Goal: Task Accomplishment & Management: Use online tool/utility

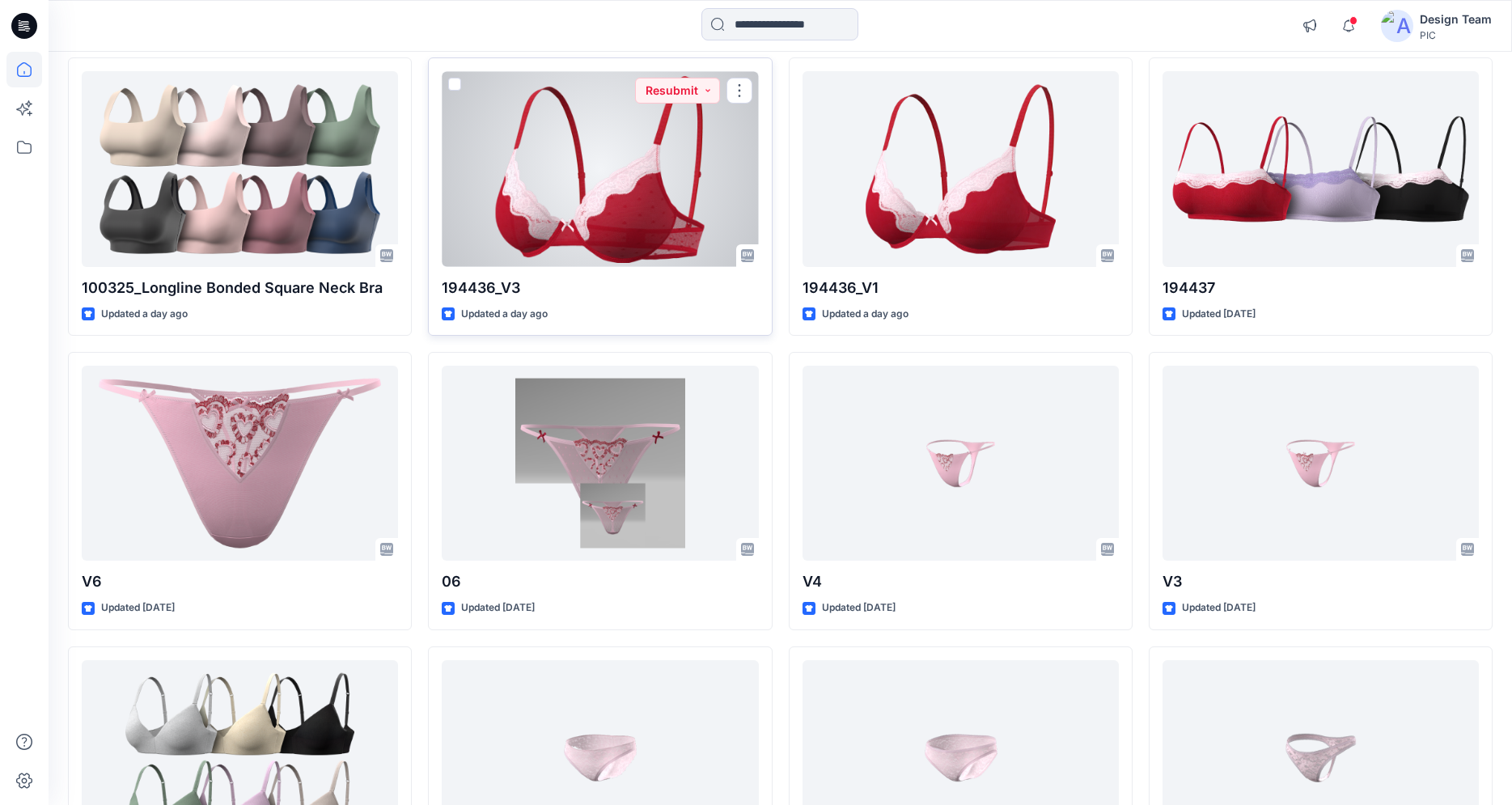
scroll to position [75, 0]
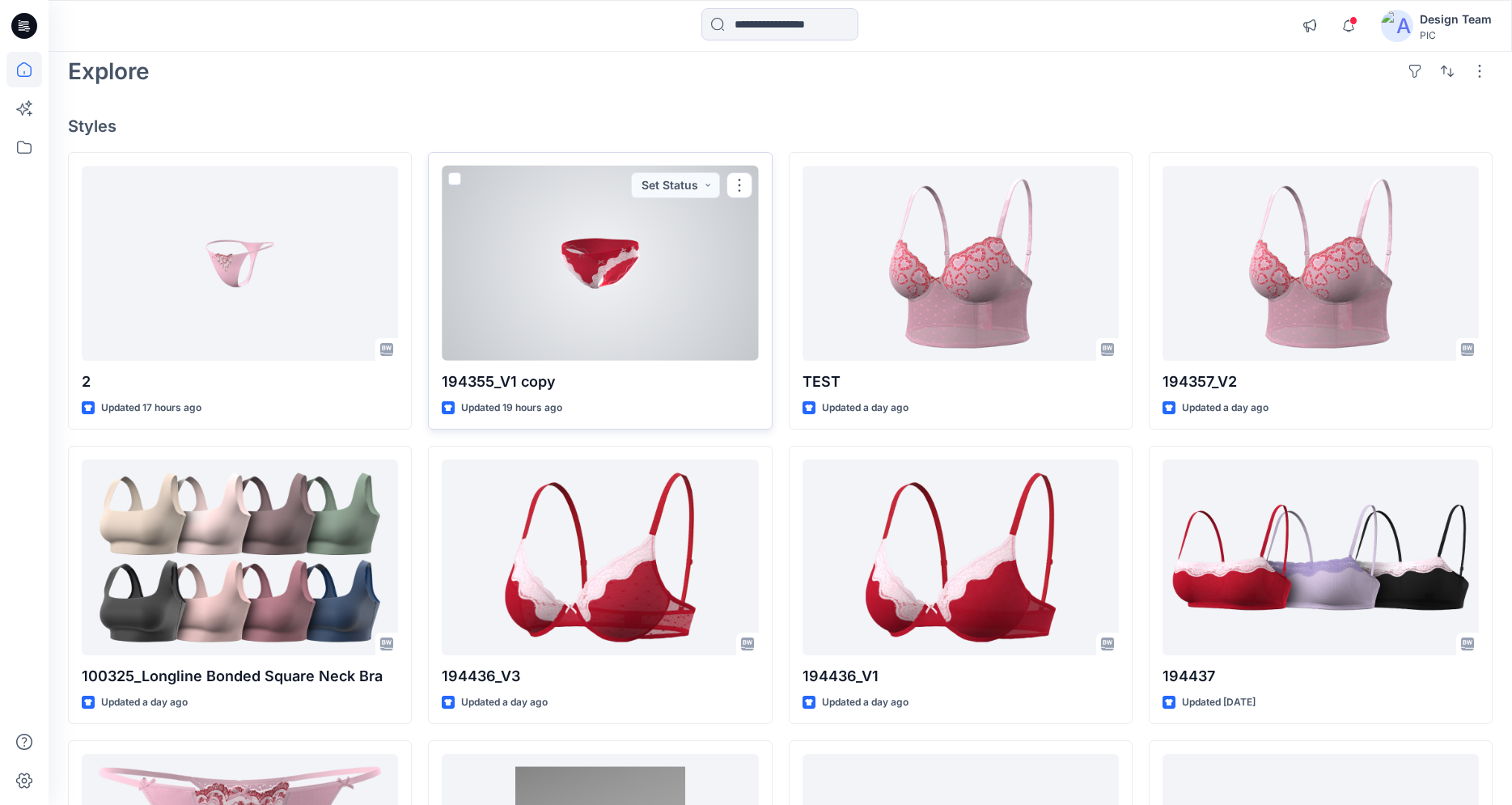
click at [561, 291] on div at bounding box center [600, 263] width 317 height 195
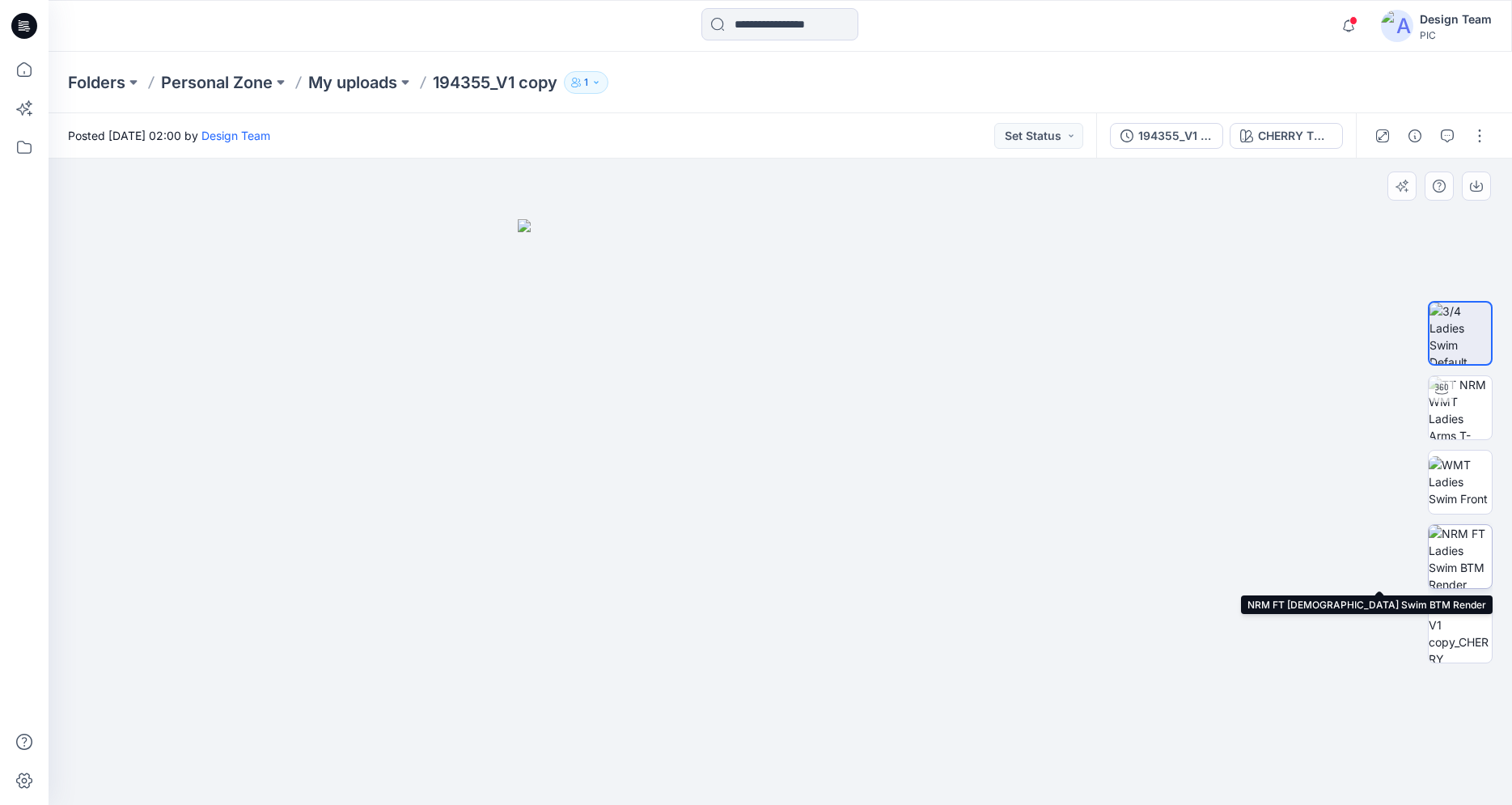
click at [1444, 561] on img at bounding box center [1460, 556] width 63 height 63
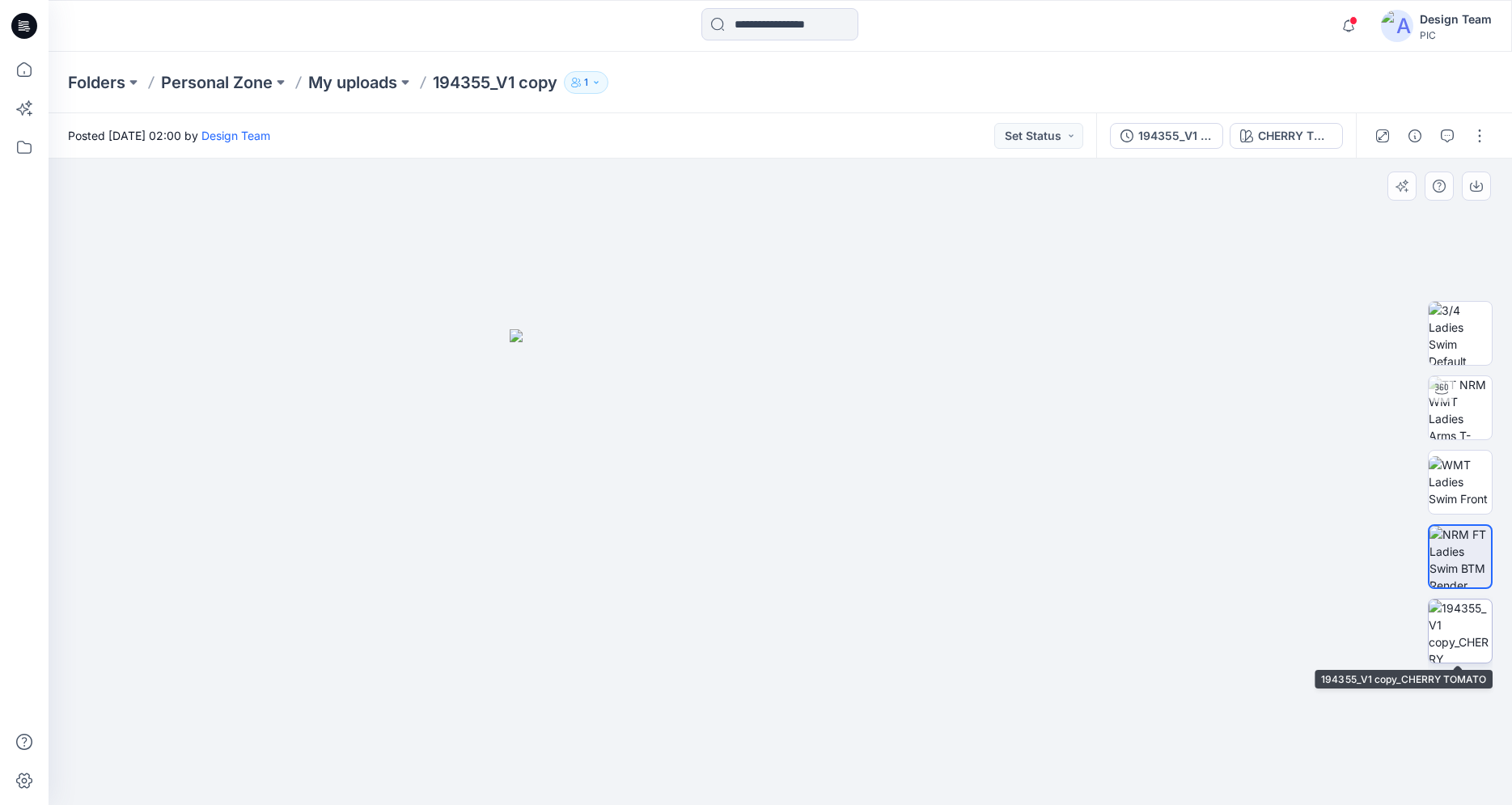
click at [1461, 616] on img at bounding box center [1460, 631] width 63 height 63
click at [25, 29] on icon at bounding box center [24, 26] width 26 height 26
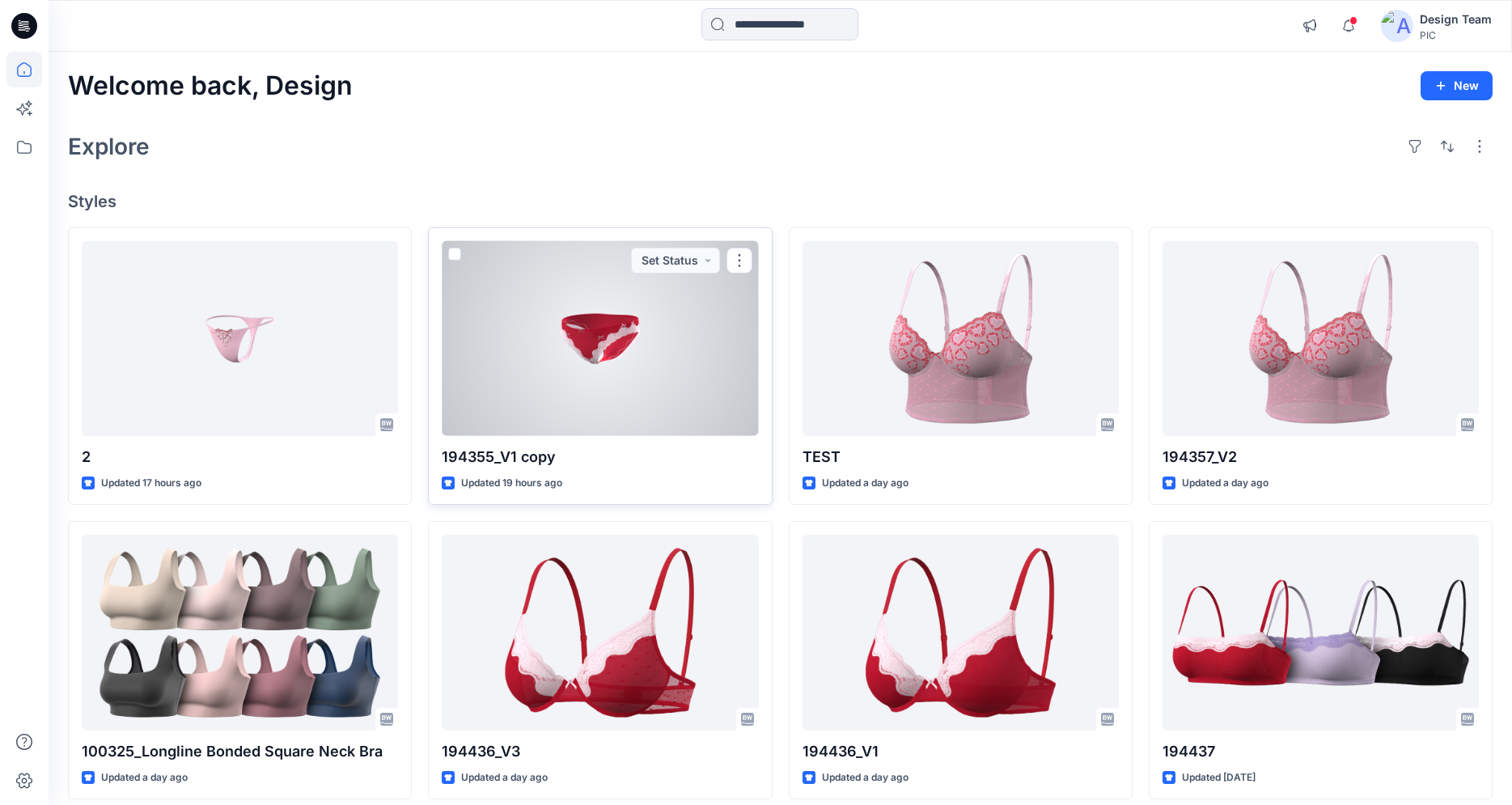
click at [631, 350] on div at bounding box center [600, 338] width 317 height 195
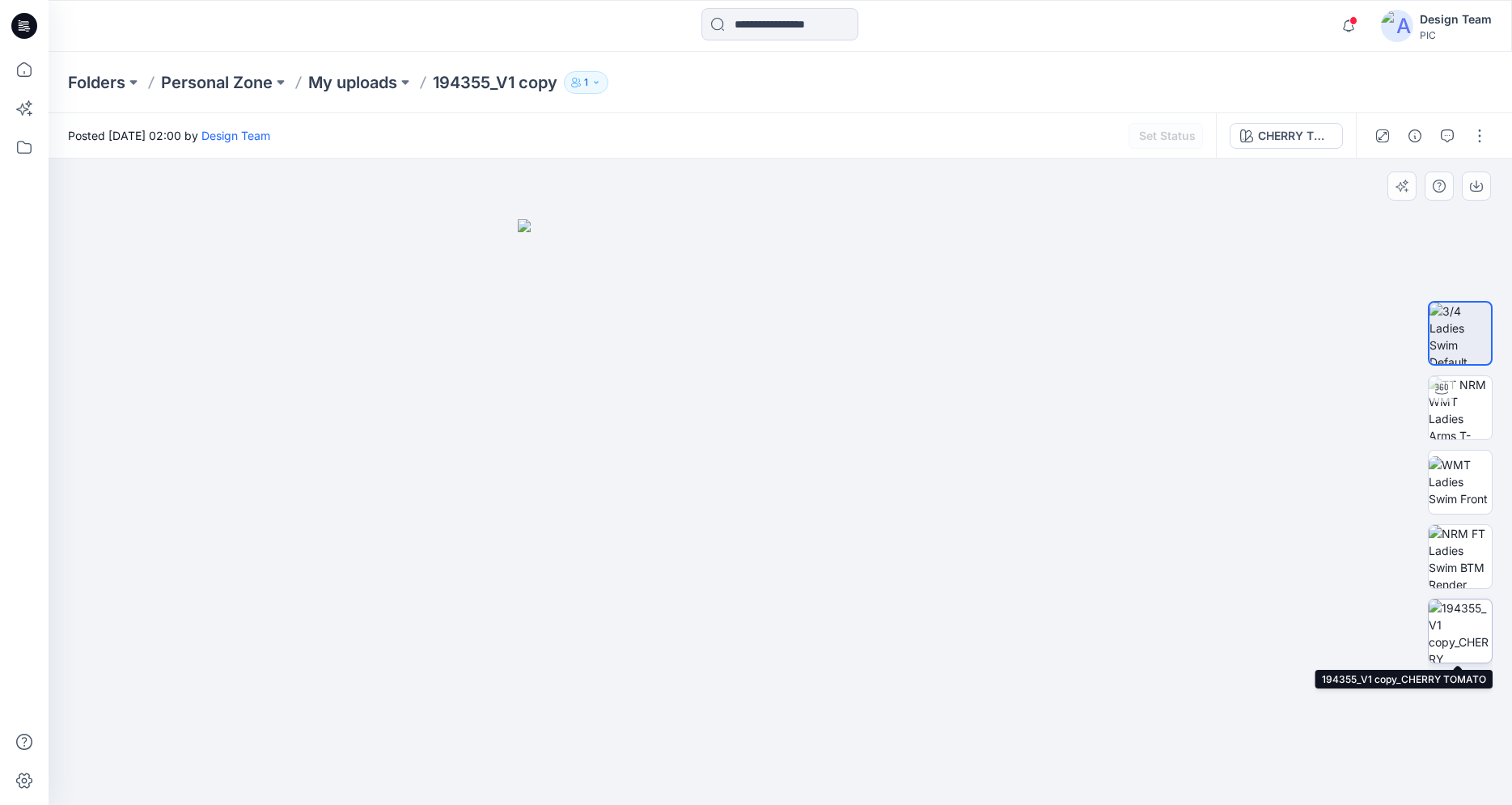
click at [1450, 631] on img at bounding box center [1460, 631] width 63 height 63
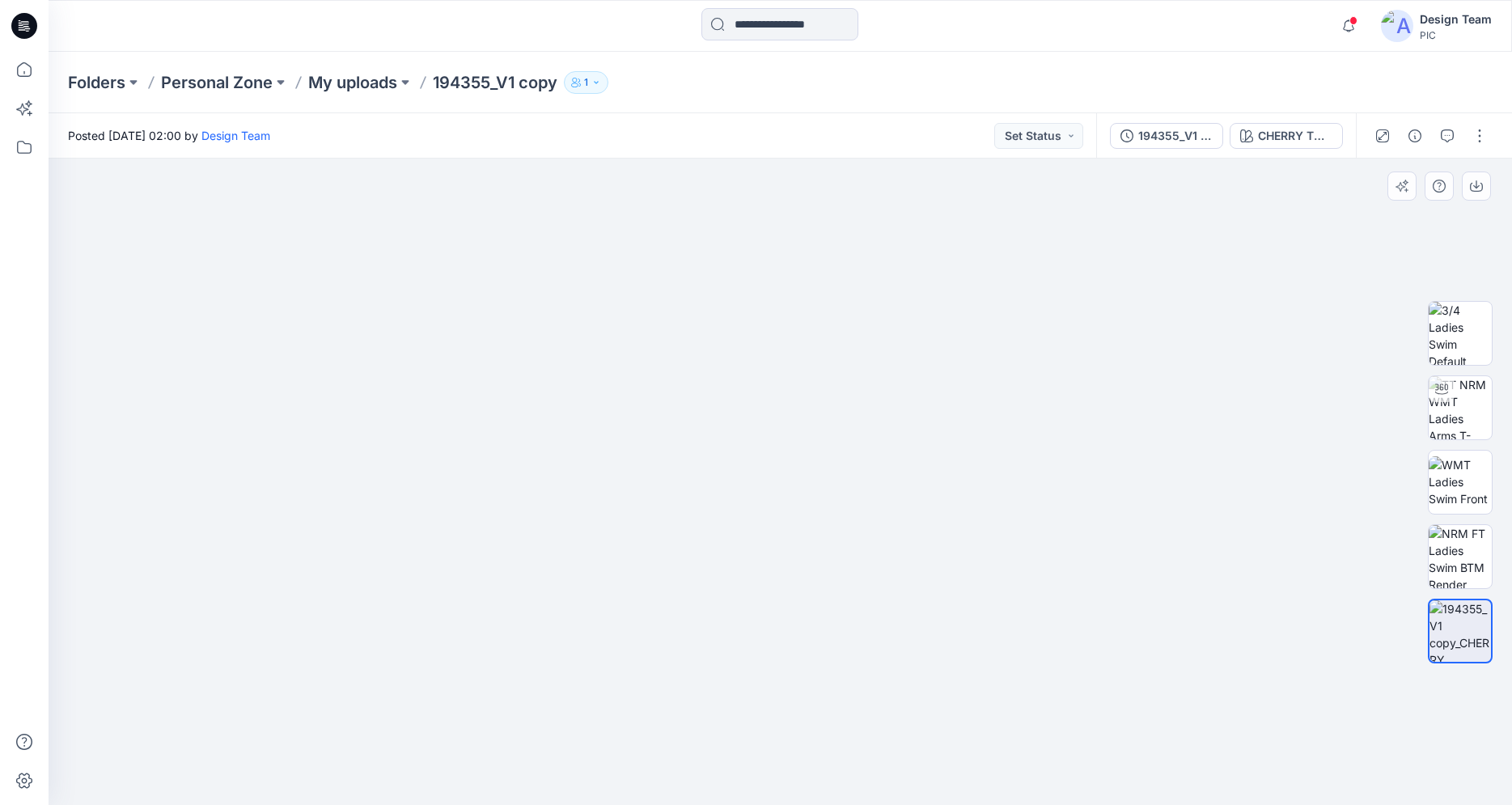
drag, startPoint x: 770, startPoint y: 241, endPoint x: 776, endPoint y: 420, distance: 179.1
drag, startPoint x: 898, startPoint y: 607, endPoint x: 812, endPoint y: 443, distance: 185.2
drag, startPoint x: 789, startPoint y: 258, endPoint x: 772, endPoint y: 305, distance: 50.0
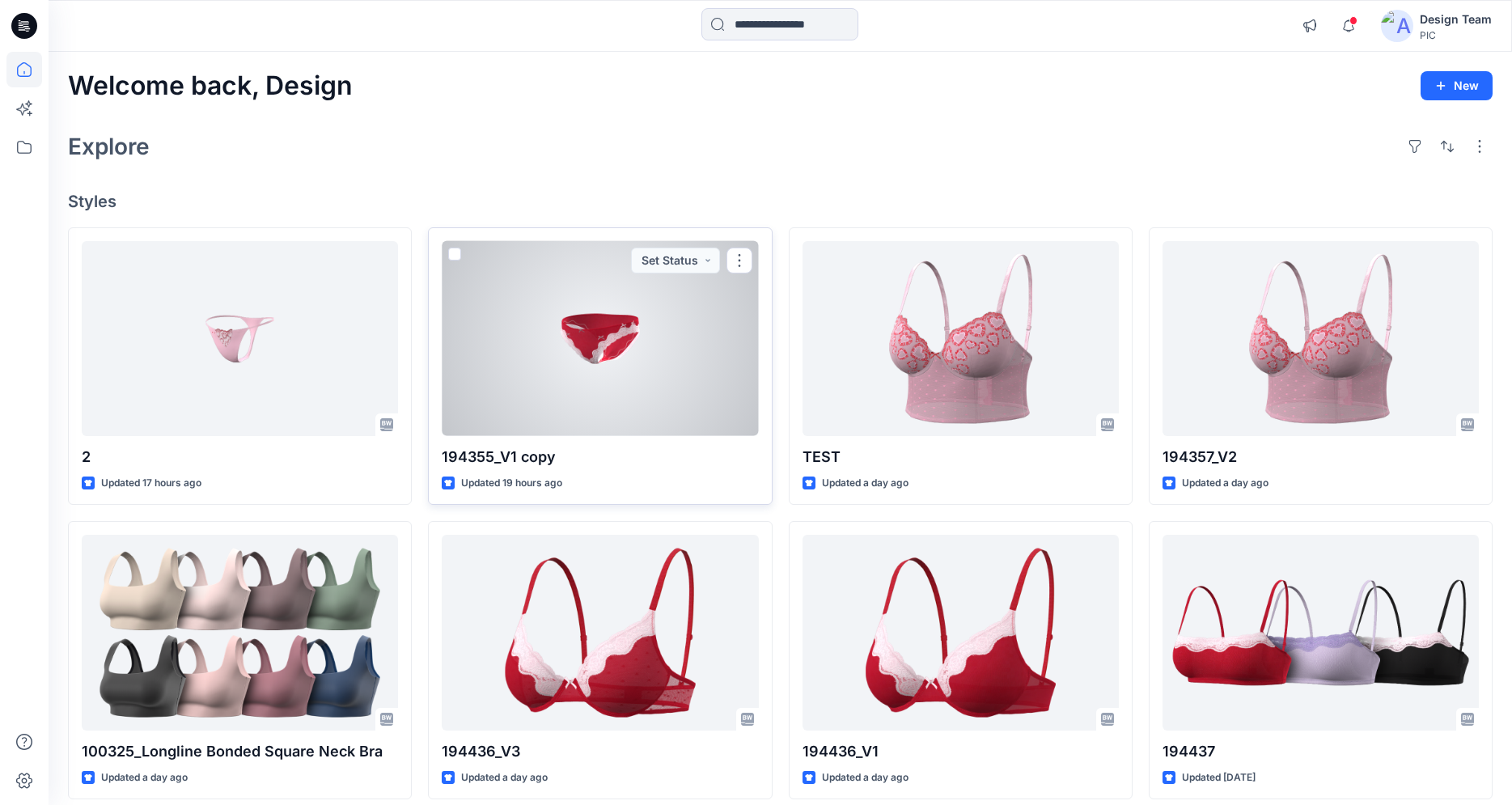
click at [560, 388] on div at bounding box center [600, 338] width 317 height 195
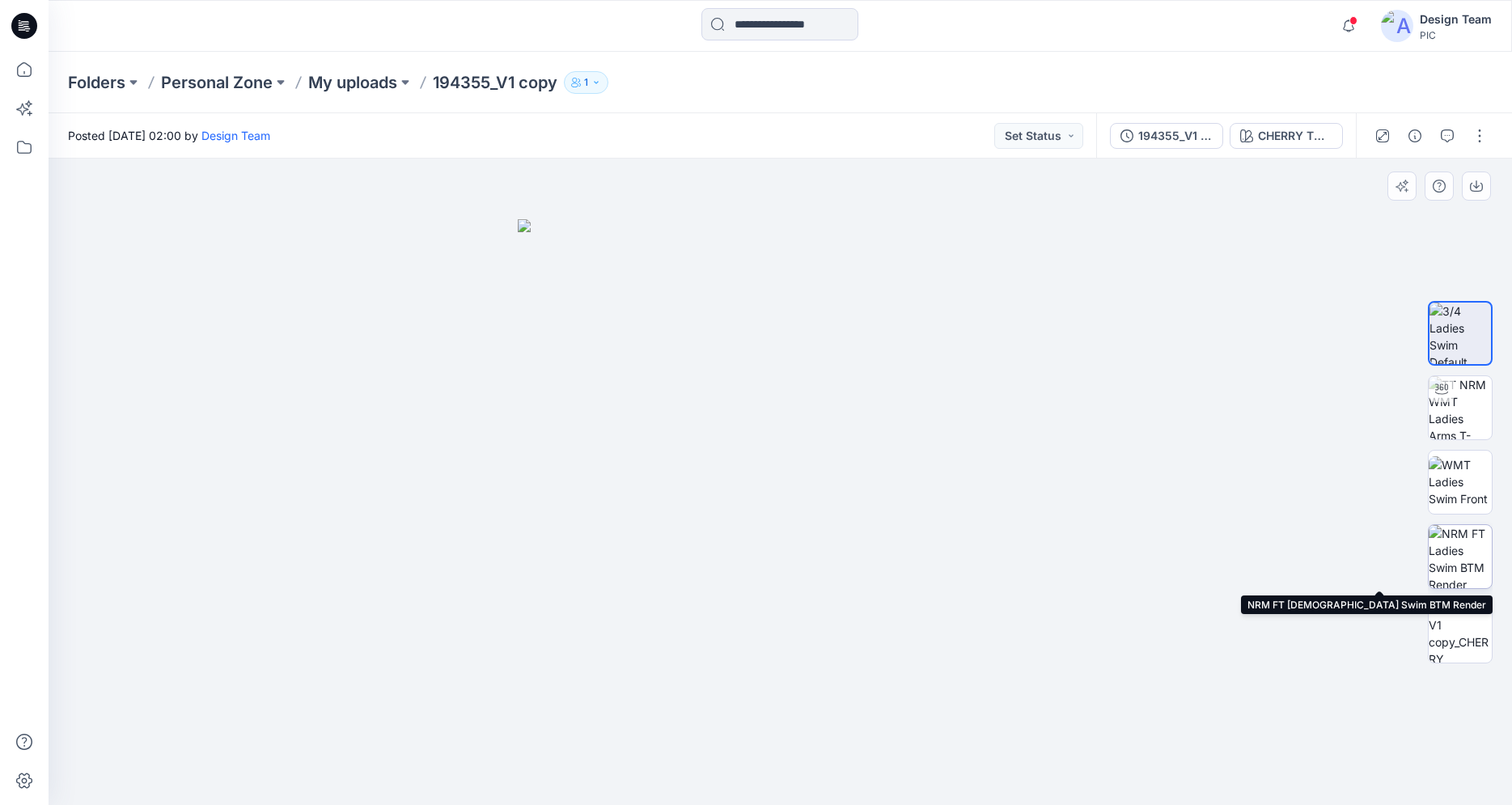
click at [1458, 556] on img at bounding box center [1460, 556] width 63 height 63
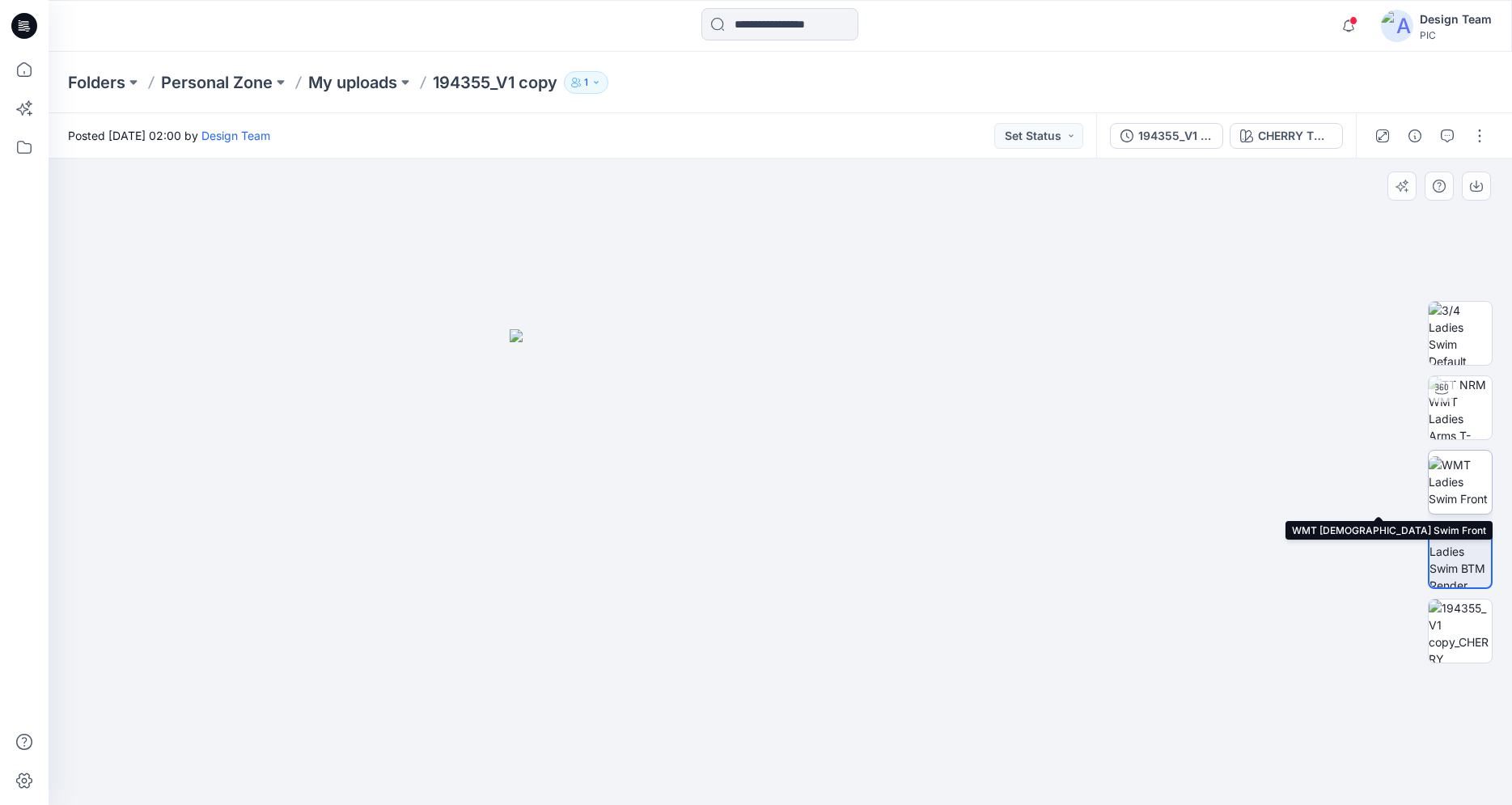
click at [1438, 501] on img at bounding box center [1460, 482] width 63 height 51
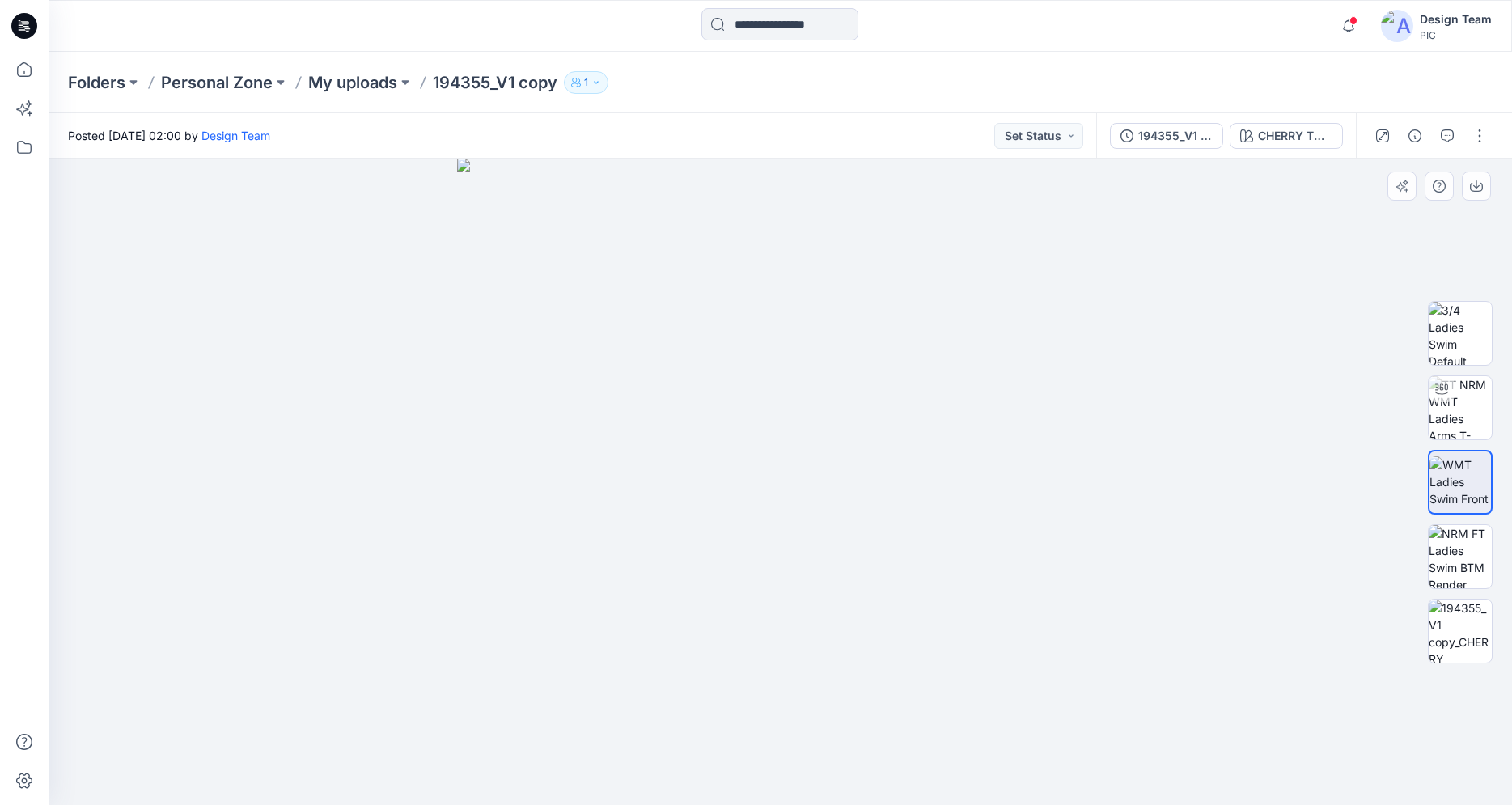
drag, startPoint x: 794, startPoint y: 690, endPoint x: 790, endPoint y: 591, distance: 99.1
drag, startPoint x: 749, startPoint y: 690, endPoint x: 752, endPoint y: 370, distance: 320.0
click at [1436, 640] on img at bounding box center [1460, 631] width 63 height 63
drag, startPoint x: 809, startPoint y: 236, endPoint x: 708, endPoint y: 573, distance: 351.8
drag, startPoint x: 667, startPoint y: 386, endPoint x: 728, endPoint y: 449, distance: 87.7
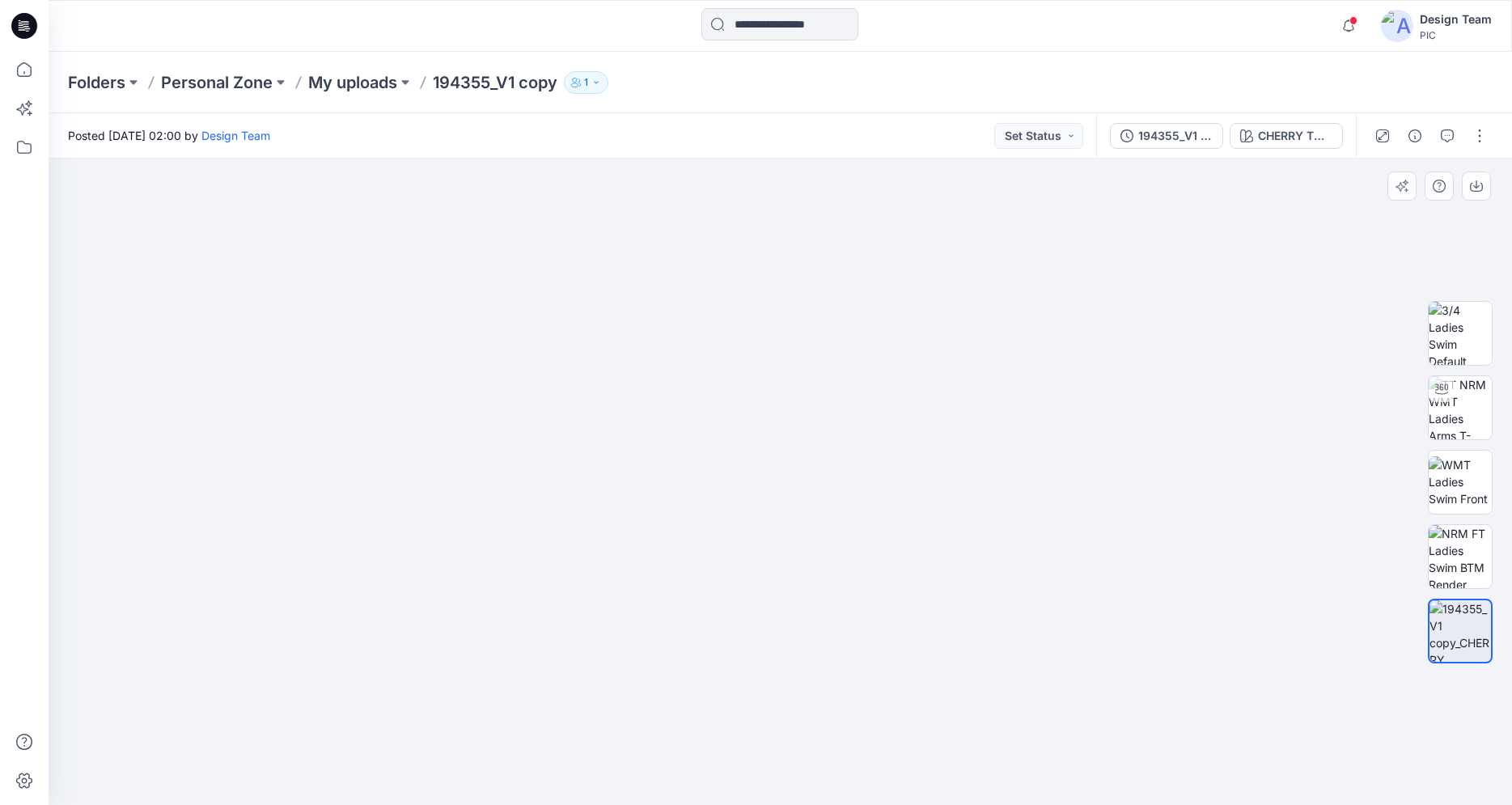
drag, startPoint x: 669, startPoint y: 427, endPoint x: 735, endPoint y: 366, distance: 89.9
click at [17, 25] on icon at bounding box center [24, 26] width 26 height 26
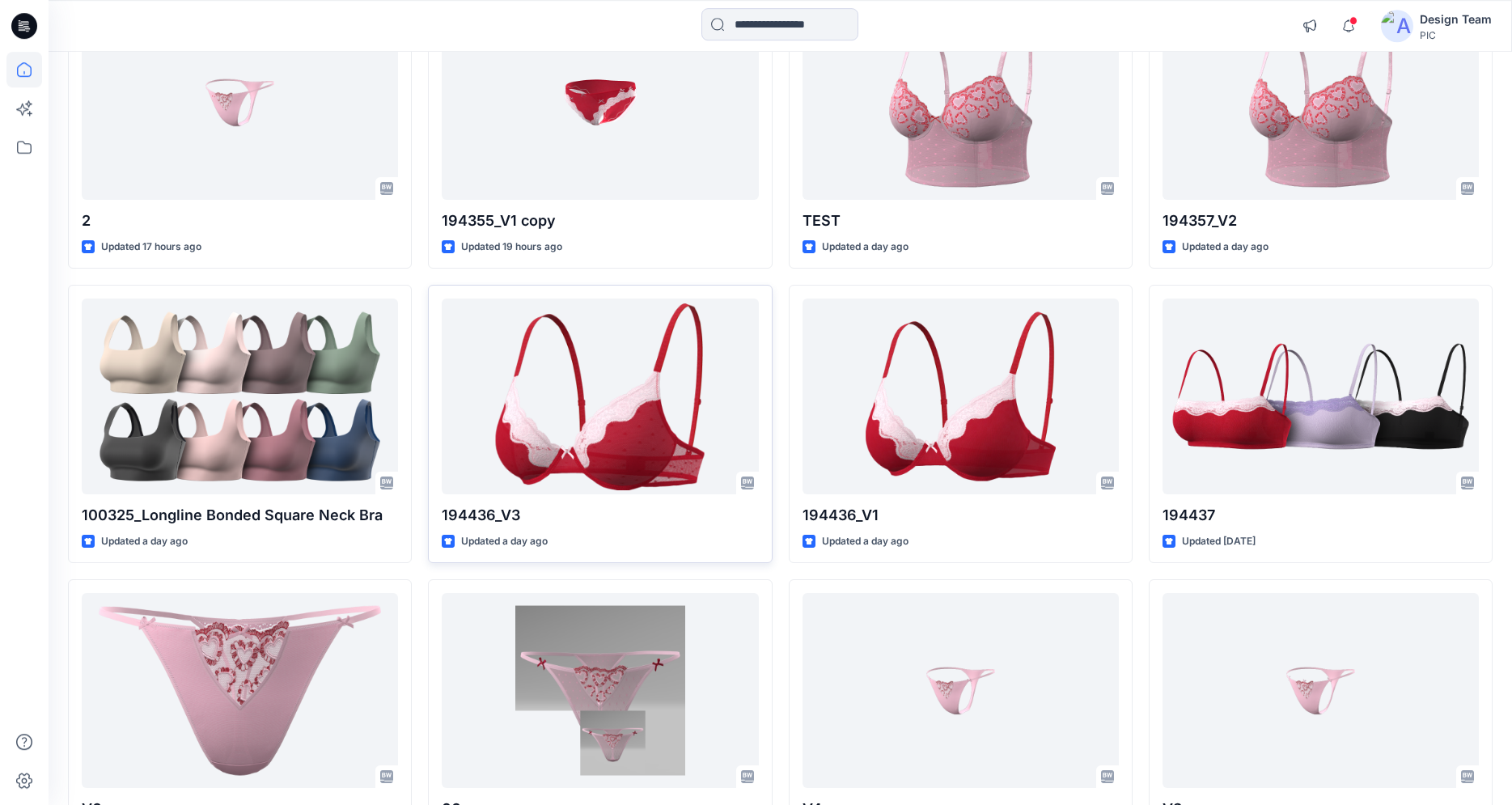
scroll to position [291, 0]
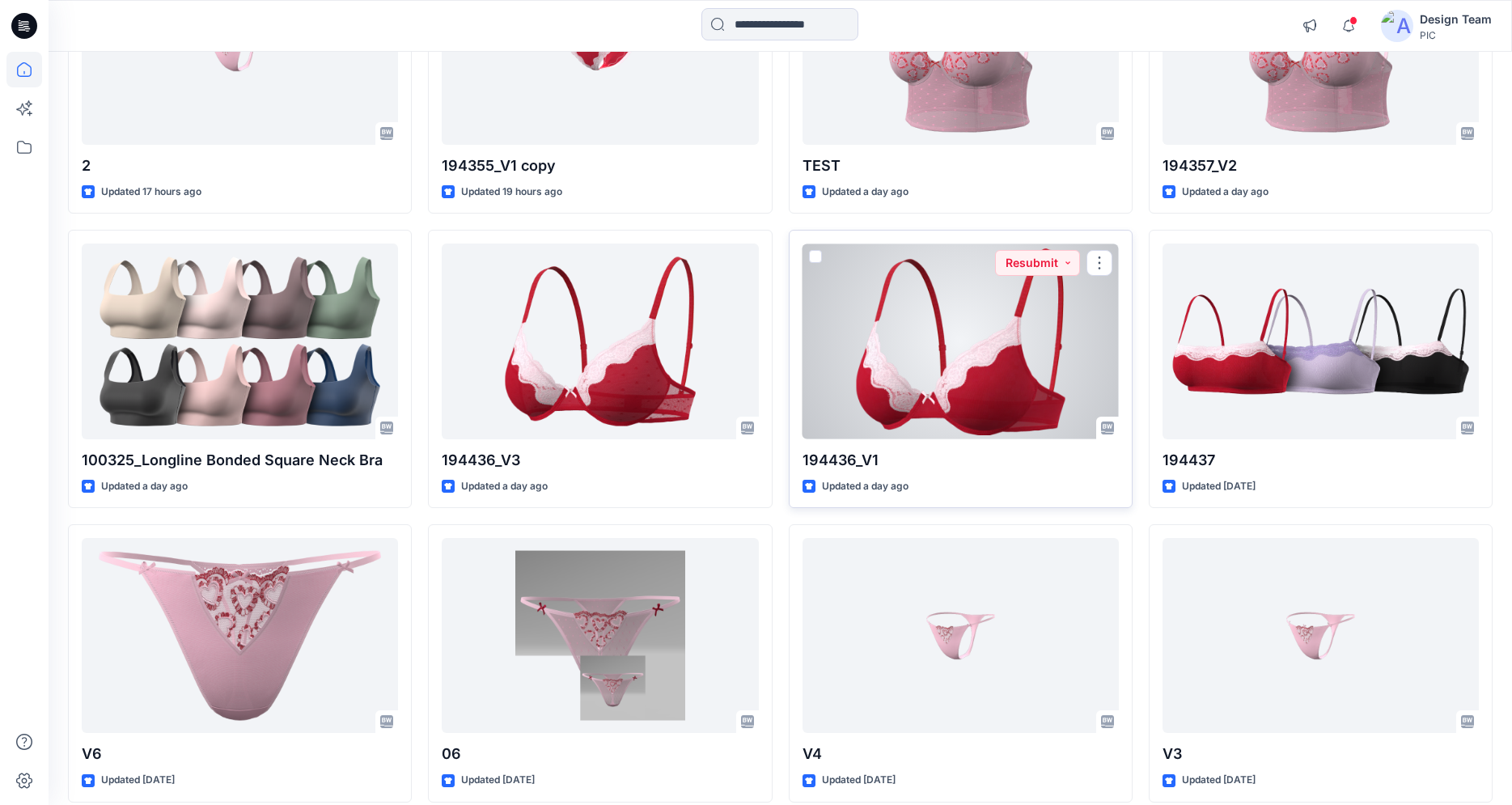
click at [838, 366] on div at bounding box center [960, 341] width 317 height 195
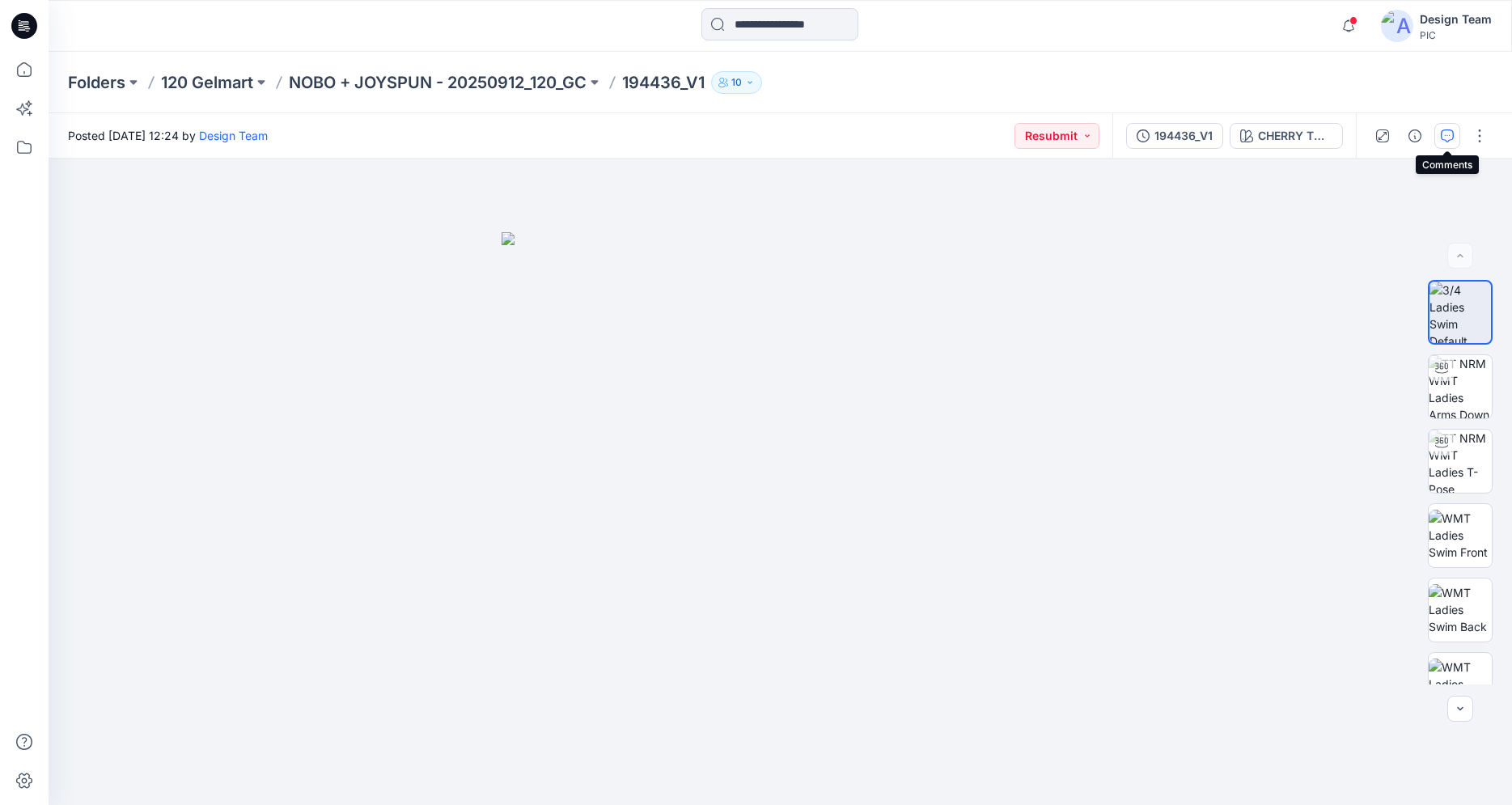
click at [1451, 141] on icon "button" at bounding box center [1446, 135] width 13 height 13
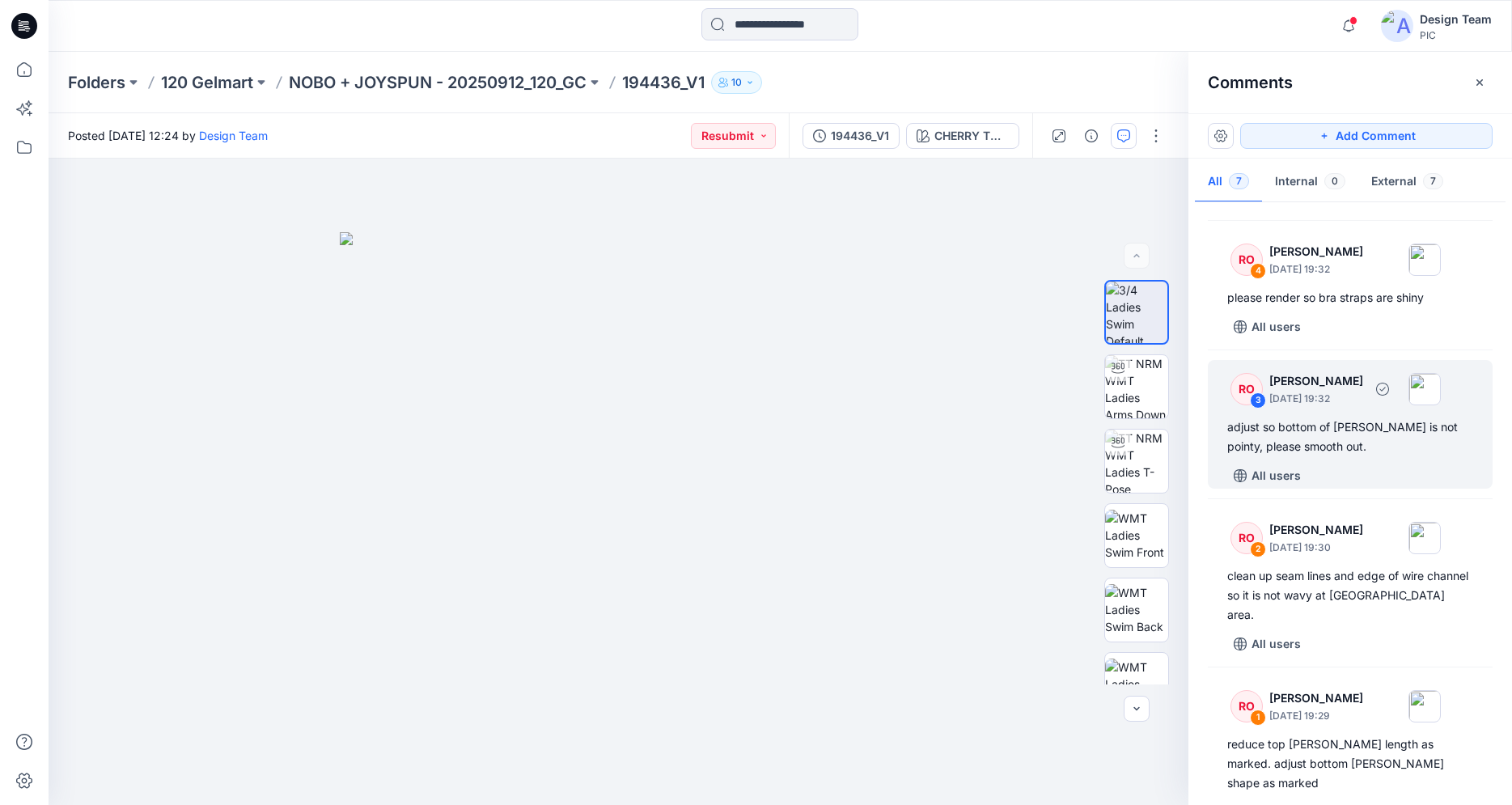
scroll to position [435, 0]
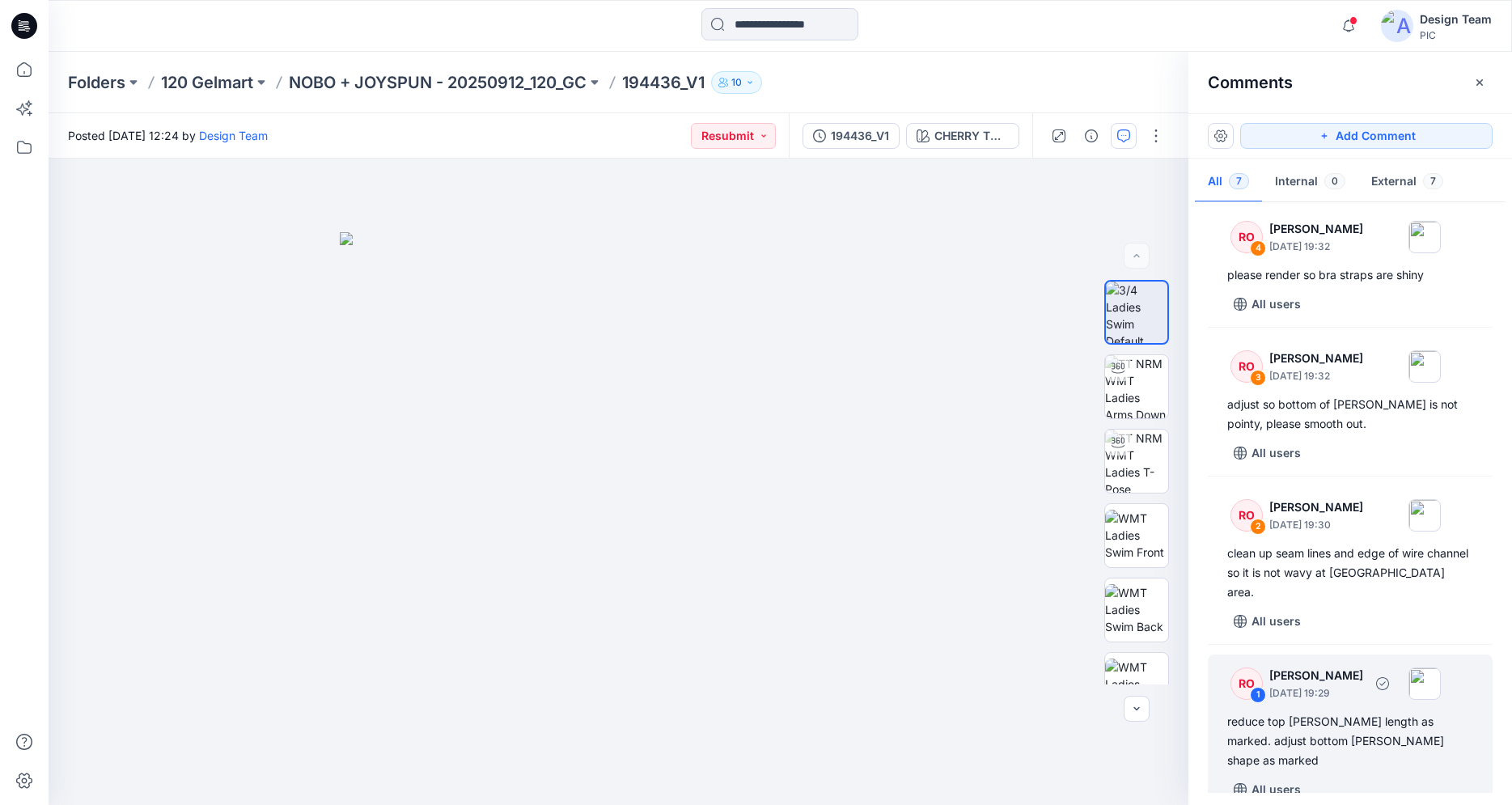
click at [1360, 717] on div "reduce top [PERSON_NAME] length as marked. adjust bottom [PERSON_NAME] shape as…" at bounding box center [1349, 741] width 246 height 58
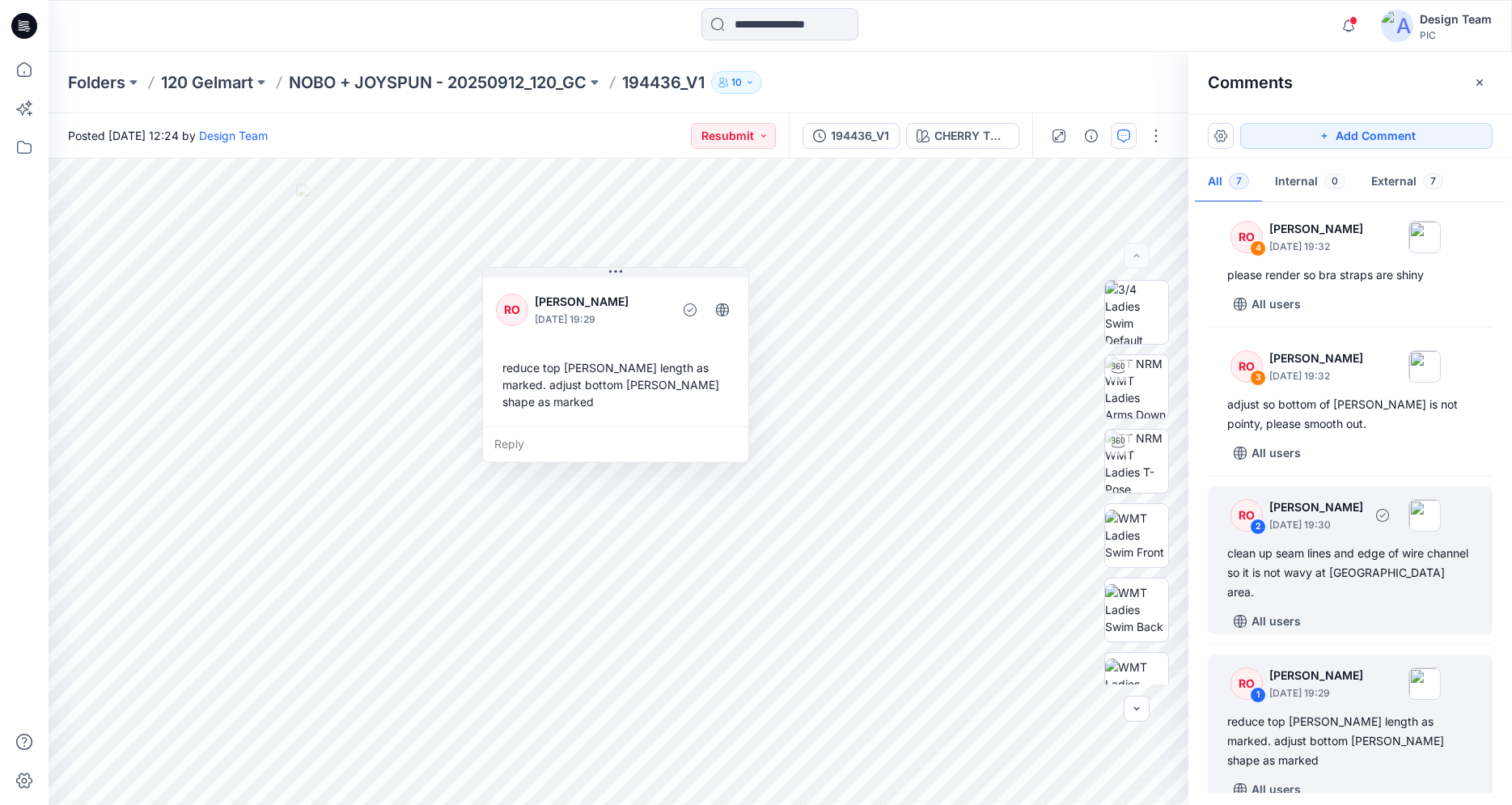
click at [1329, 586] on div "clean up seam lines and edge of wire channel so it is not wavy at [GEOGRAPHIC_D…" at bounding box center [1349, 572] width 246 height 58
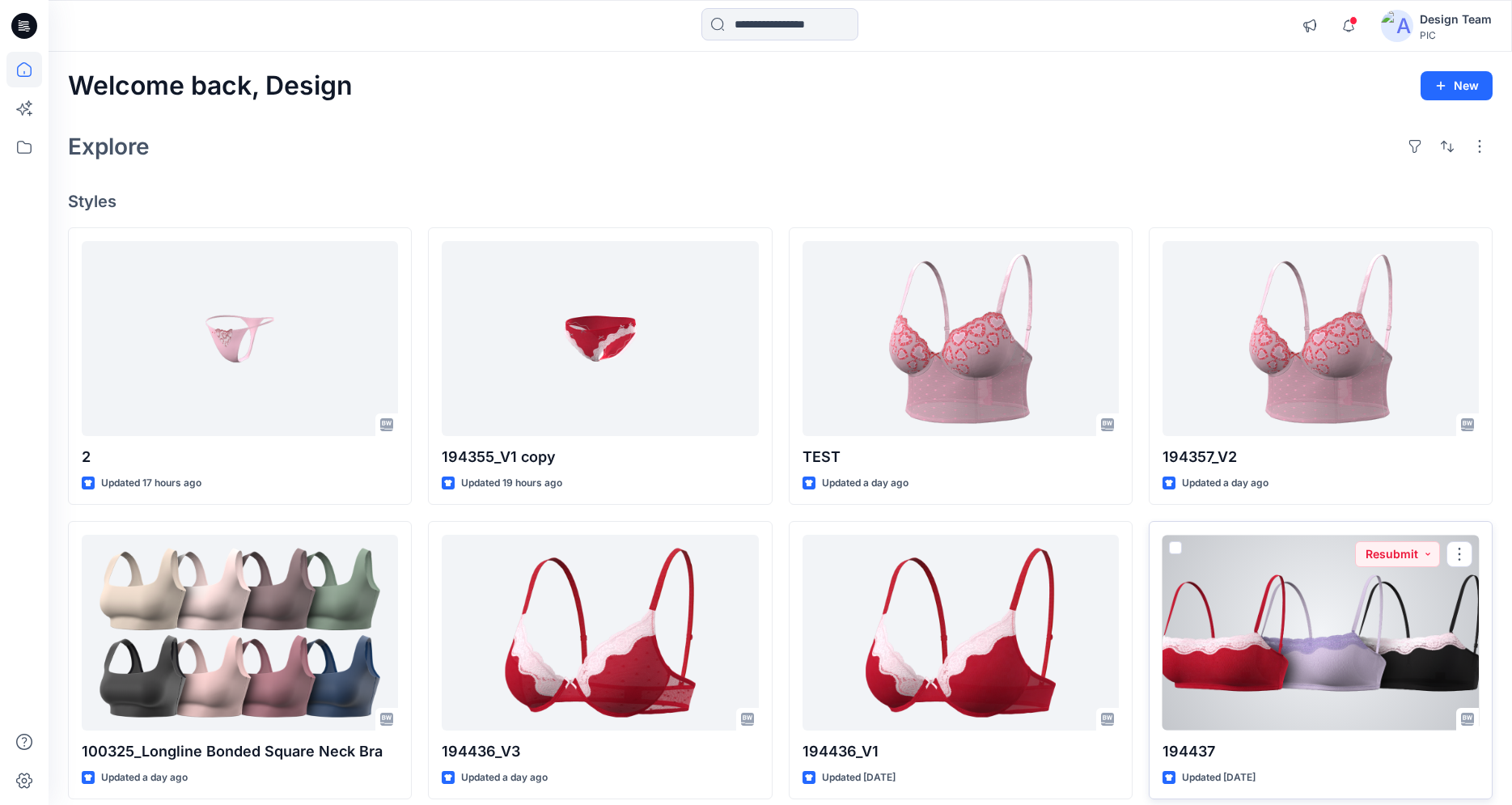
click at [1328, 637] on div at bounding box center [1320, 632] width 317 height 195
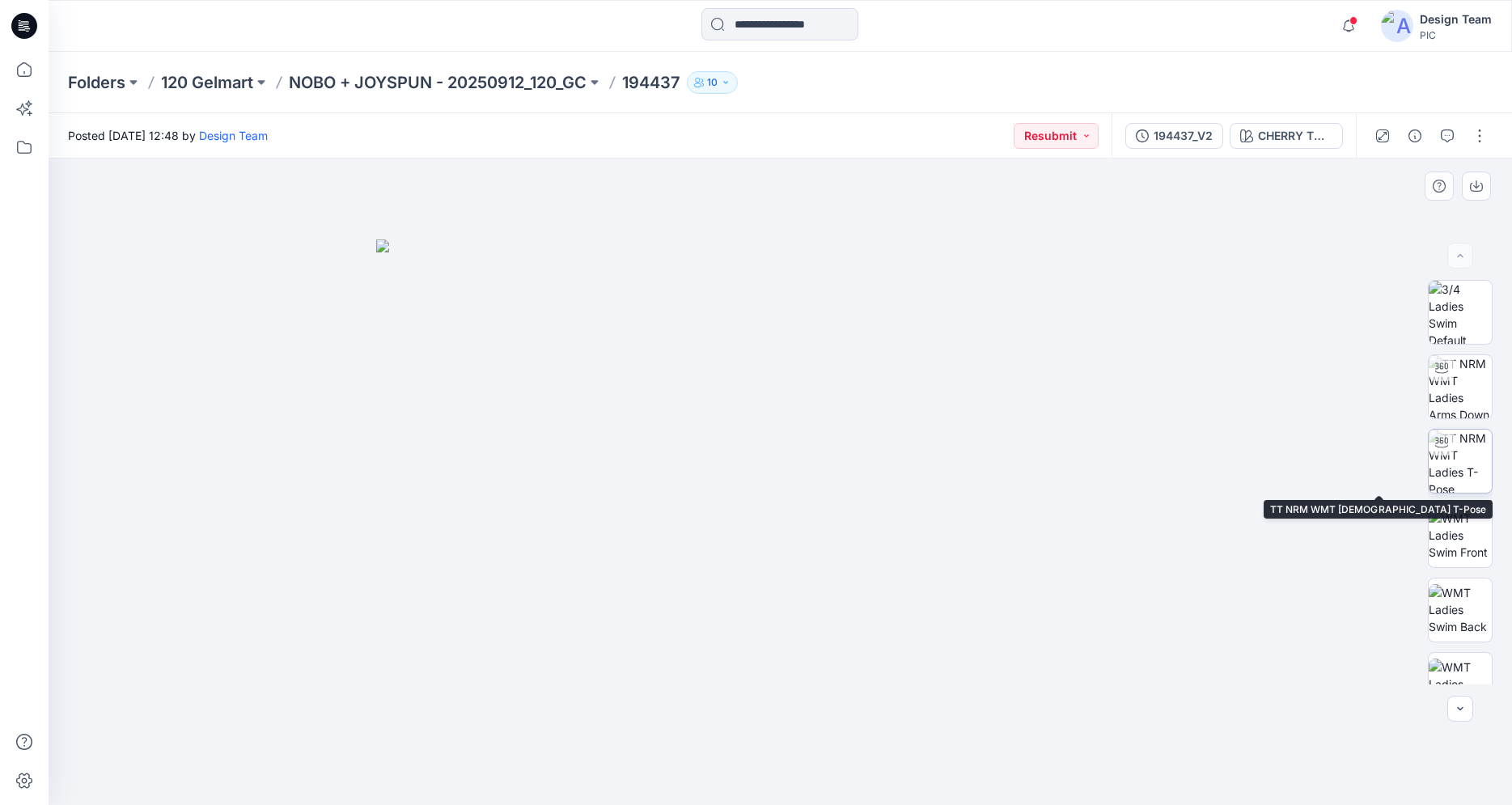
click at [1442, 461] on img at bounding box center [1460, 461] width 63 height 63
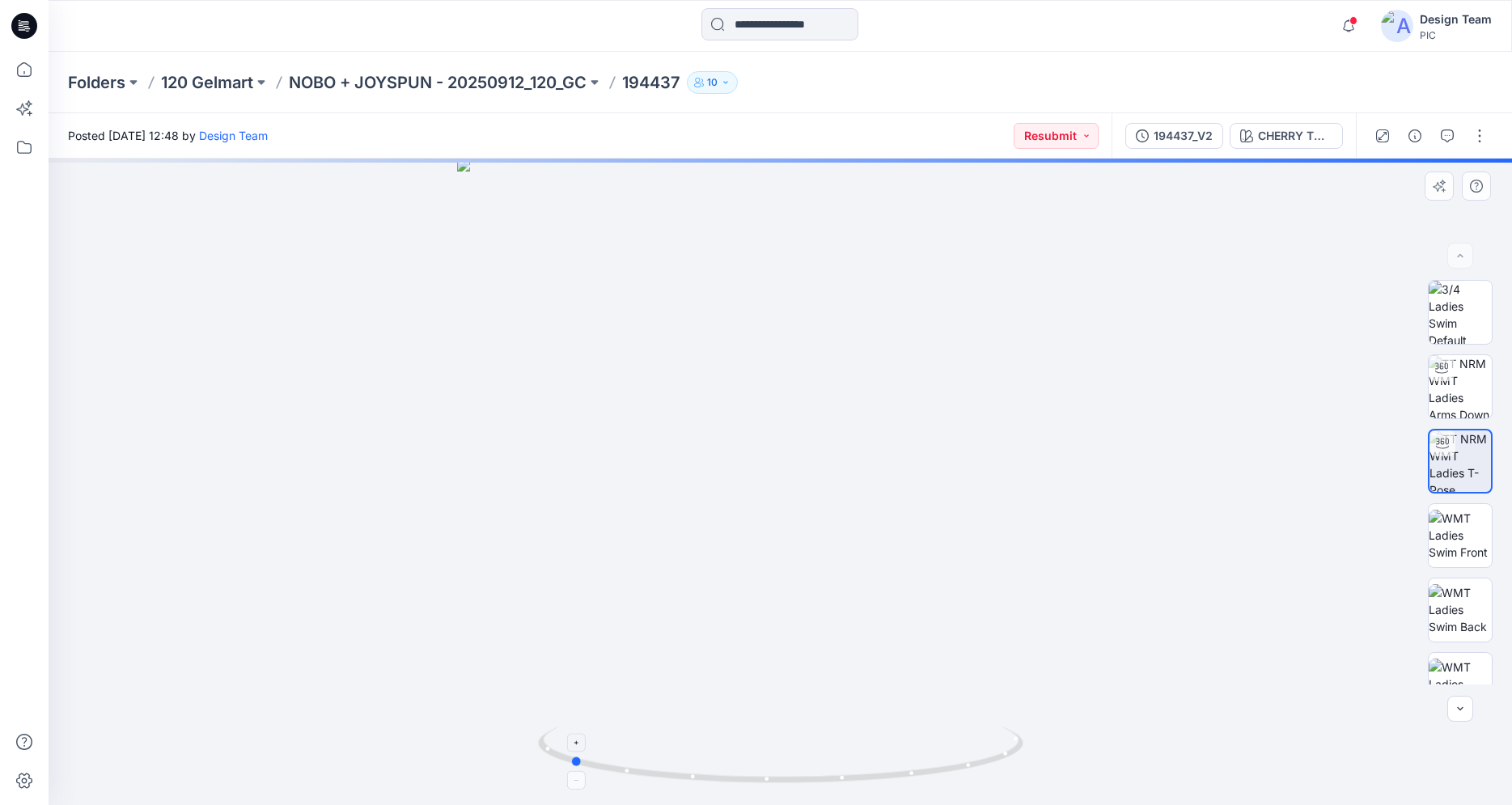
drag, startPoint x: 963, startPoint y: 768, endPoint x: 752, endPoint y: 774, distance: 211.1
click at [752, 774] on icon at bounding box center [782, 757] width 489 height 61
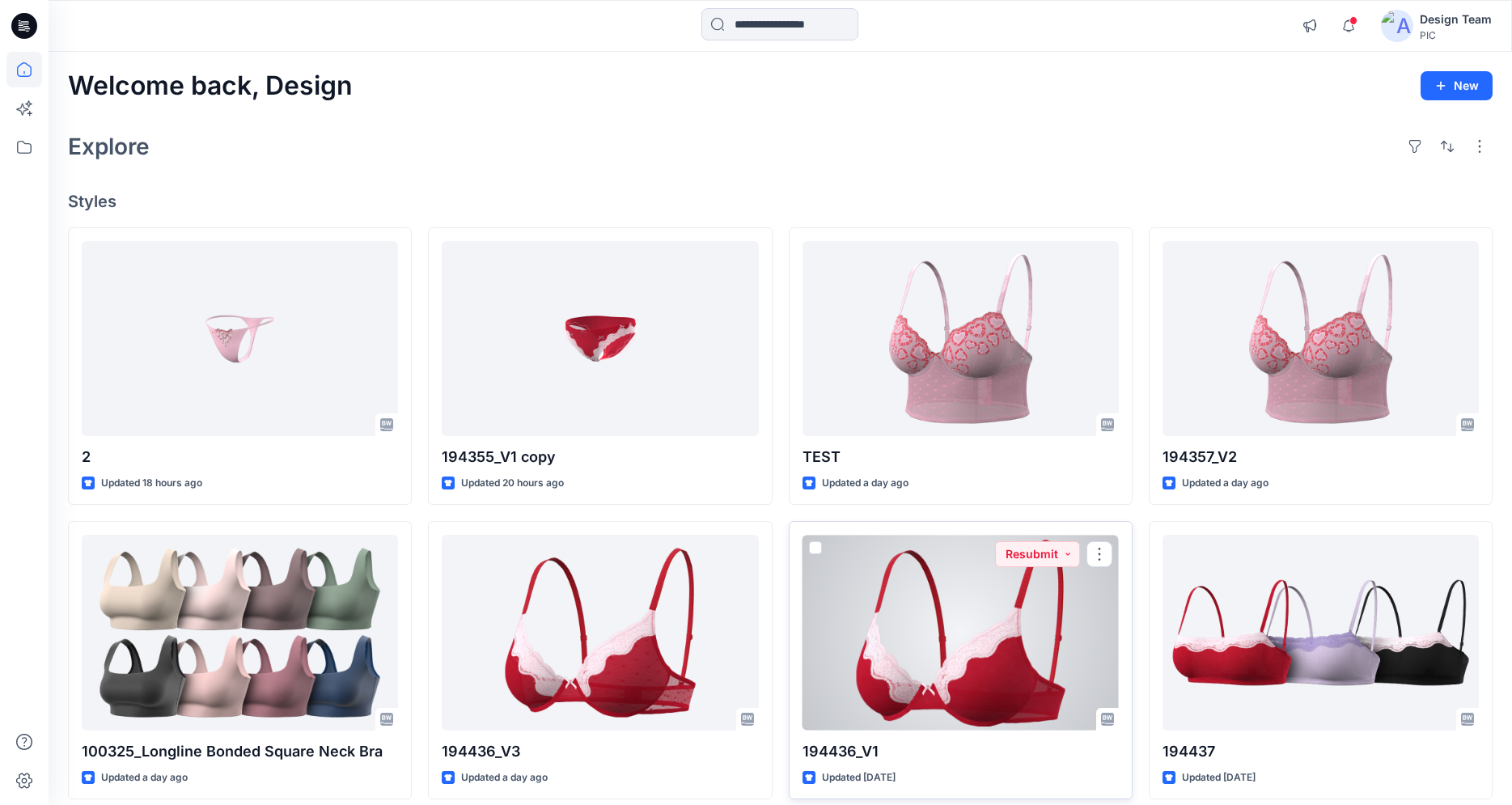
click at [928, 655] on div at bounding box center [960, 632] width 317 height 195
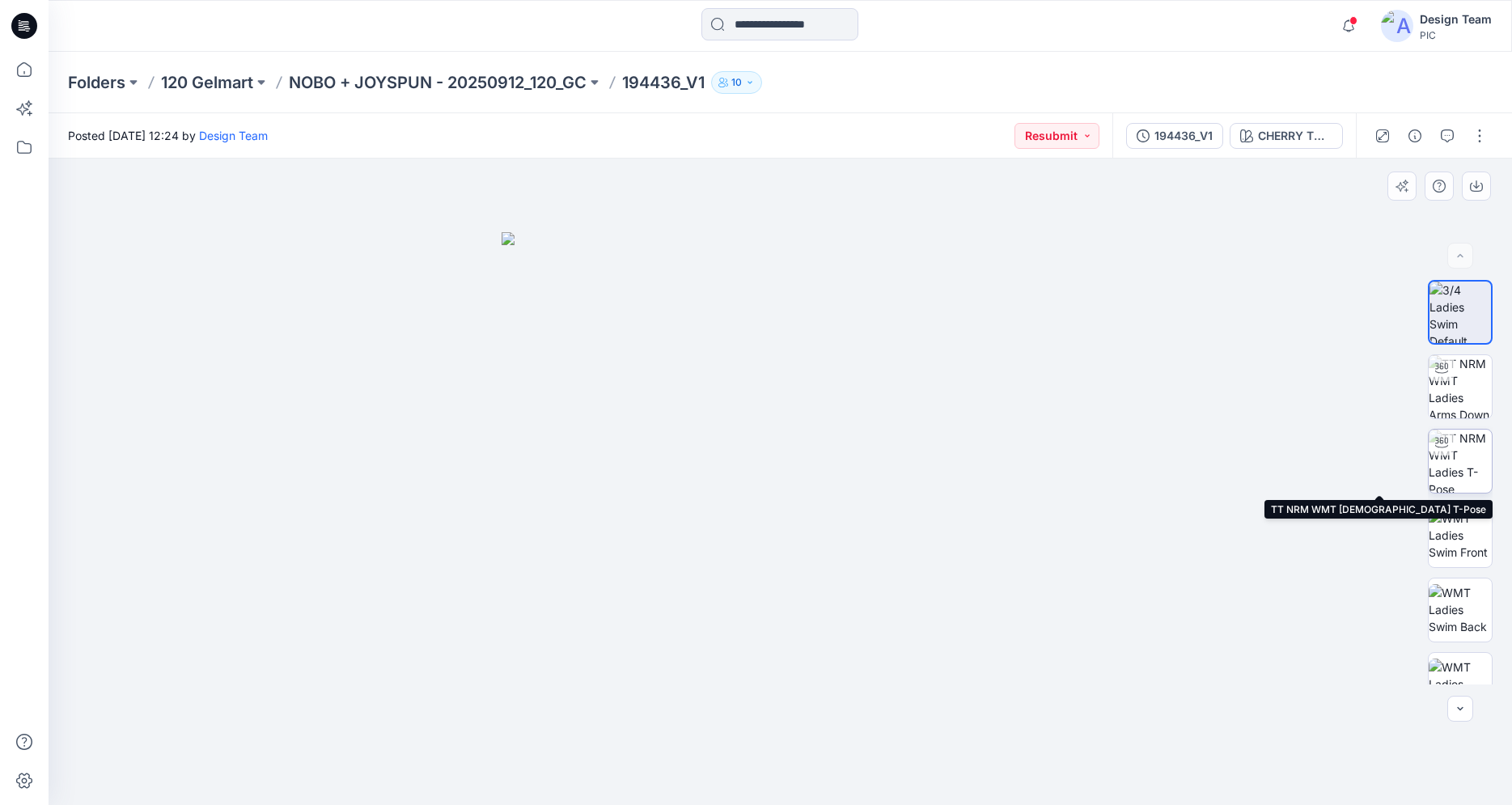
click at [1459, 472] on img at bounding box center [1460, 461] width 63 height 63
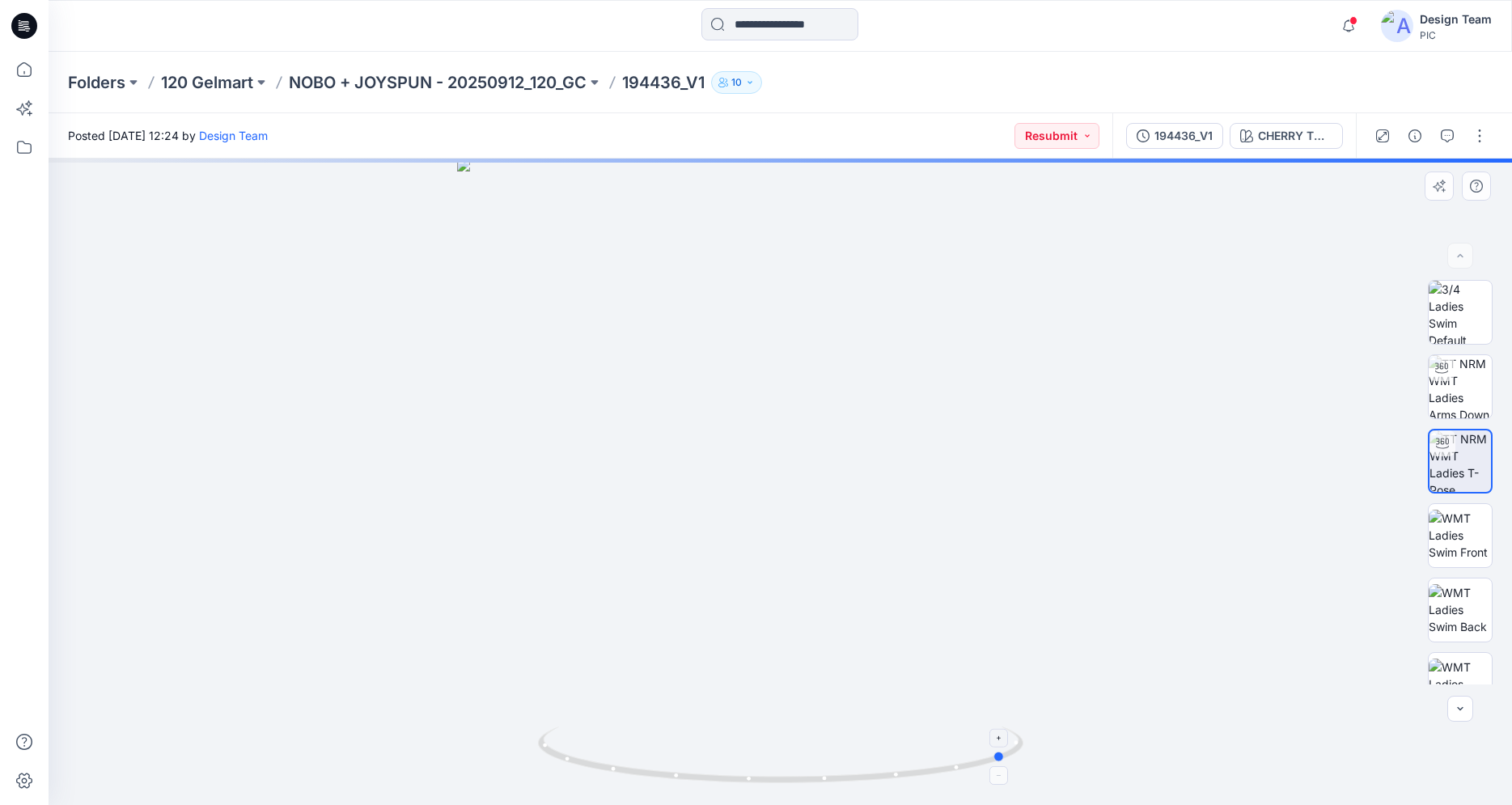
drag, startPoint x: 896, startPoint y: 781, endPoint x: 613, endPoint y: 747, distance: 285.0
click at [613, 747] on icon at bounding box center [782, 757] width 489 height 61
drag, startPoint x: 669, startPoint y: 772, endPoint x: 765, endPoint y: 774, distance: 96.0
click at [765, 774] on icon at bounding box center [782, 757] width 489 height 61
drag, startPoint x: 754, startPoint y: 784, endPoint x: 734, endPoint y: 782, distance: 20.1
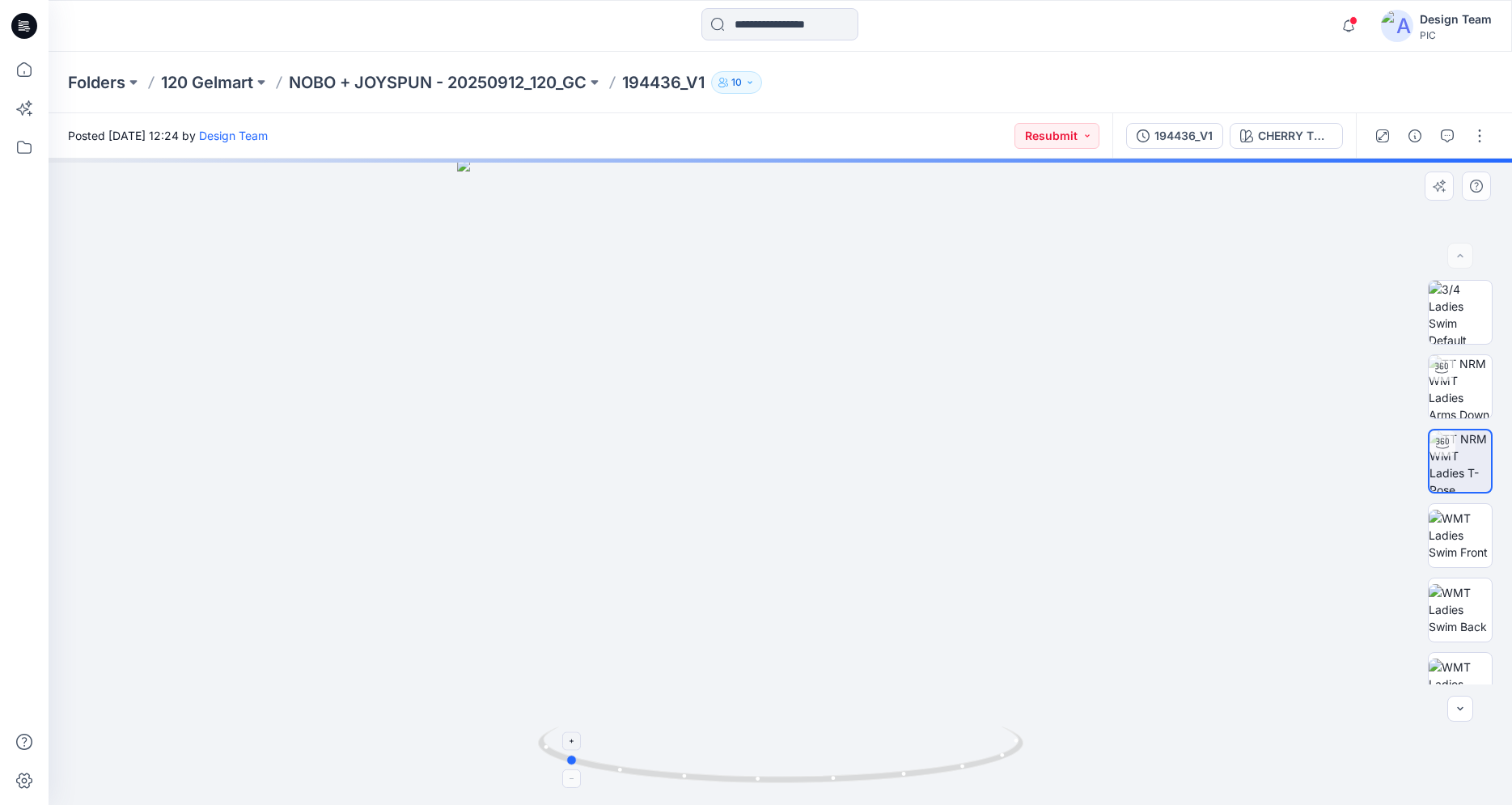
click at [734, 782] on icon at bounding box center [782, 757] width 489 height 61
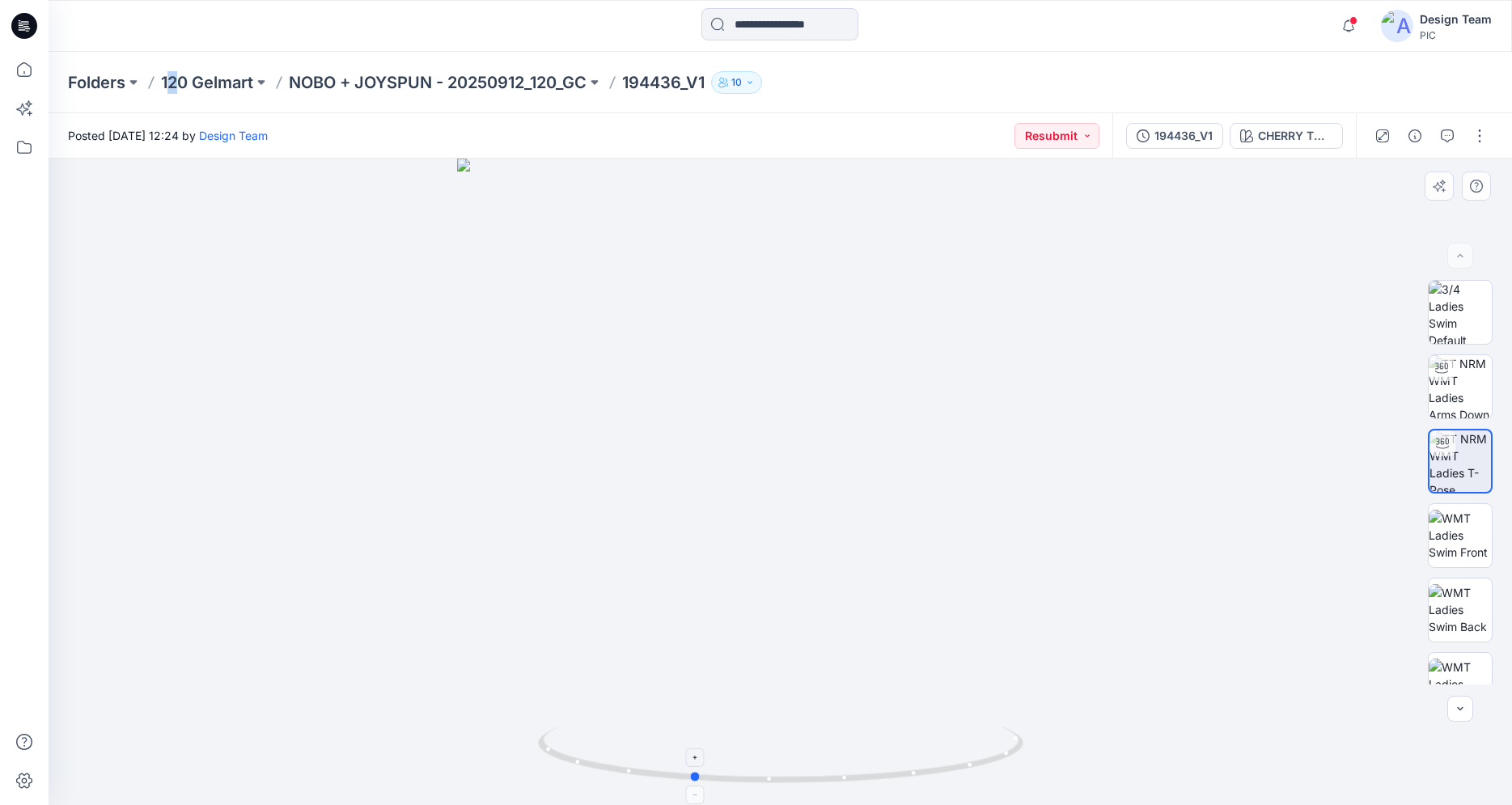
drag, startPoint x: 803, startPoint y: 784, endPoint x: 931, endPoint y: 781, distance: 128.0
click at [931, 781] on icon at bounding box center [782, 757] width 489 height 61
drag, startPoint x: 585, startPoint y: 768, endPoint x: 611, endPoint y: 764, distance: 26.3
click at [611, 764] on icon at bounding box center [782, 757] width 489 height 61
drag, startPoint x: 832, startPoint y: 784, endPoint x: 774, endPoint y: 771, distance: 59.4
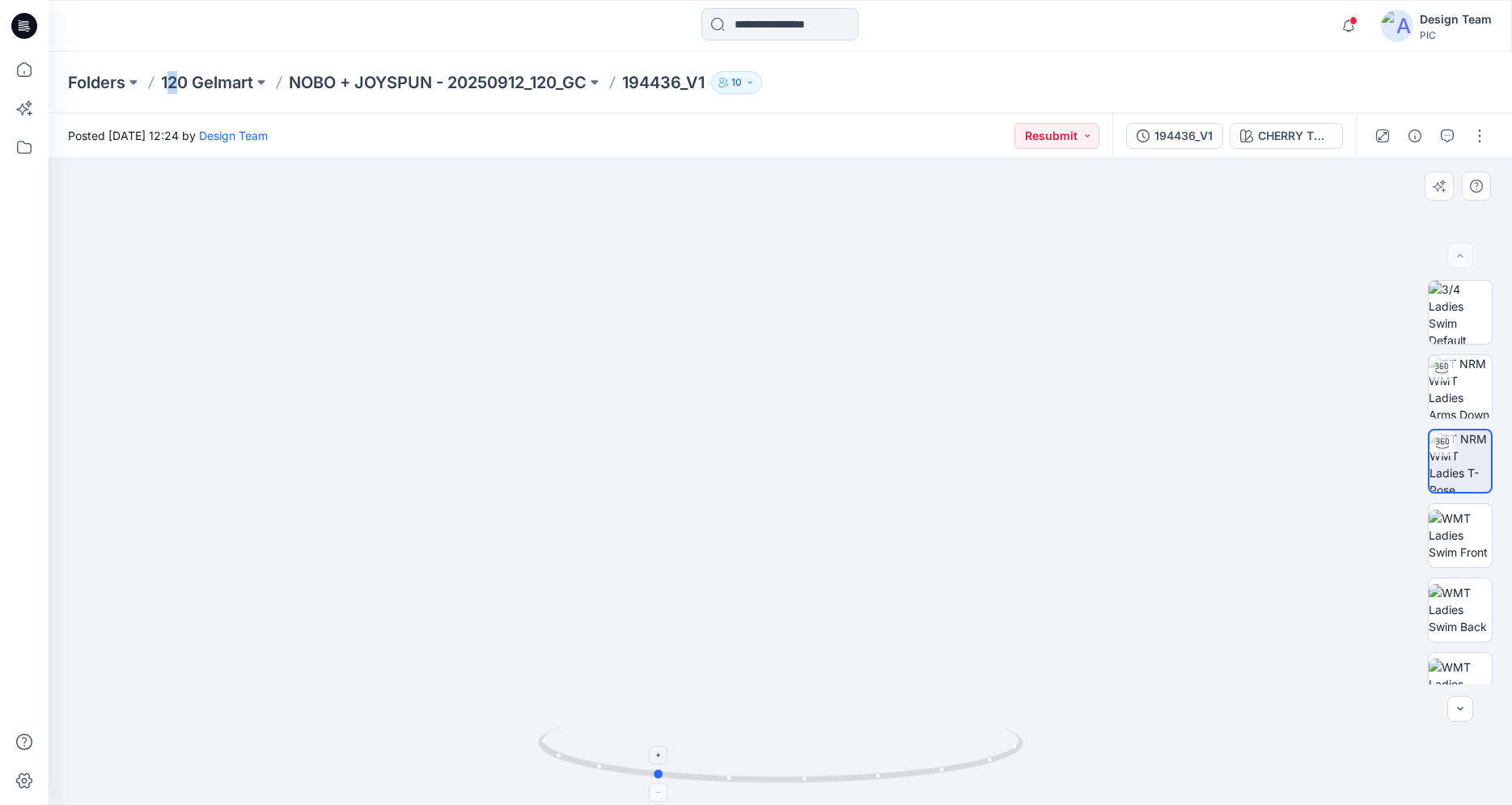
click at [774, 771] on icon at bounding box center [782, 757] width 489 height 61
drag, startPoint x: 1197, startPoint y: 135, endPoint x: 1220, endPoint y: 131, distance: 23.3
click at [1220, 131] on button "194436_V1" at bounding box center [1175, 136] width 97 height 26
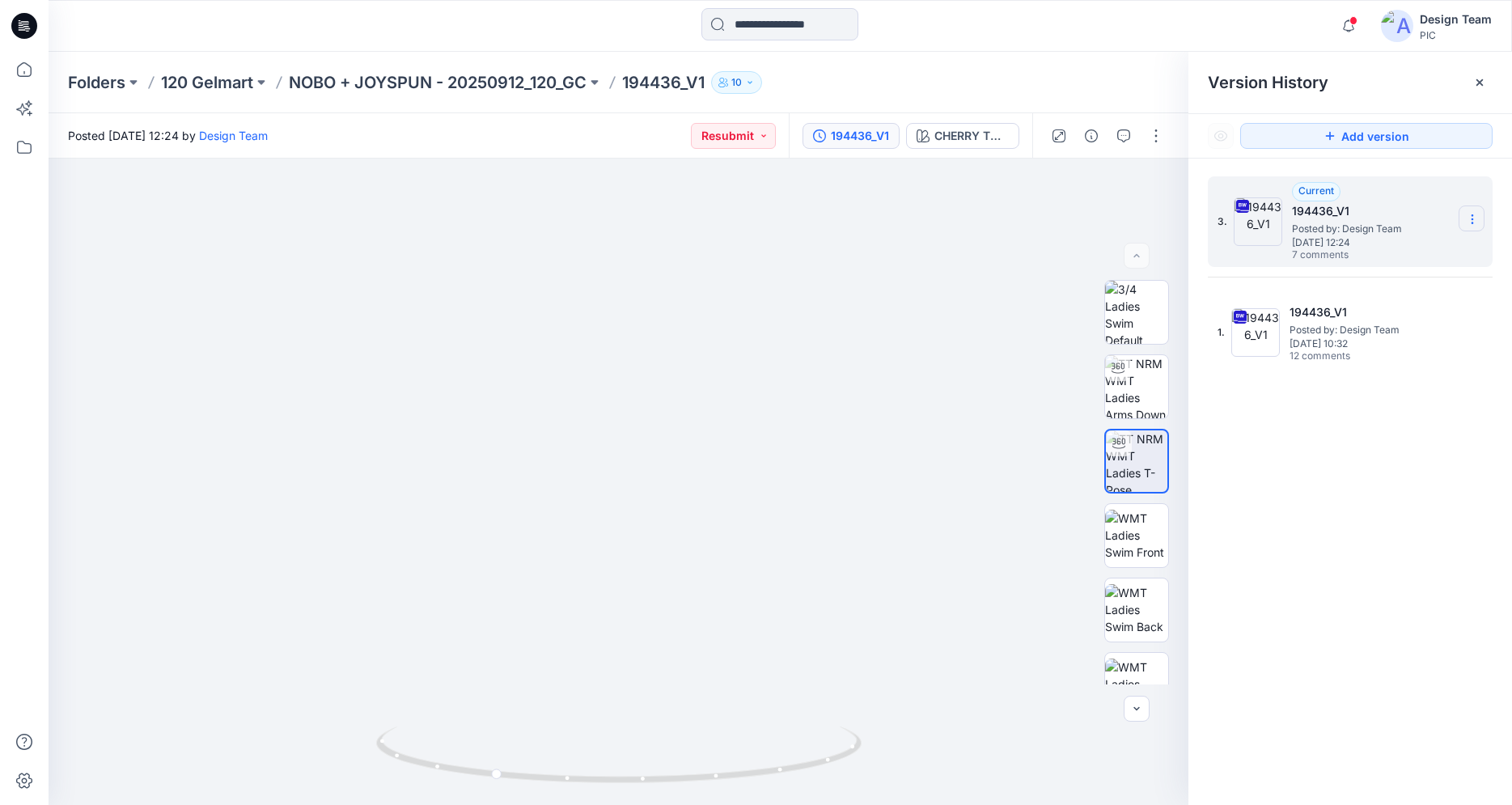
click at [1470, 223] on icon at bounding box center [1472, 219] width 13 height 13
click at [1344, 245] on span "Download Source BW File" at bounding box center [1391, 251] width 136 height 20
click at [596, 780] on icon at bounding box center [620, 757] width 489 height 61
click at [1121, 135] on icon "button" at bounding box center [1122, 135] width 13 height 13
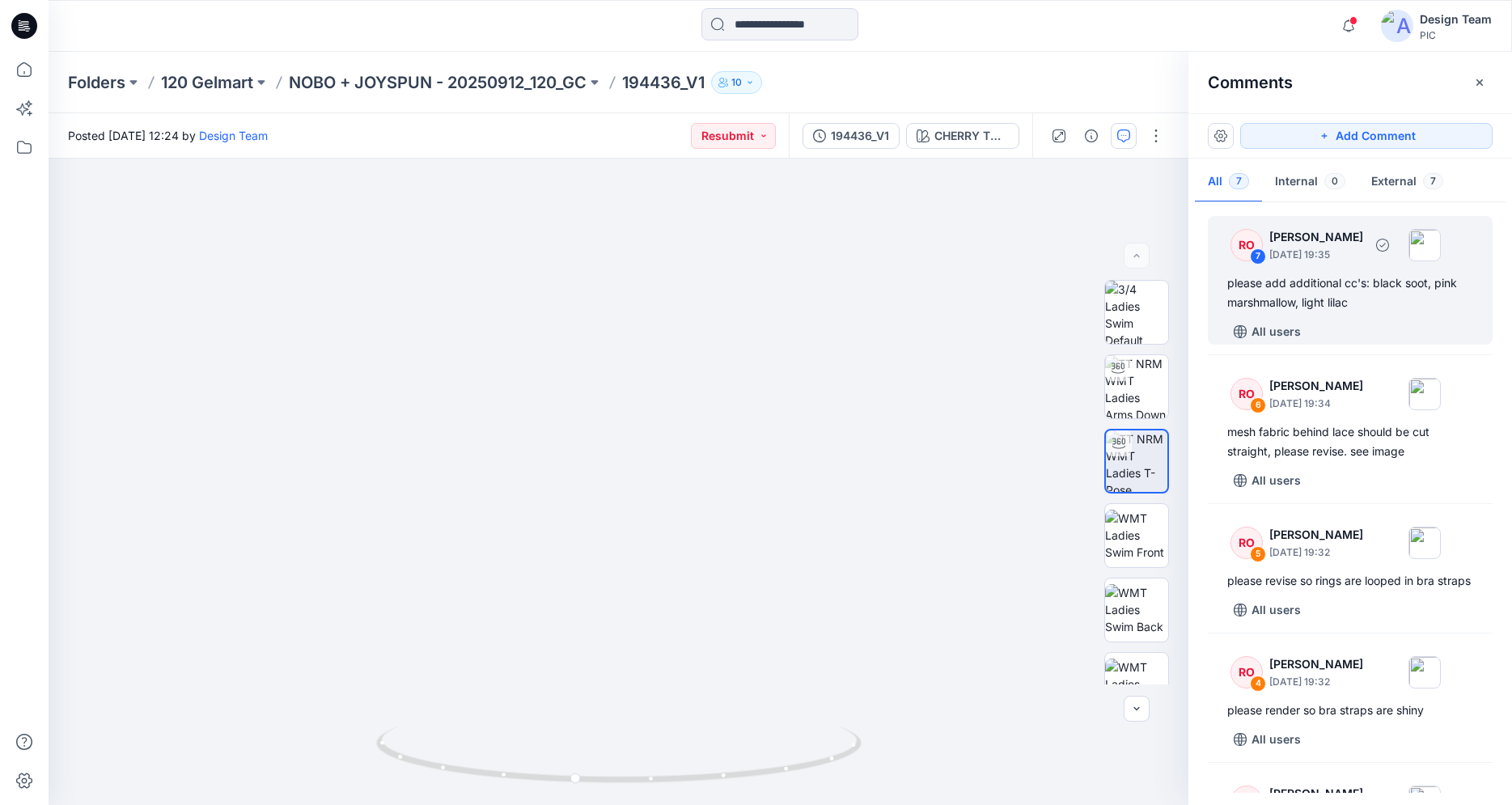
click at [1297, 270] on div "RO 7 [PERSON_NAME] [DATE] 19:35 please add additional cc's: black soot, pink ma…" at bounding box center [1349, 280] width 285 height 128
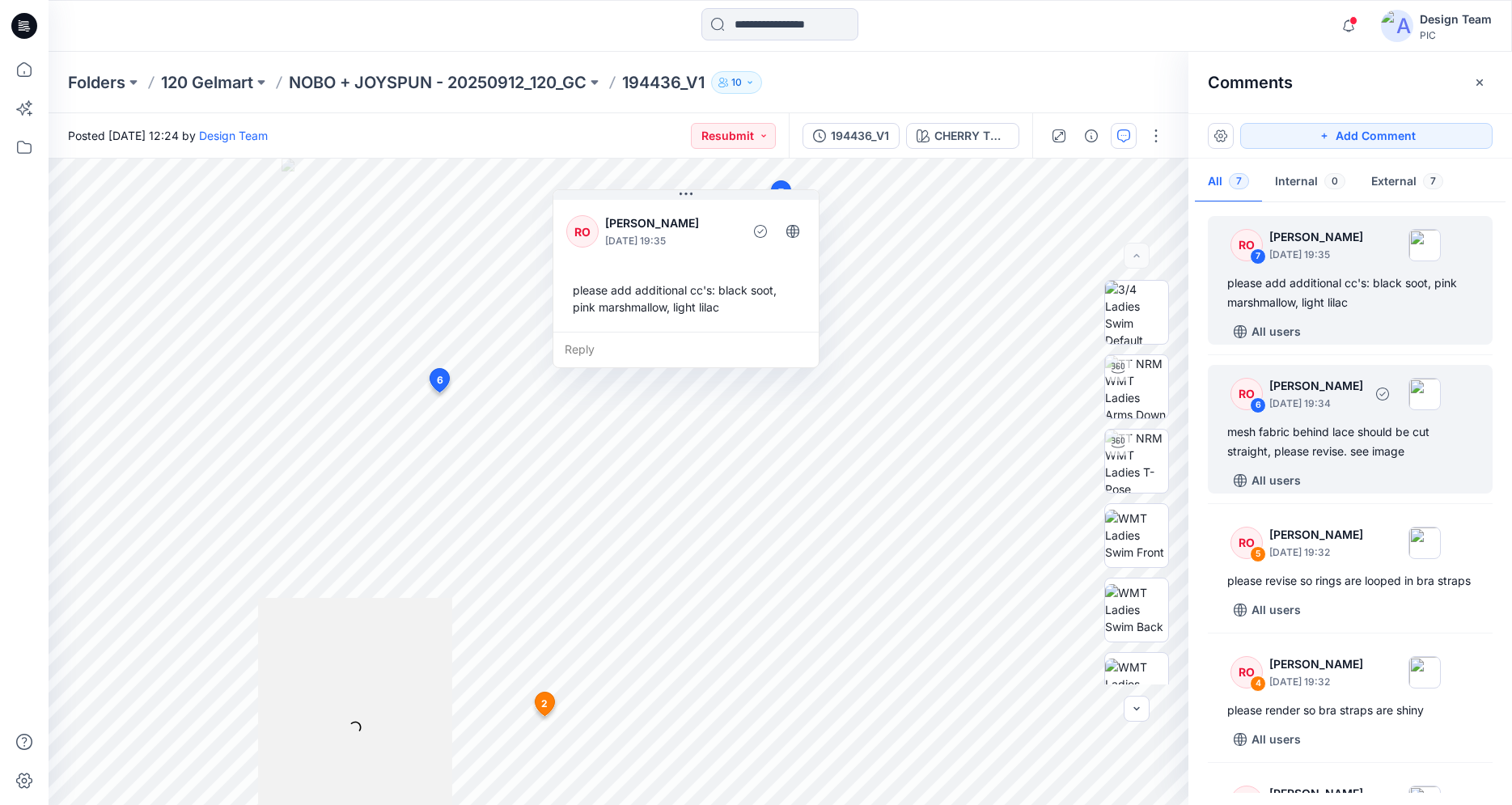
click at [1278, 425] on div "mesh fabric behind lace should be cut straight, please revise. see image" at bounding box center [1349, 441] width 246 height 38
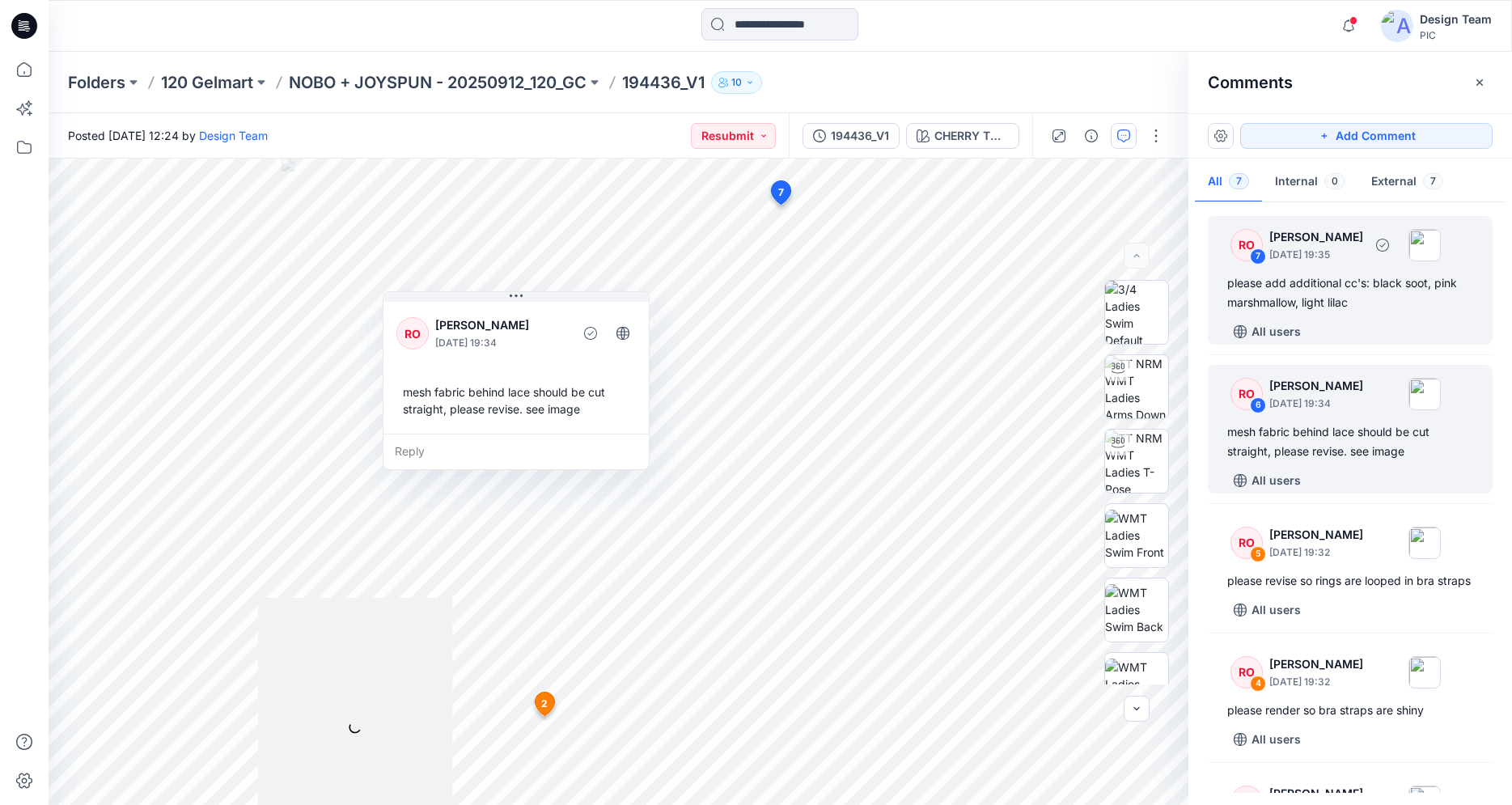
drag, startPoint x: 1301, startPoint y: 299, endPoint x: 1318, endPoint y: 295, distance: 17.5
click at [1304, 298] on div "please add additional cc's: black soot, pink marshmallow, light lilac" at bounding box center [1349, 292] width 246 height 38
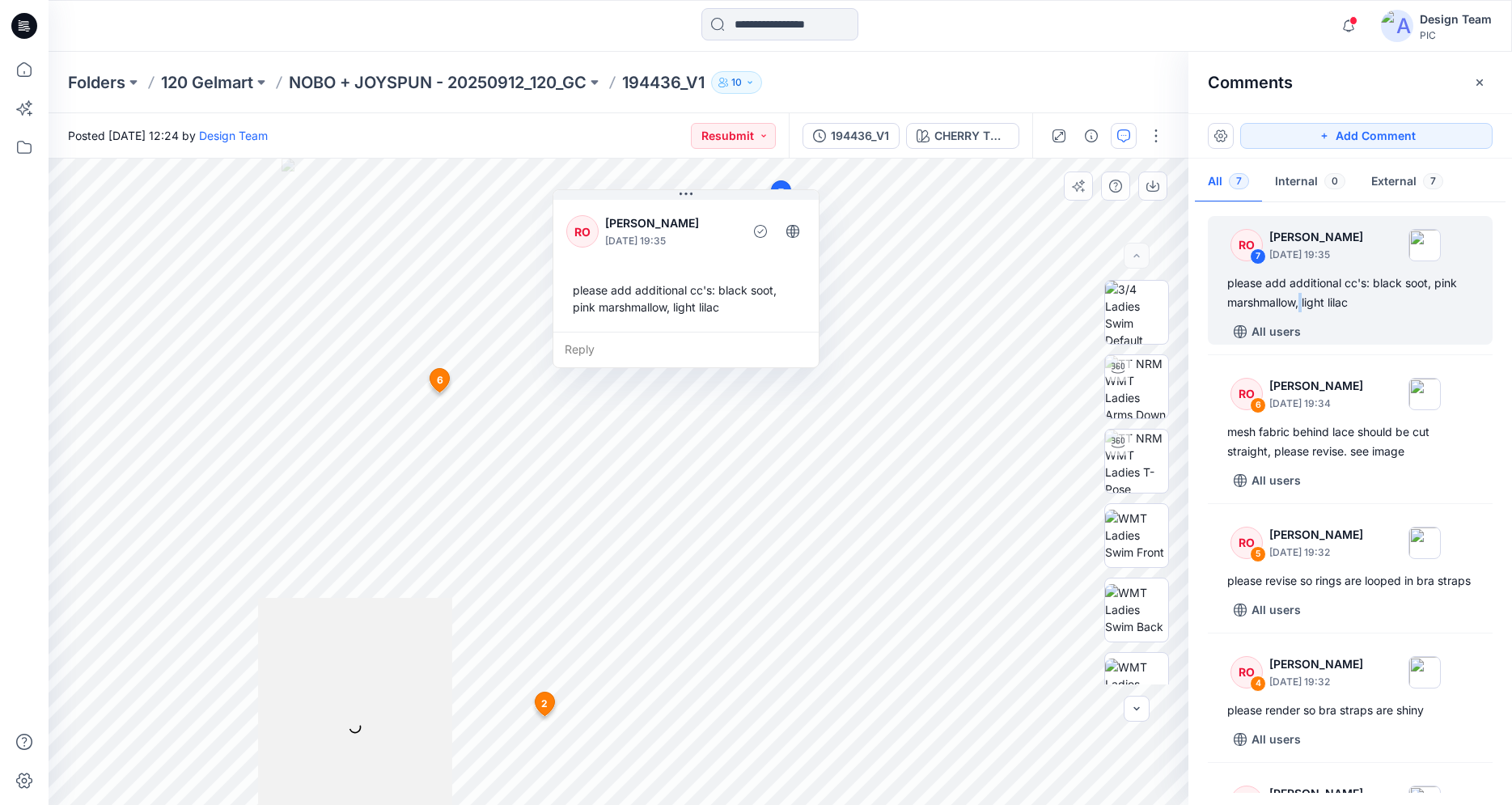
click at [453, 574] on div at bounding box center [617, 481] width 1139 height 646
click at [390, 596] on div at bounding box center [617, 481] width 1139 height 646
click at [567, 351] on div "Reply" at bounding box center [685, 349] width 265 height 36
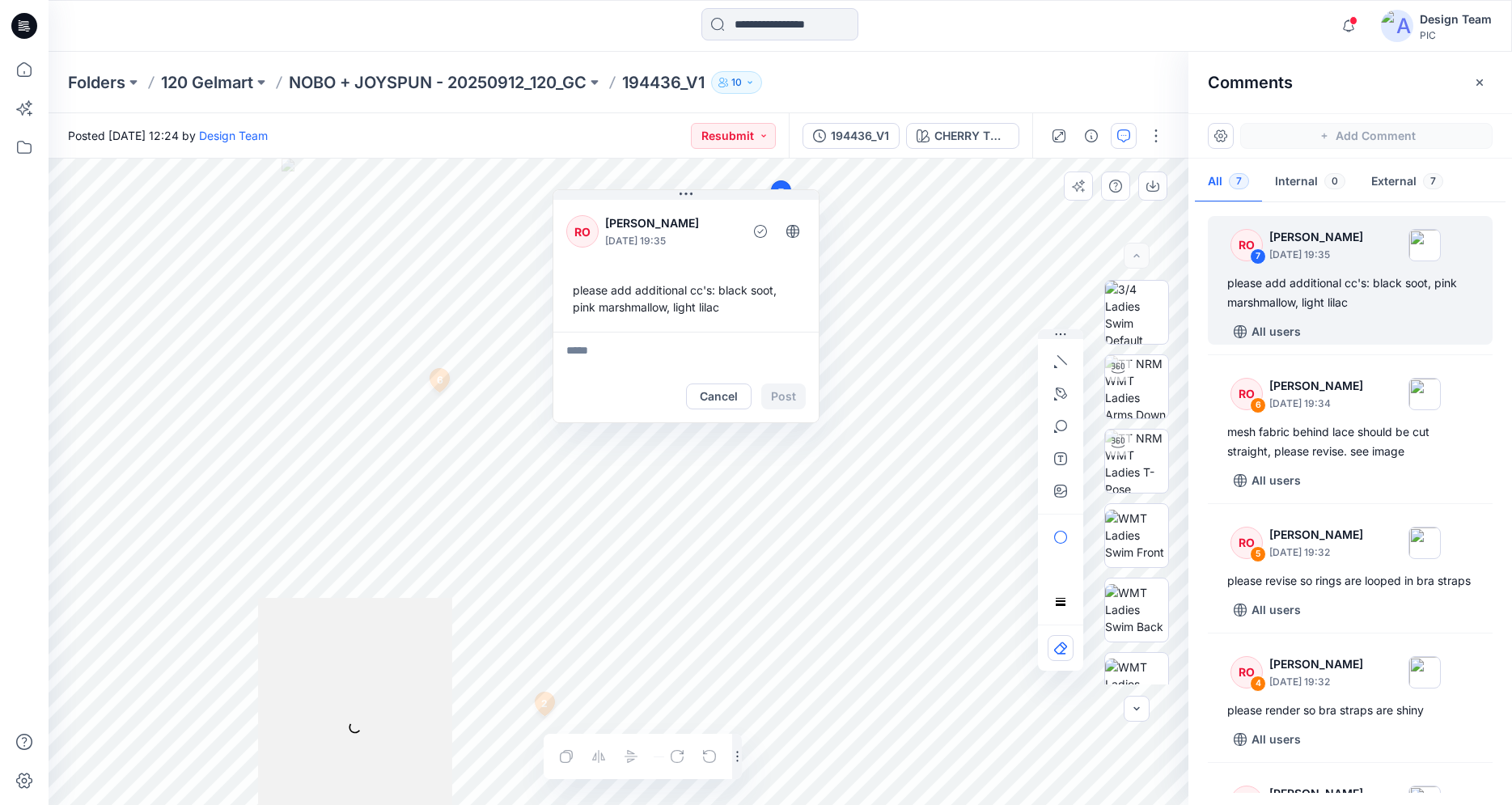
click at [437, 590] on div at bounding box center [617, 481] width 1139 height 646
click at [723, 397] on button "Cancel" at bounding box center [718, 397] width 65 height 26
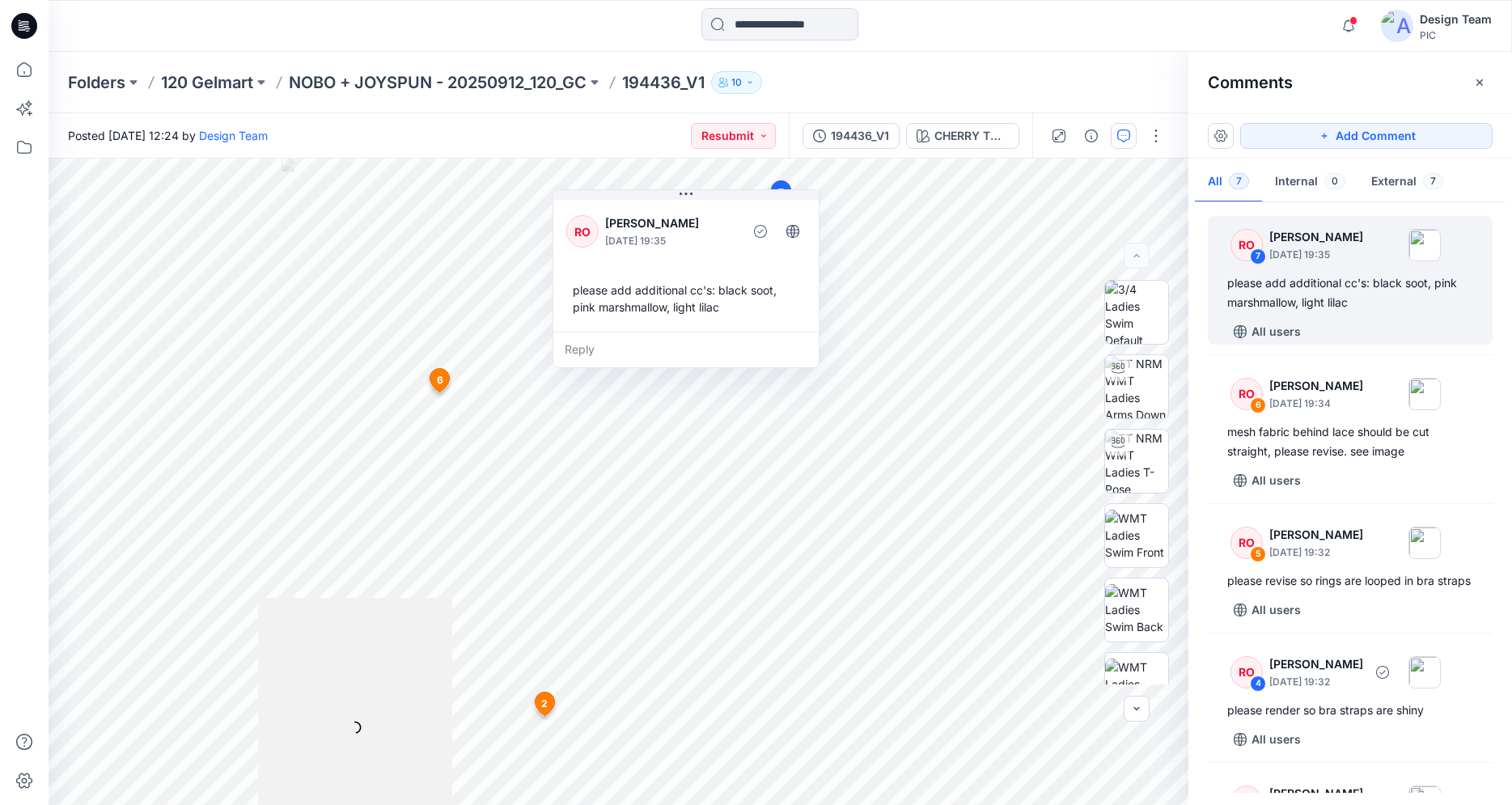
scroll to position [435, 0]
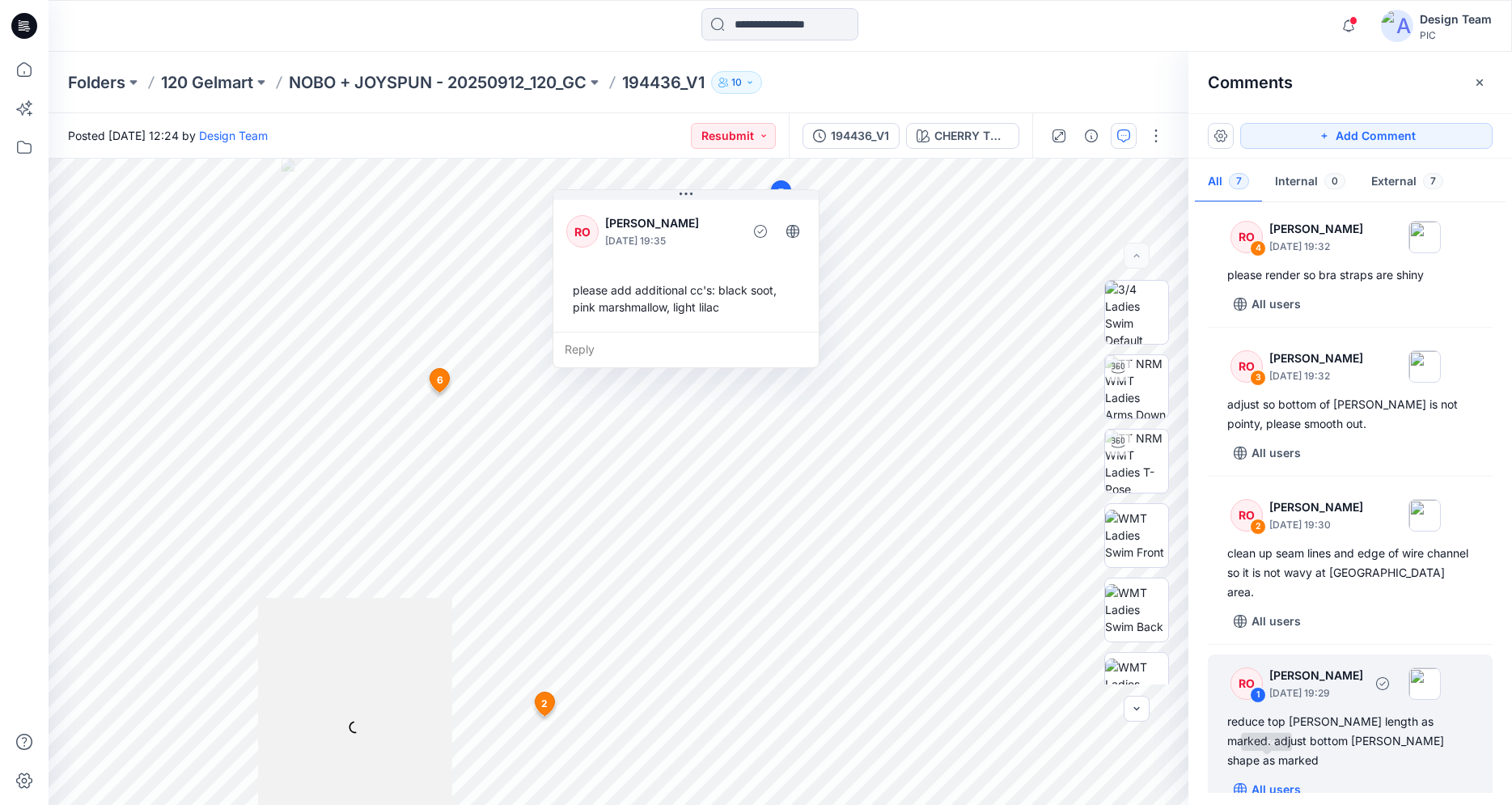
click at [1287, 776] on button "All users" at bounding box center [1266, 789] width 80 height 26
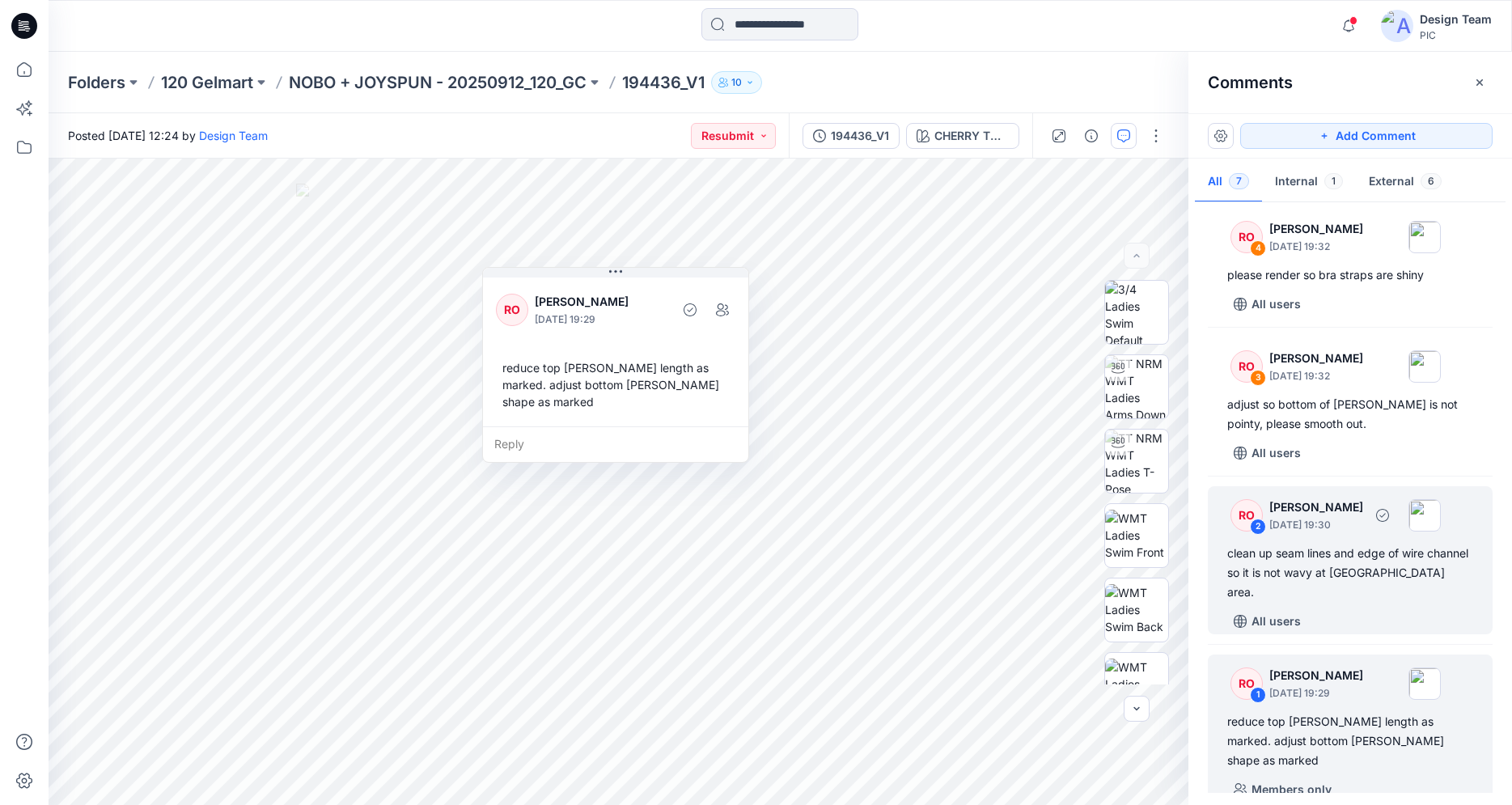
click at [1355, 573] on div "clean up seam lines and edge of wire channel so it is not wavy at [GEOGRAPHIC_D…" at bounding box center [1349, 572] width 246 height 58
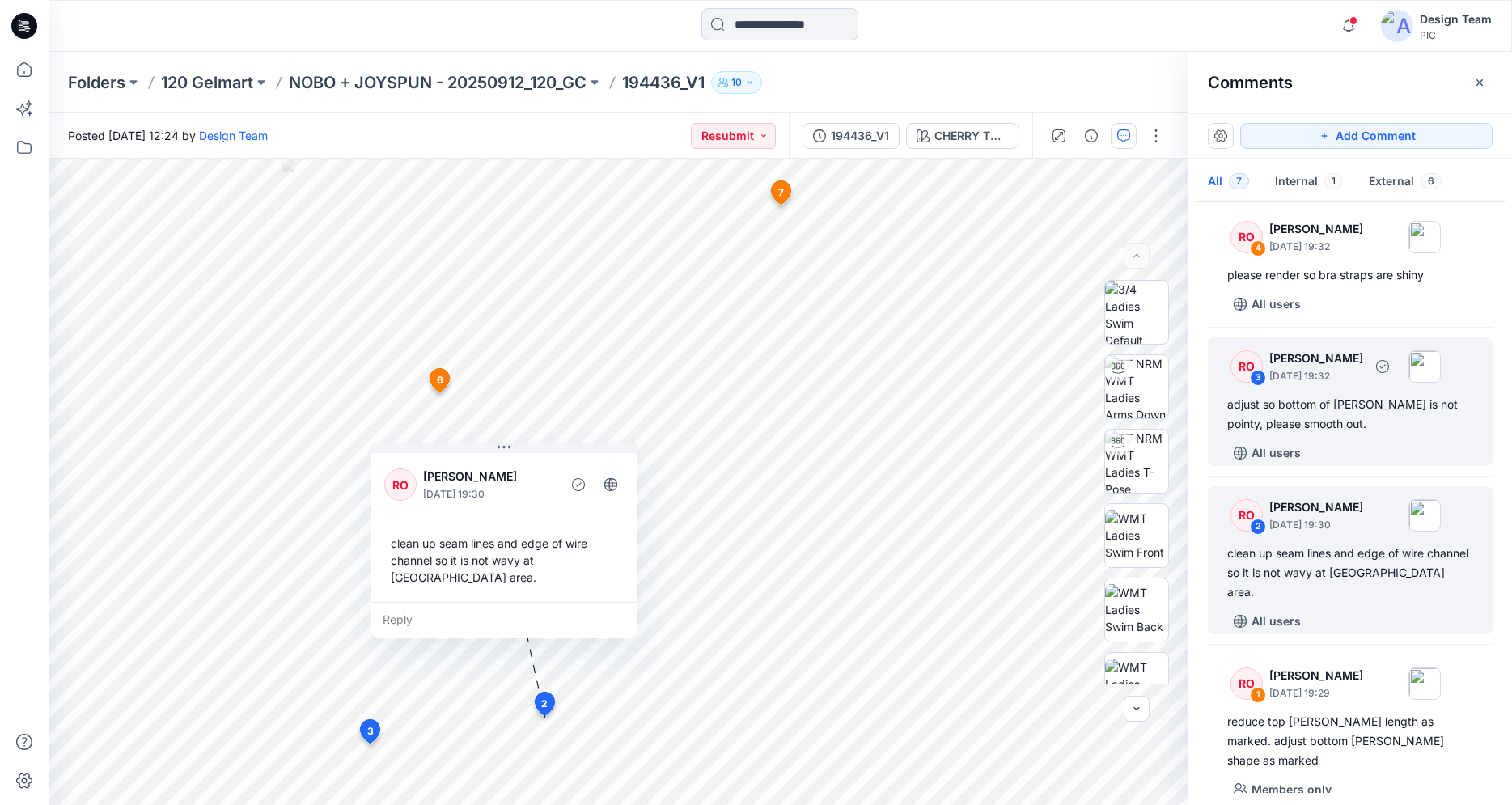
click at [1335, 454] on div "RO 3 [PERSON_NAME] [DATE] 19:32 adjust so bottom of [PERSON_NAME] is not pointy…" at bounding box center [1349, 402] width 285 height 128
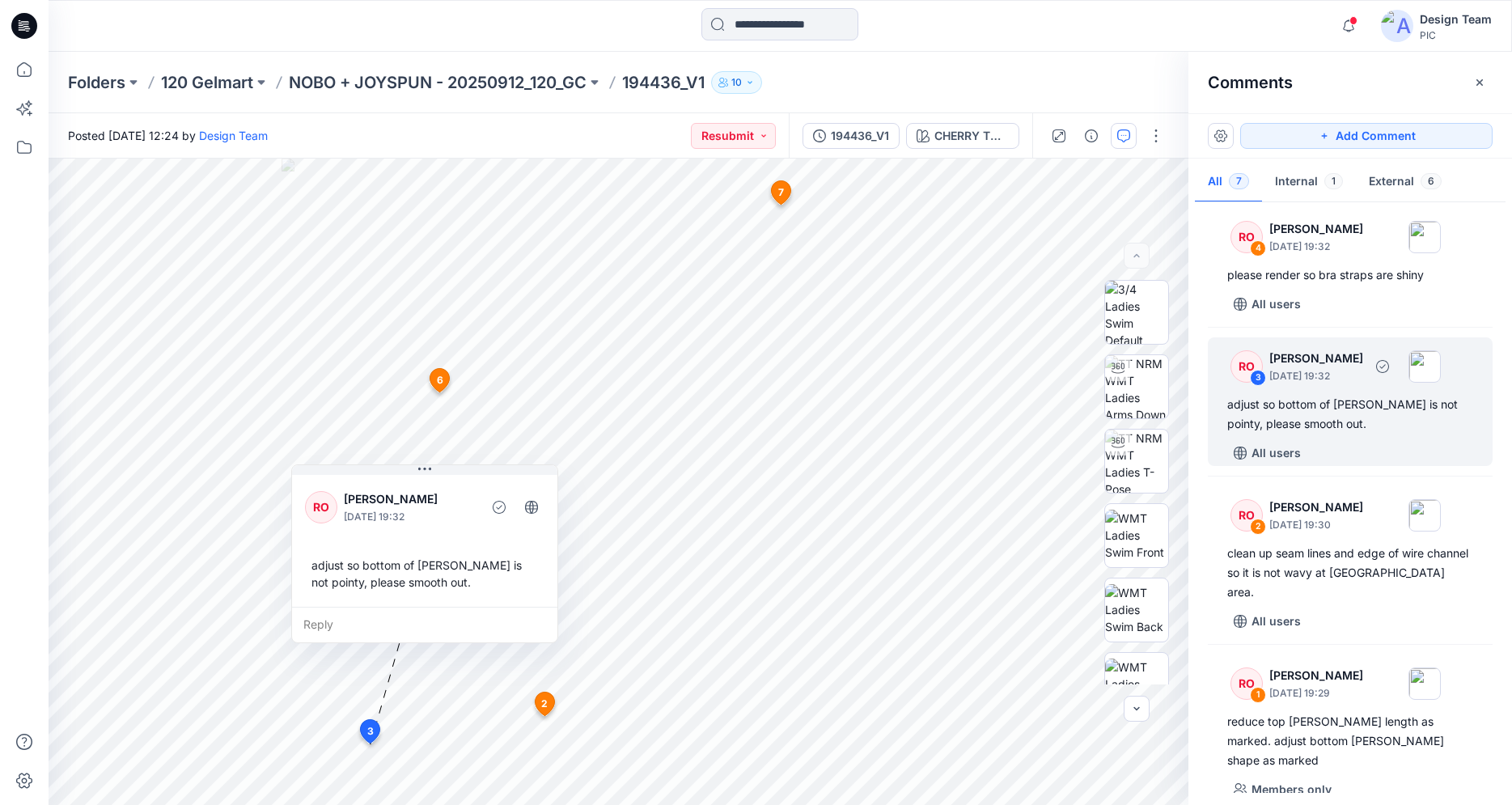
scroll to position [353, 0]
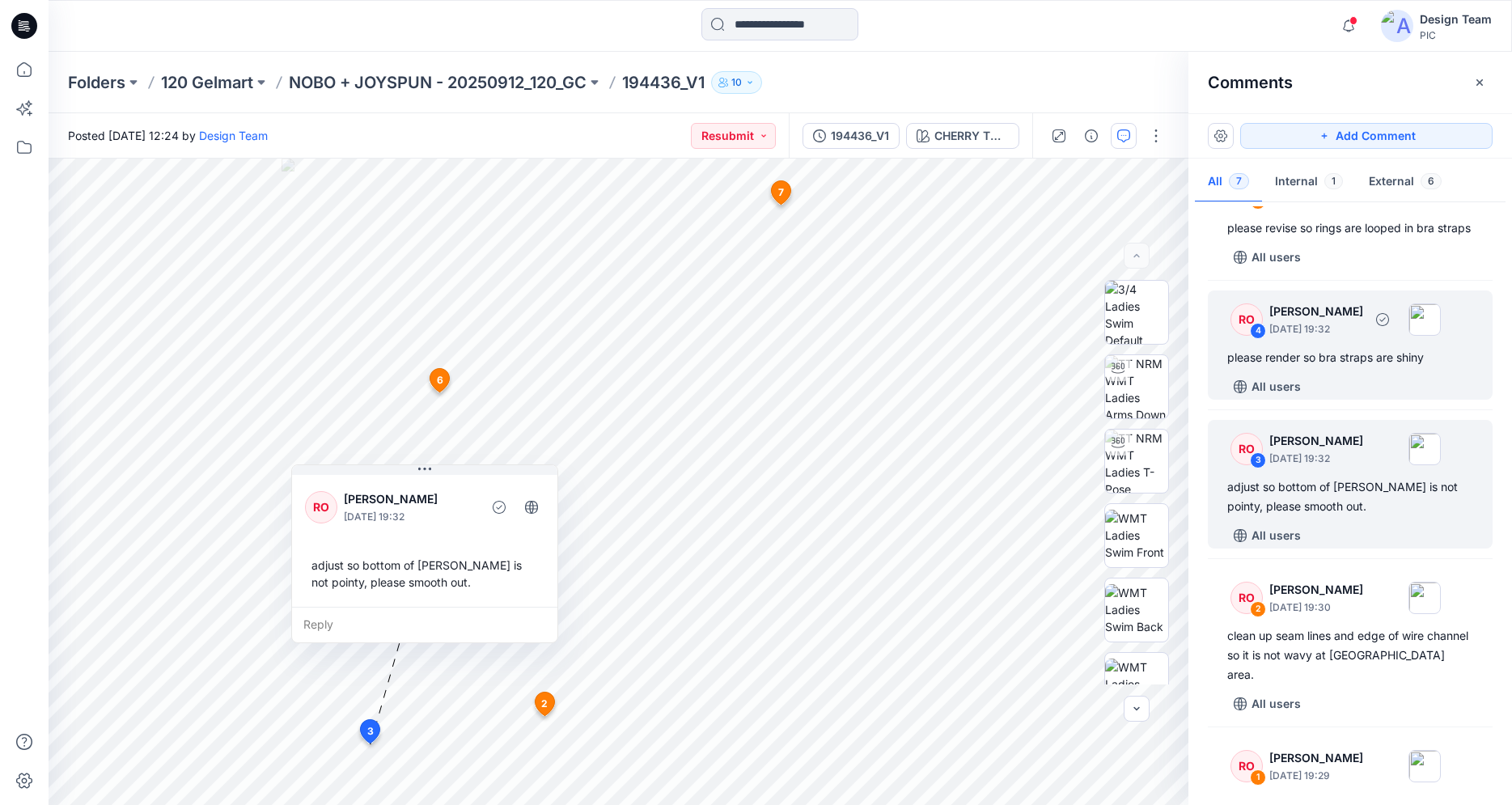
click at [1320, 389] on div "RO 4 [PERSON_NAME] [DATE] 19:32 please render so bra straps are shiny All users" at bounding box center [1349, 344] width 285 height 110
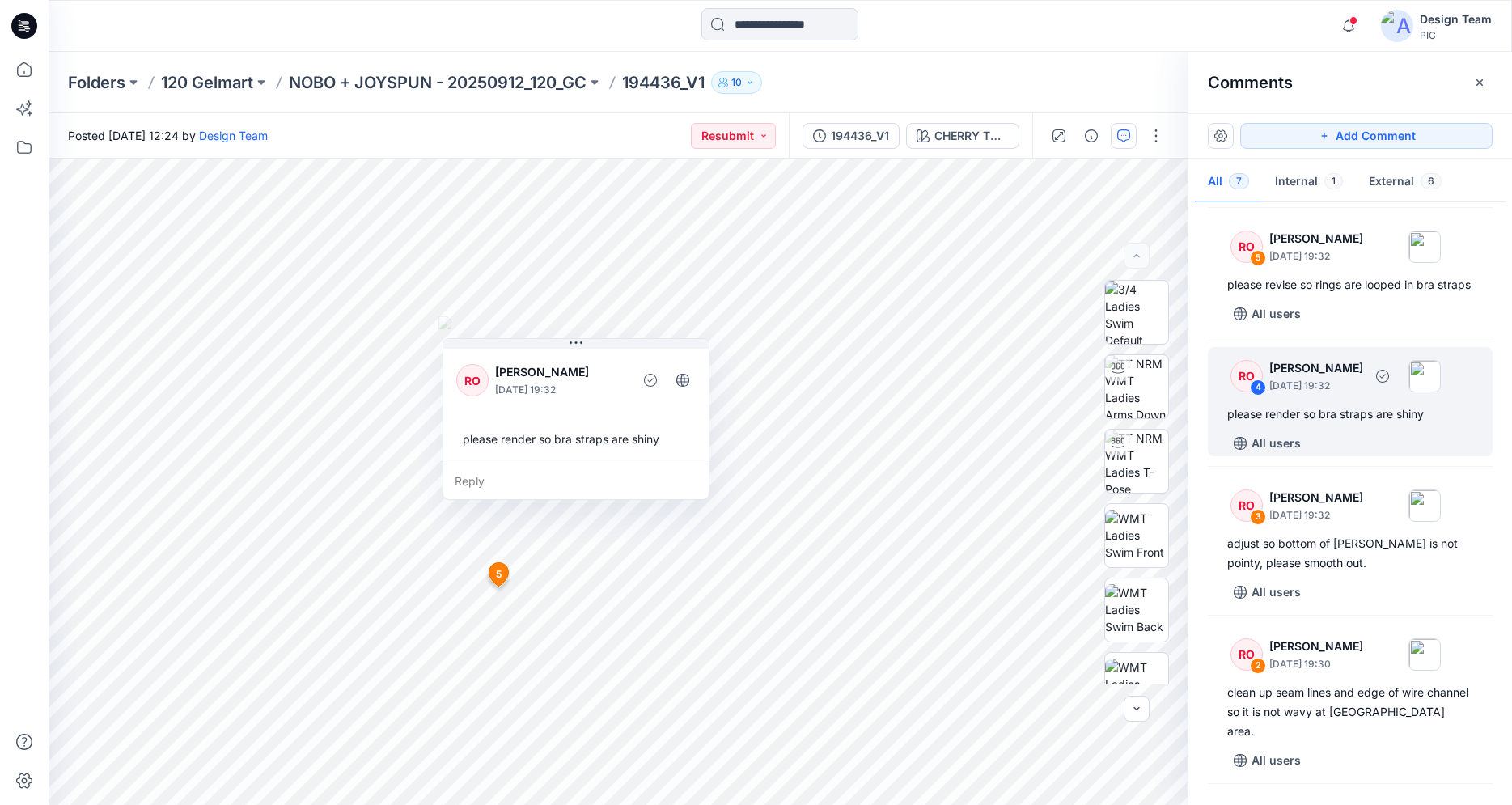
scroll to position [270, 0]
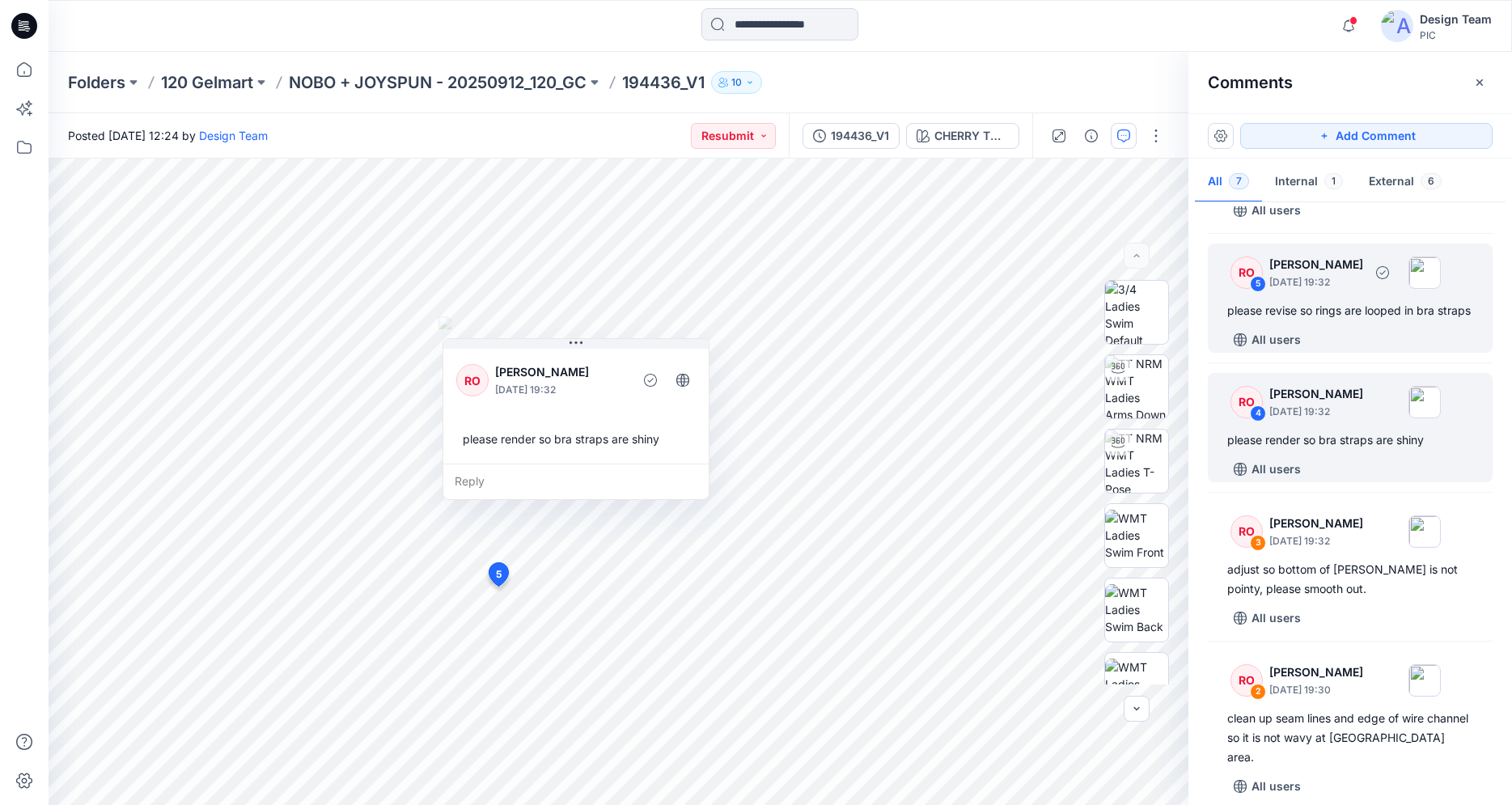
click at [1316, 339] on div "RO 5 [PERSON_NAME] [DATE] 19:32 please revise so rings are looped in bra straps…" at bounding box center [1349, 298] width 285 height 110
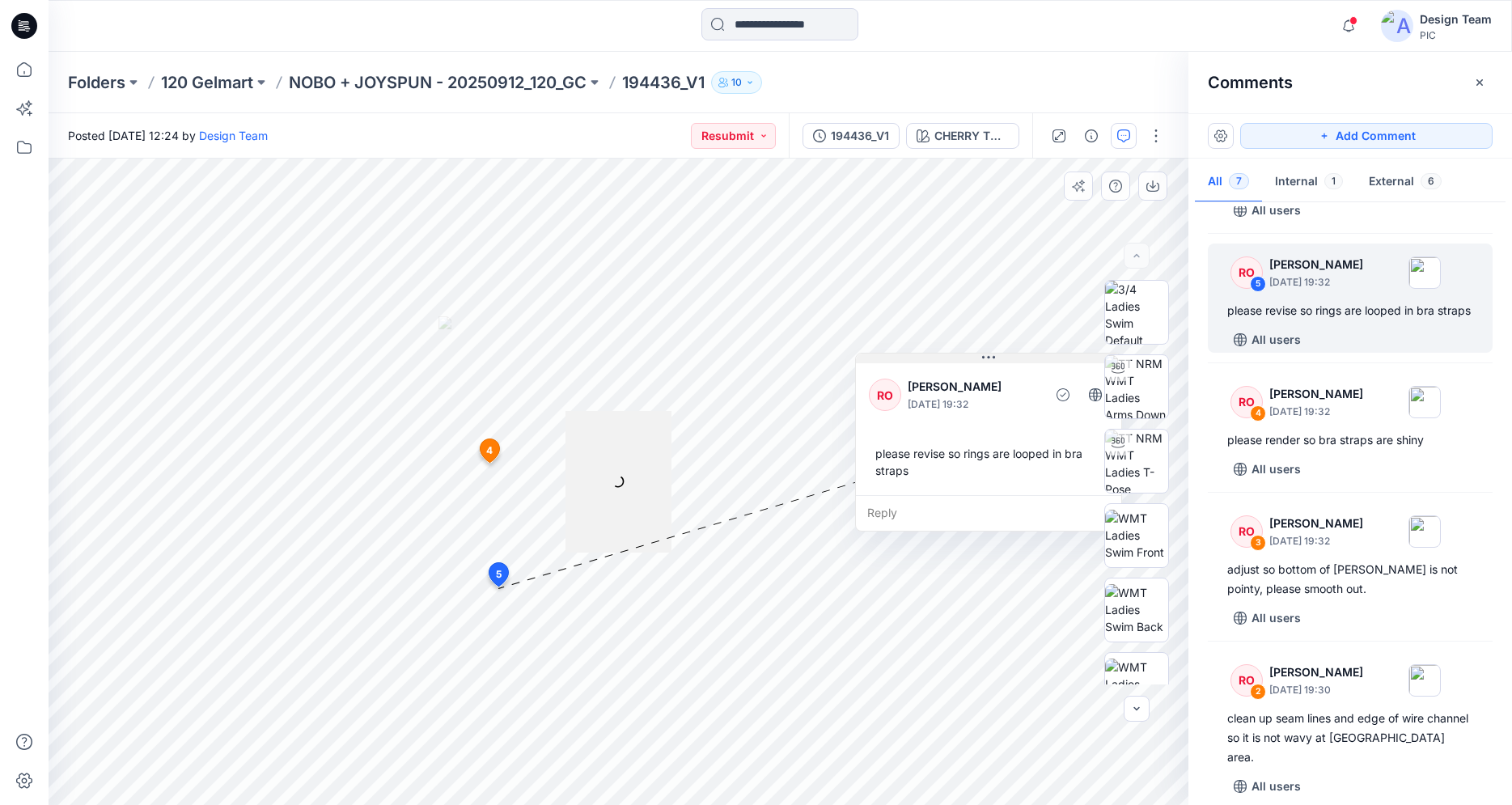
drag, startPoint x: 582, startPoint y: 443, endPoint x: 985, endPoint y: 356, distance: 412.3
click at [985, 356] on icon at bounding box center [988, 357] width 13 height 13
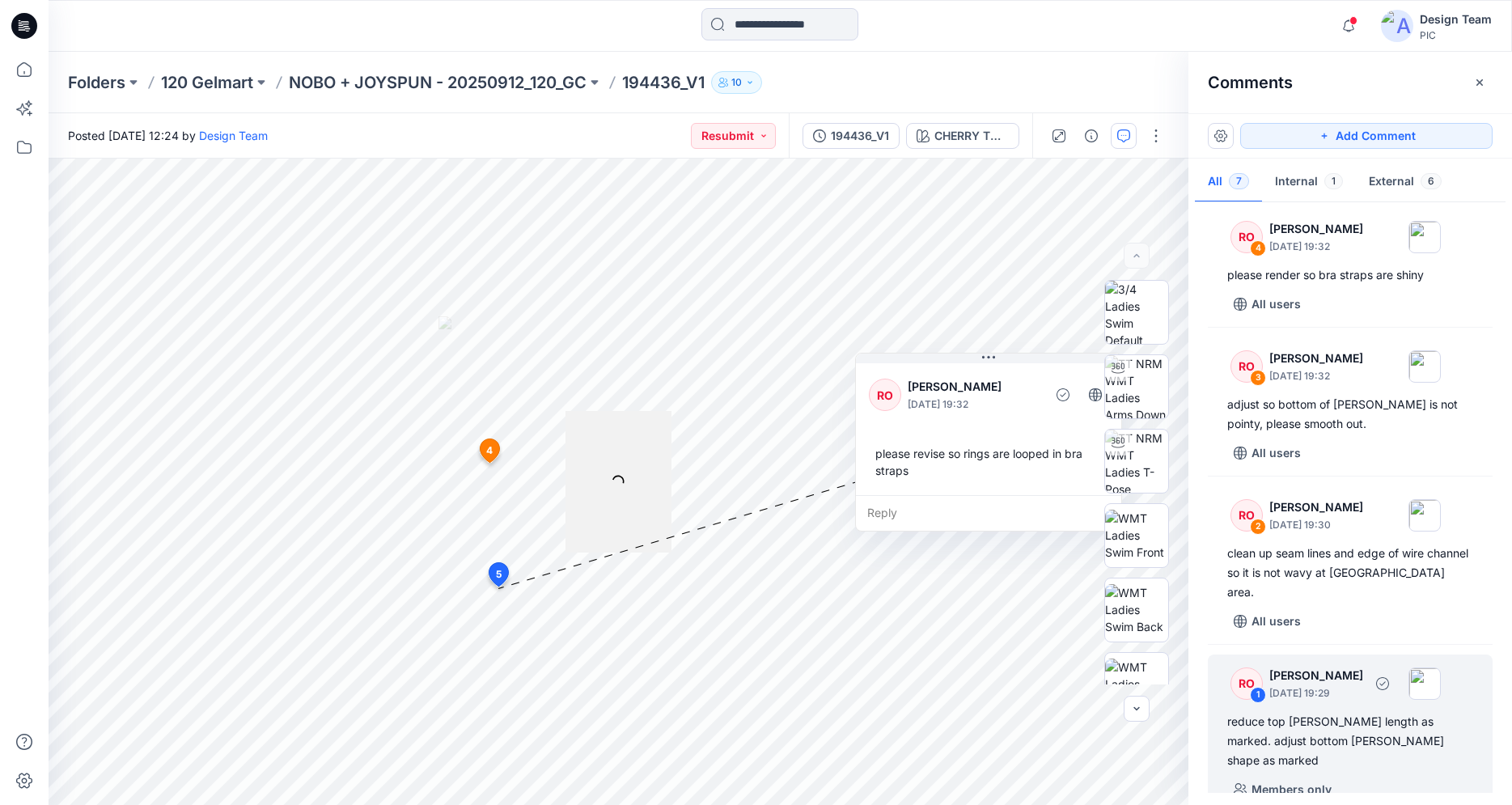
click at [1356, 720] on div "reduce top [PERSON_NAME] length as marked. adjust bottom [PERSON_NAME] shape as…" at bounding box center [1349, 741] width 246 height 58
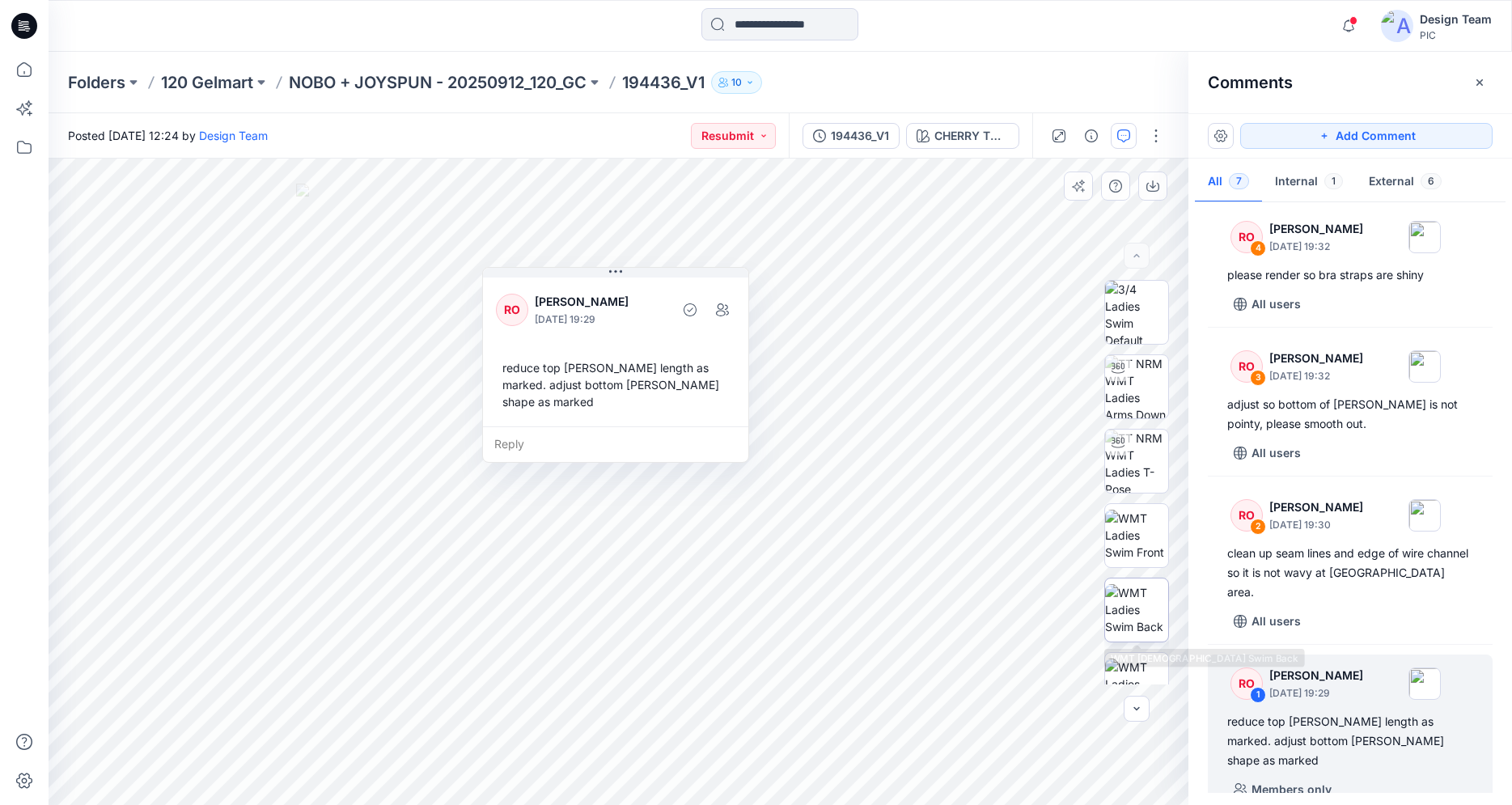
click at [1126, 590] on img at bounding box center [1136, 610] width 63 height 51
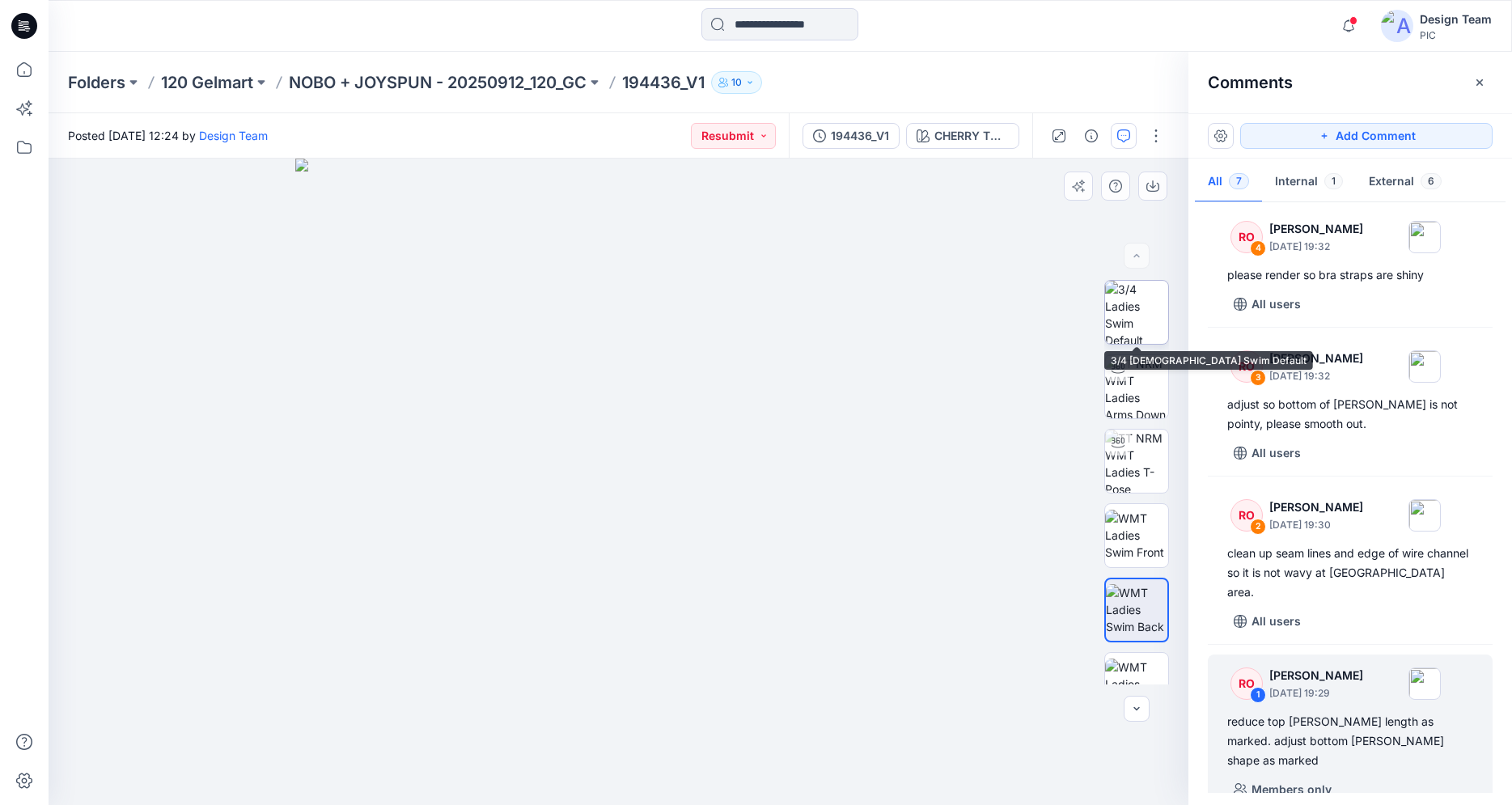
click at [1140, 321] on img at bounding box center [1136, 313] width 63 height 63
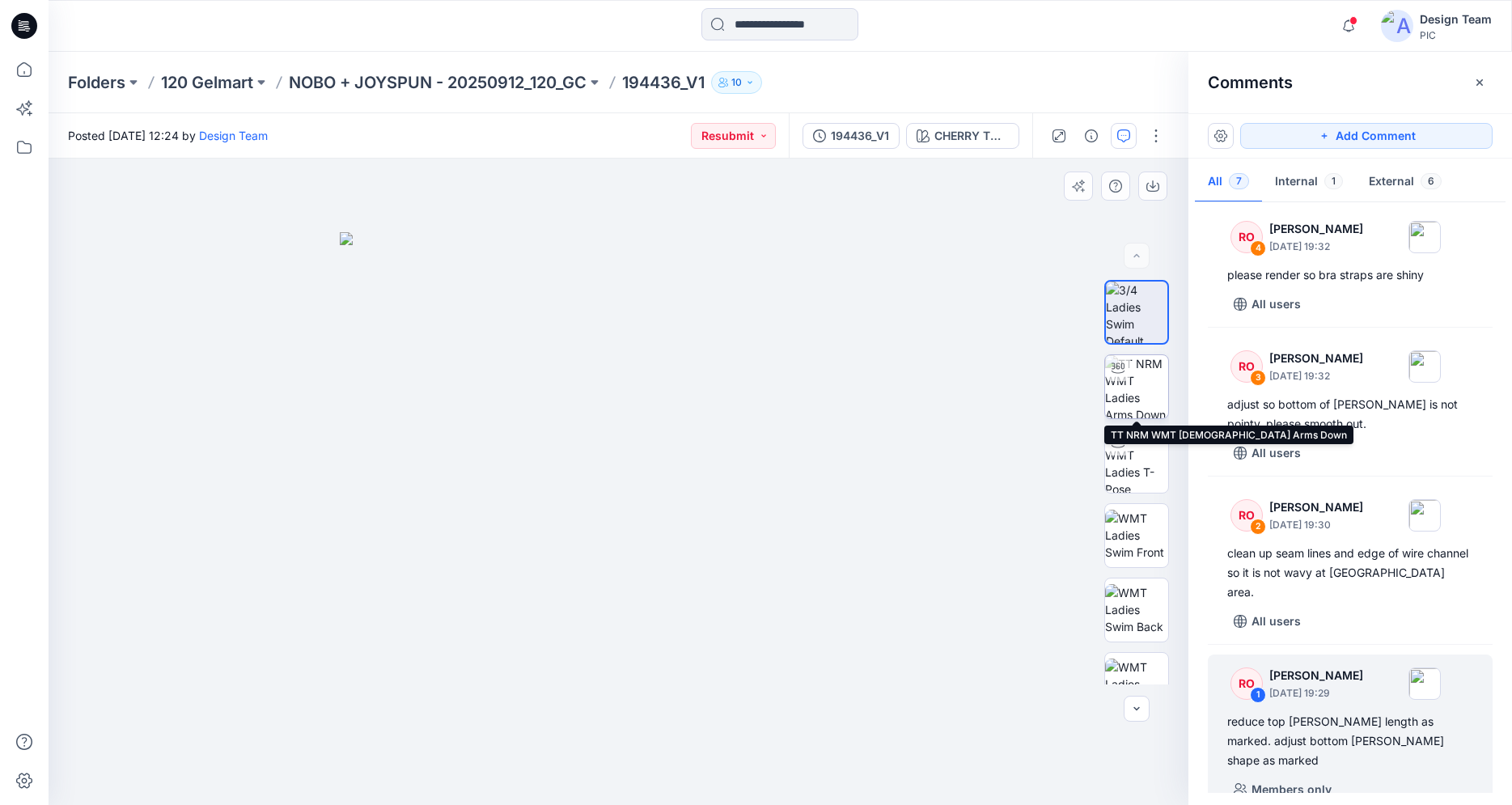
click at [1153, 387] on img at bounding box center [1136, 387] width 63 height 63
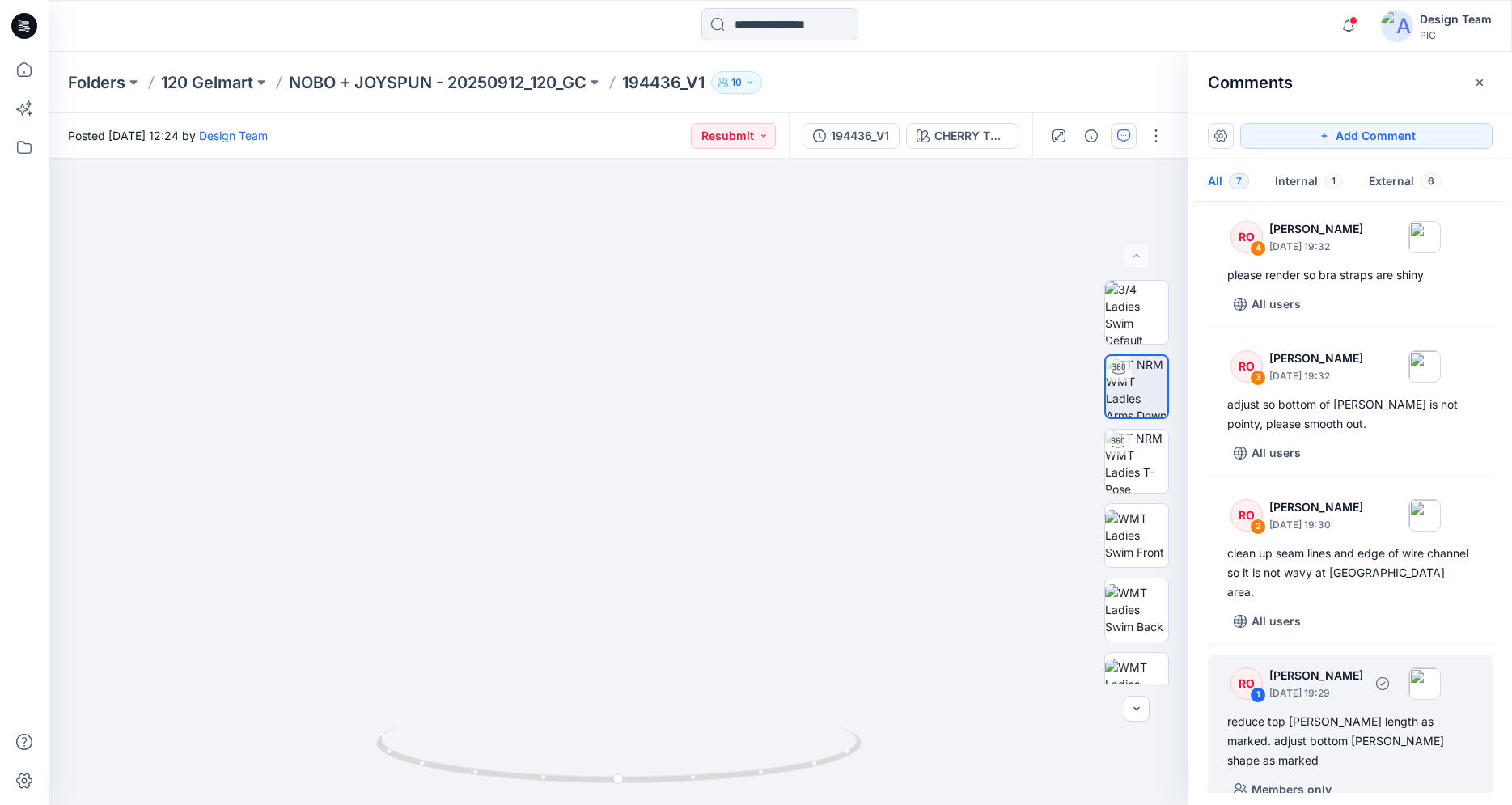
click at [1320, 716] on div "reduce top [PERSON_NAME] length as marked. adjust bottom [PERSON_NAME] shape as…" at bounding box center [1349, 741] width 246 height 58
click at [1364, 738] on div "reduce top [PERSON_NAME] length as marked. adjust bottom [PERSON_NAME] shape as…" at bounding box center [1349, 741] width 246 height 58
click at [1352, 718] on div "reduce top [PERSON_NAME] length as marked. adjust bottom [PERSON_NAME] shape as…" at bounding box center [1349, 741] width 246 height 58
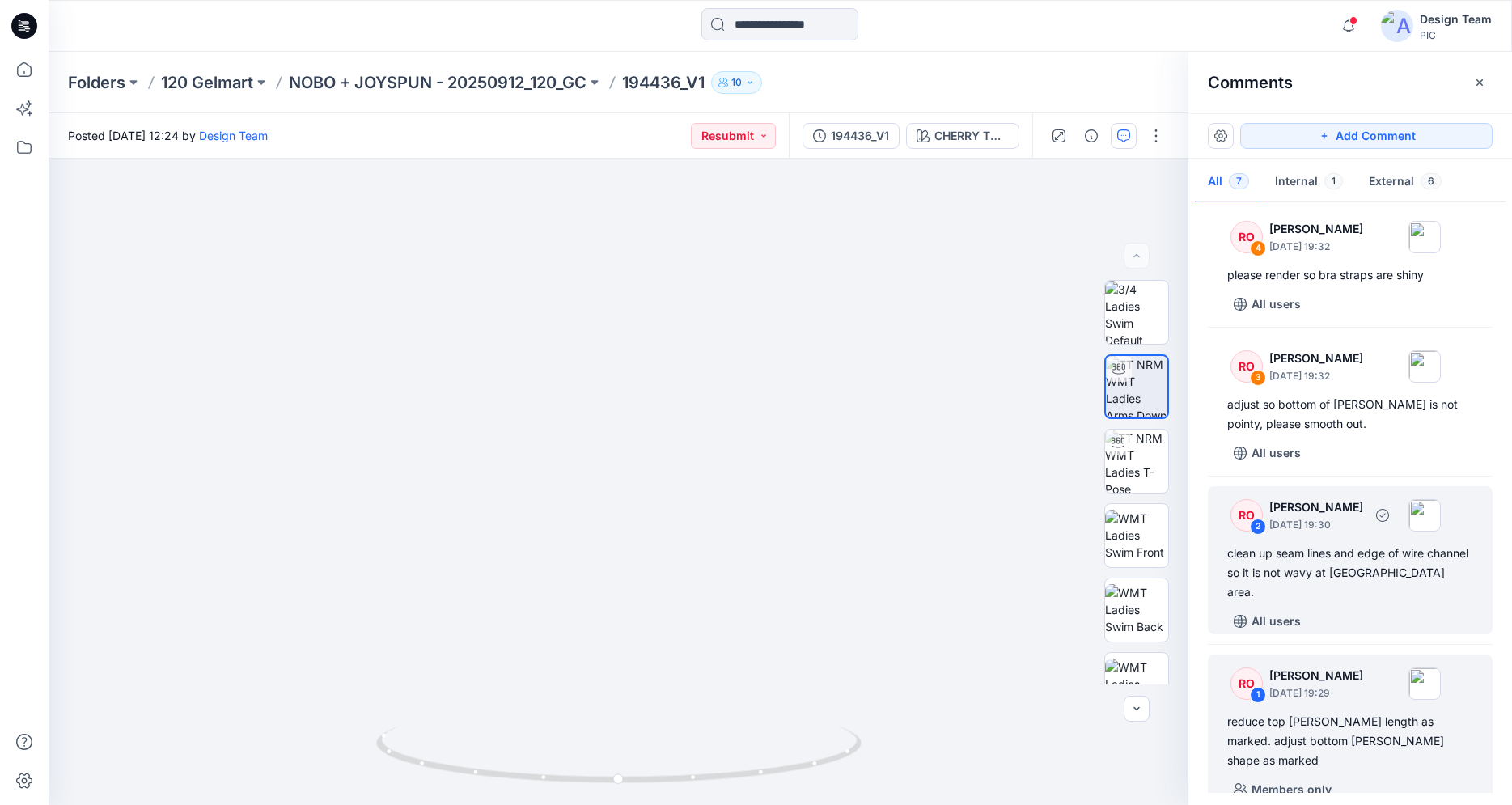
click at [1359, 575] on div "clean up seam lines and edge of wire channel so it is not wavy at [GEOGRAPHIC_D…" at bounding box center [1349, 572] width 246 height 58
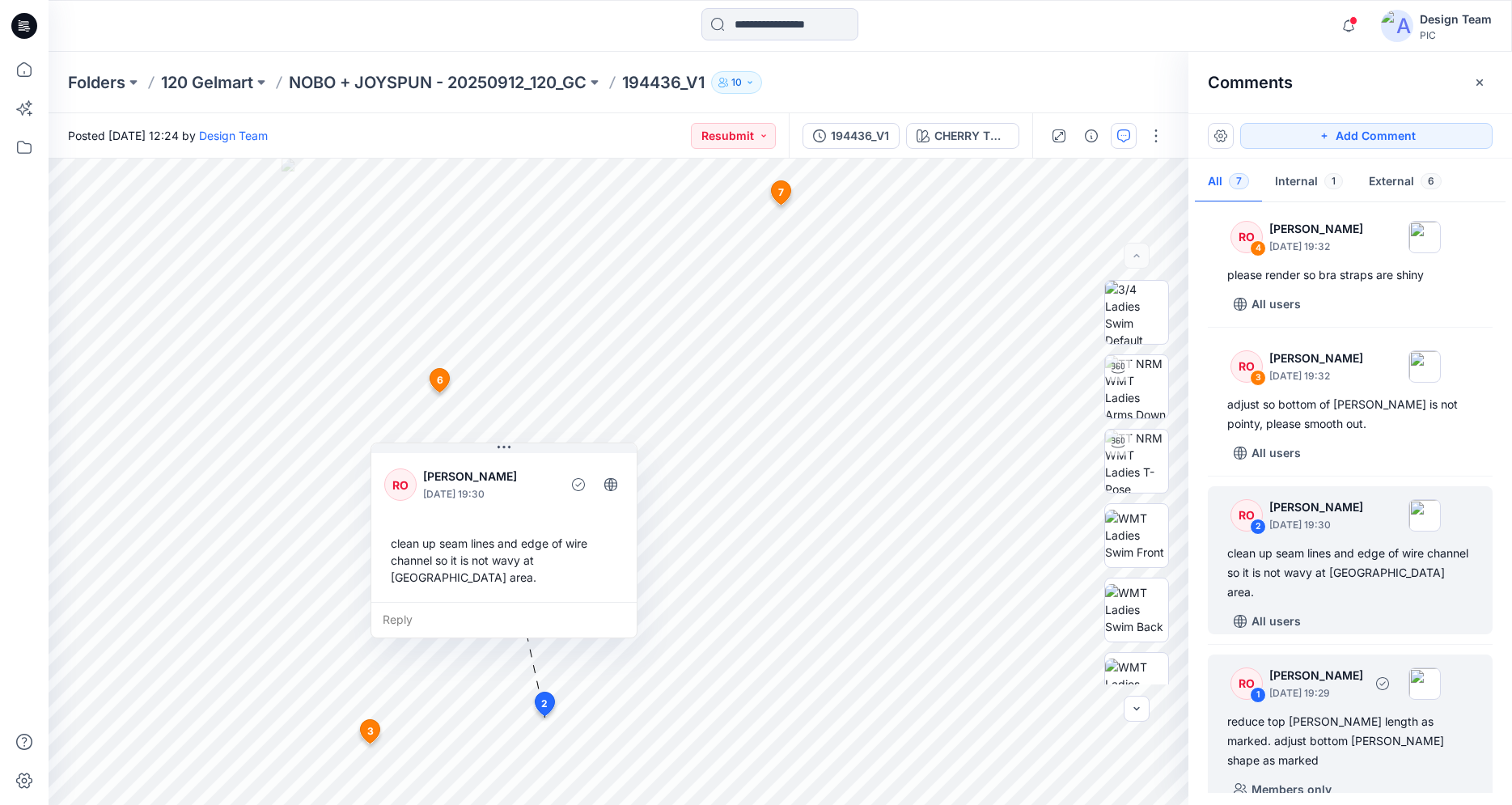
click at [1337, 720] on div "reduce top [PERSON_NAME] length as marked. adjust bottom [PERSON_NAME] shape as…" at bounding box center [1349, 741] width 246 height 58
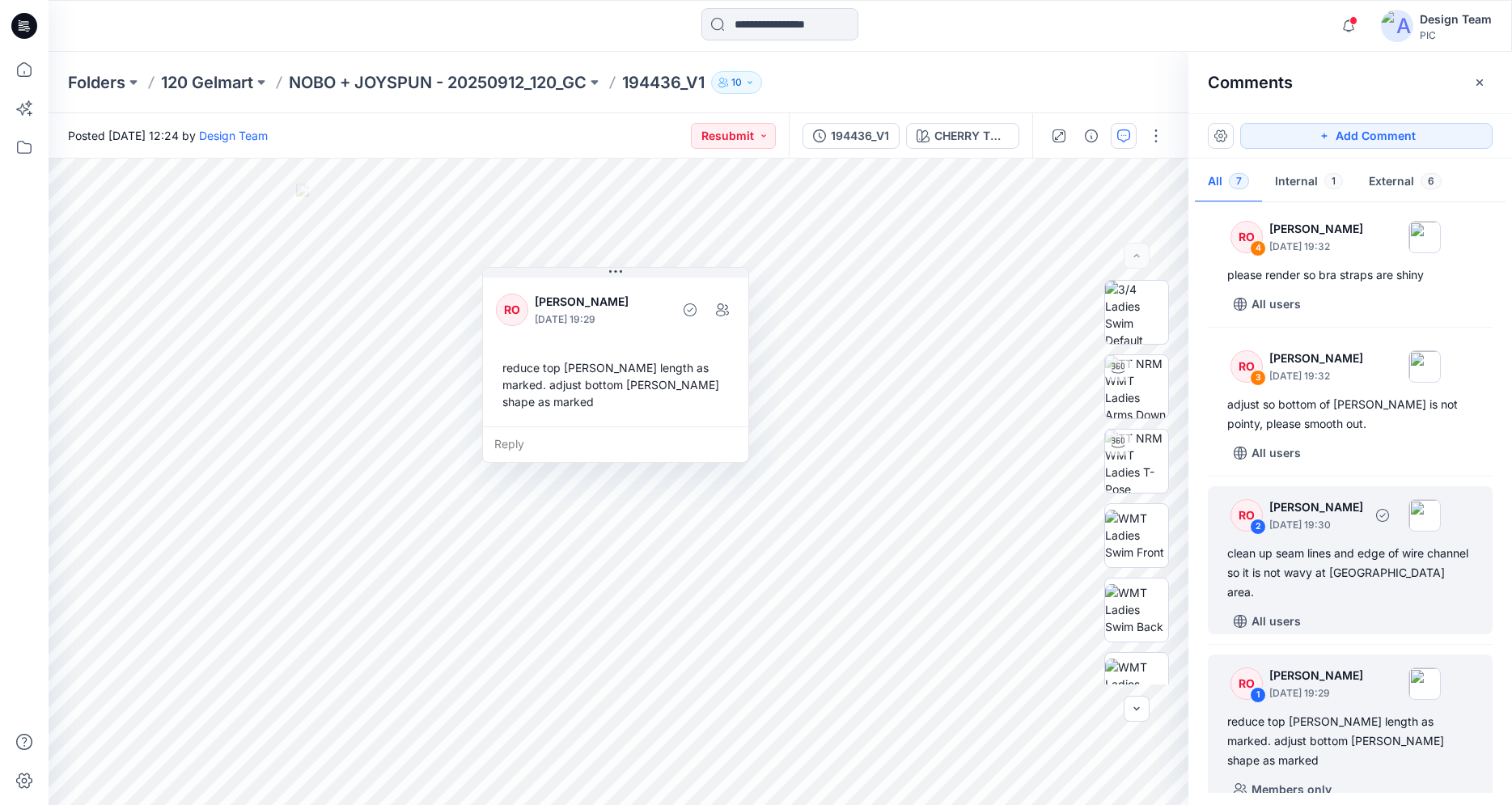
click at [1329, 593] on div "clean up seam lines and edge of wire channel so it is not wavy at [GEOGRAPHIC_D…" at bounding box center [1349, 572] width 246 height 58
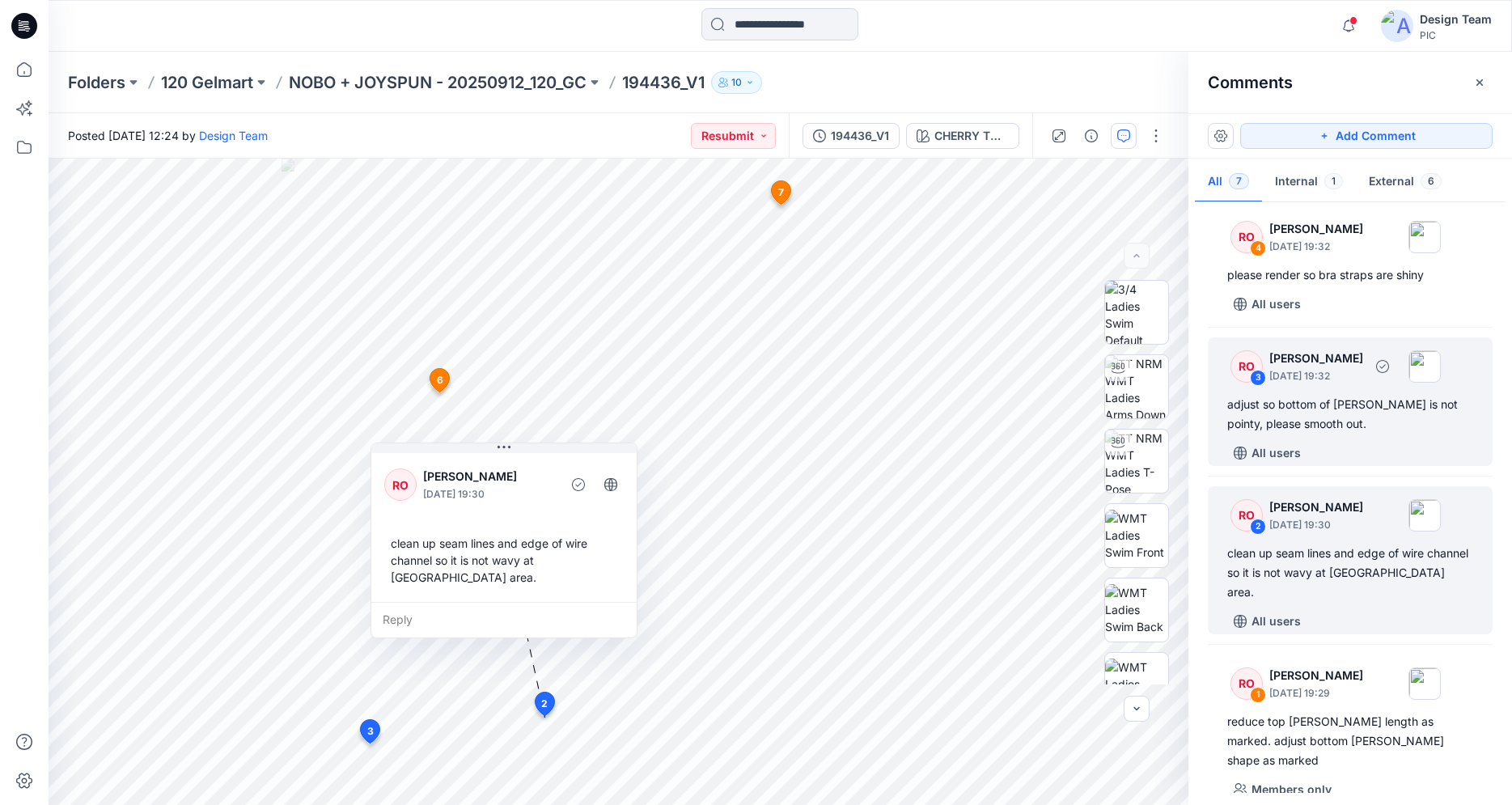
click at [1311, 434] on div "adjust so bottom of [PERSON_NAME] is not pointy, please smooth out." at bounding box center [1349, 413] width 246 height 38
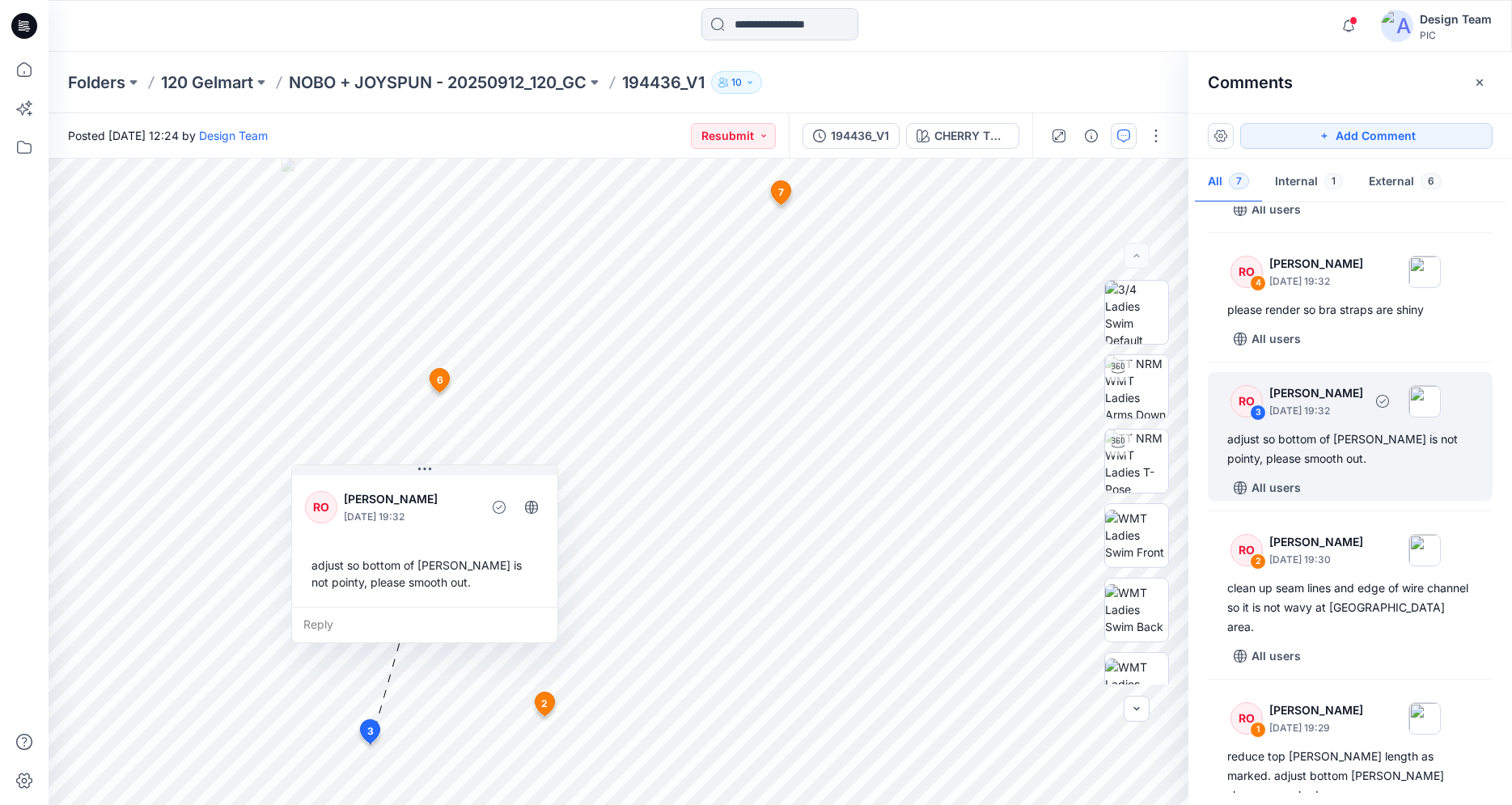
scroll to position [353, 0]
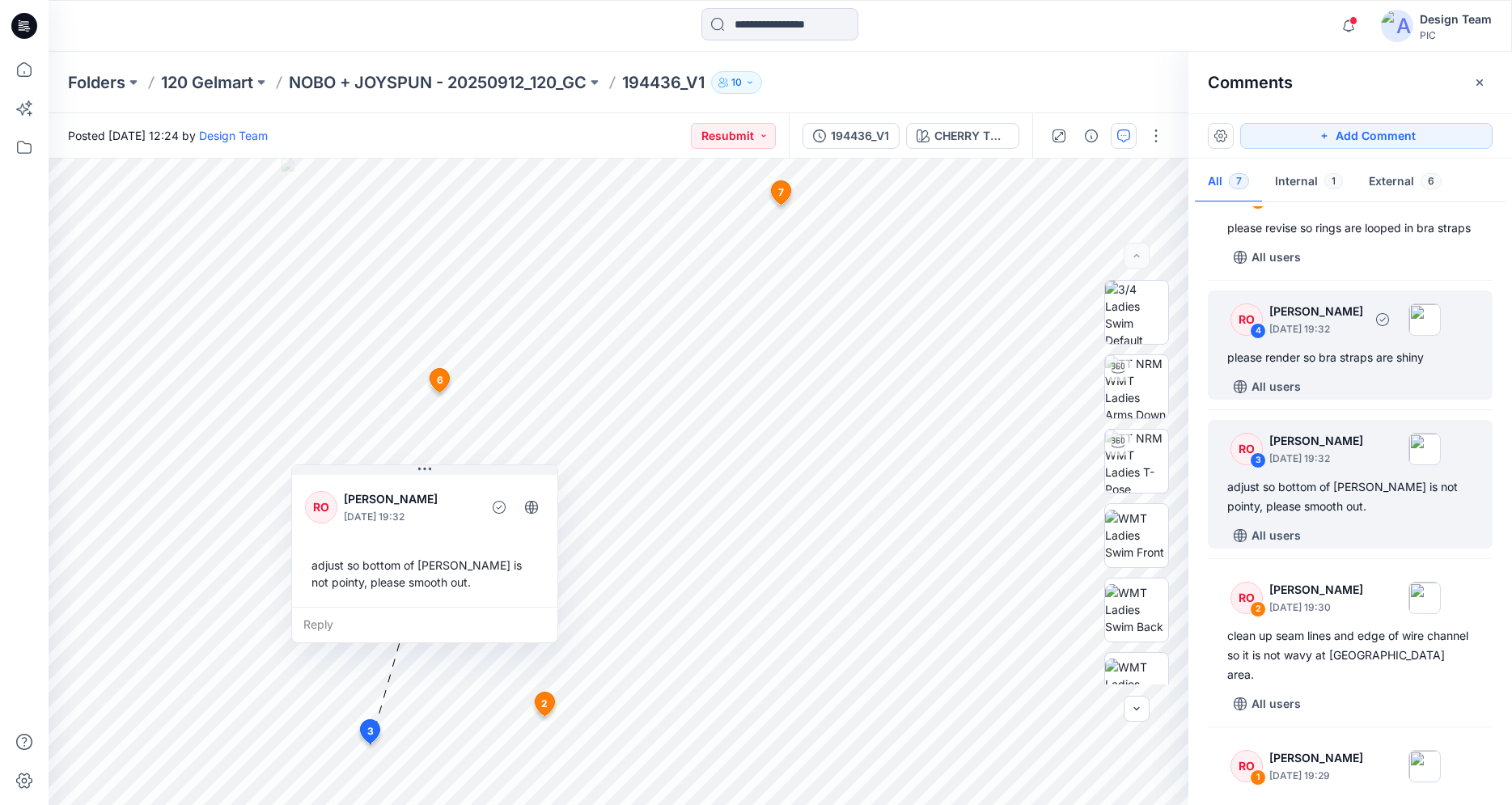
click at [1367, 397] on div "All users" at bounding box center [1359, 387] width 265 height 26
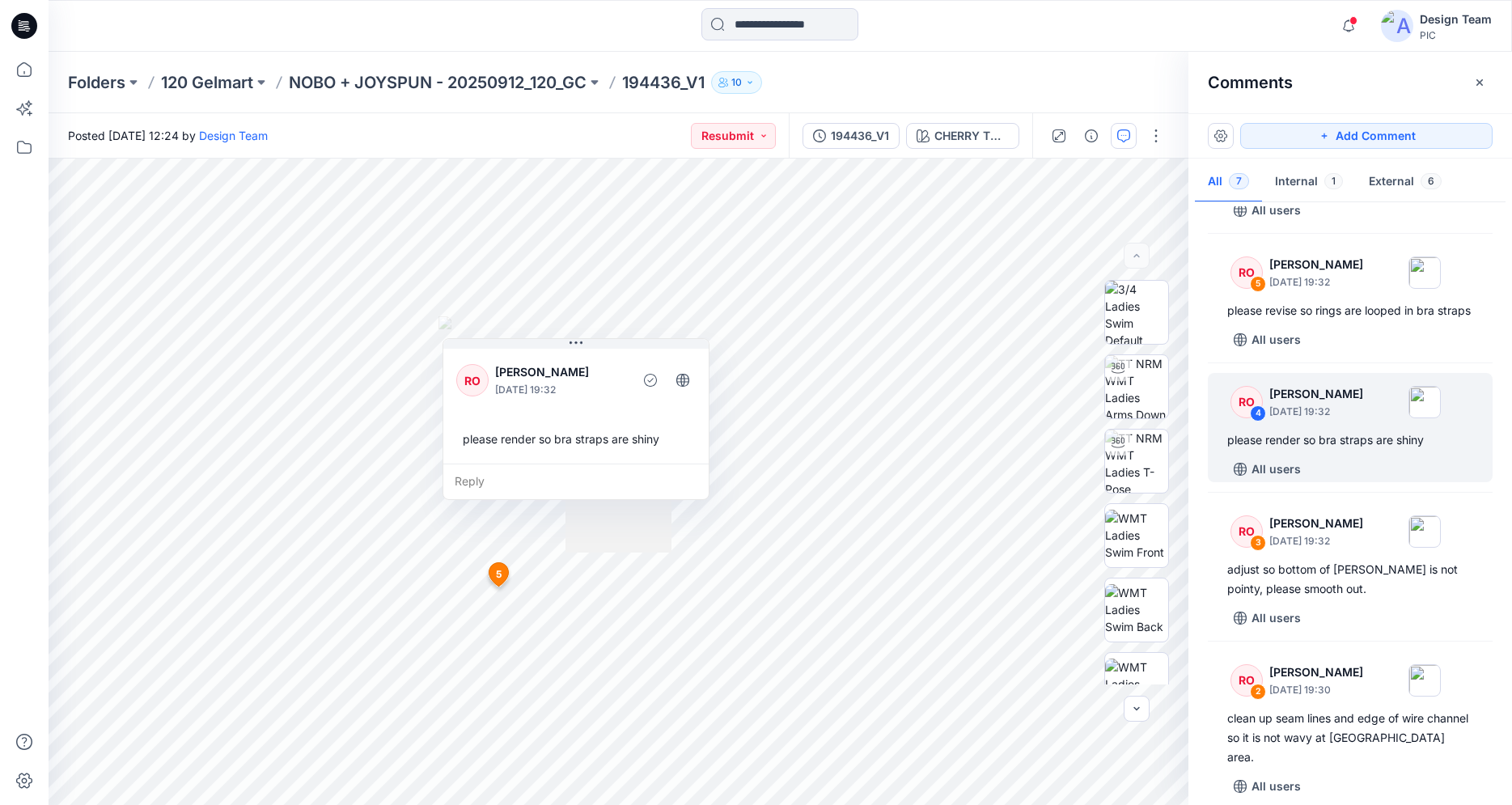
scroll to position [187, 0]
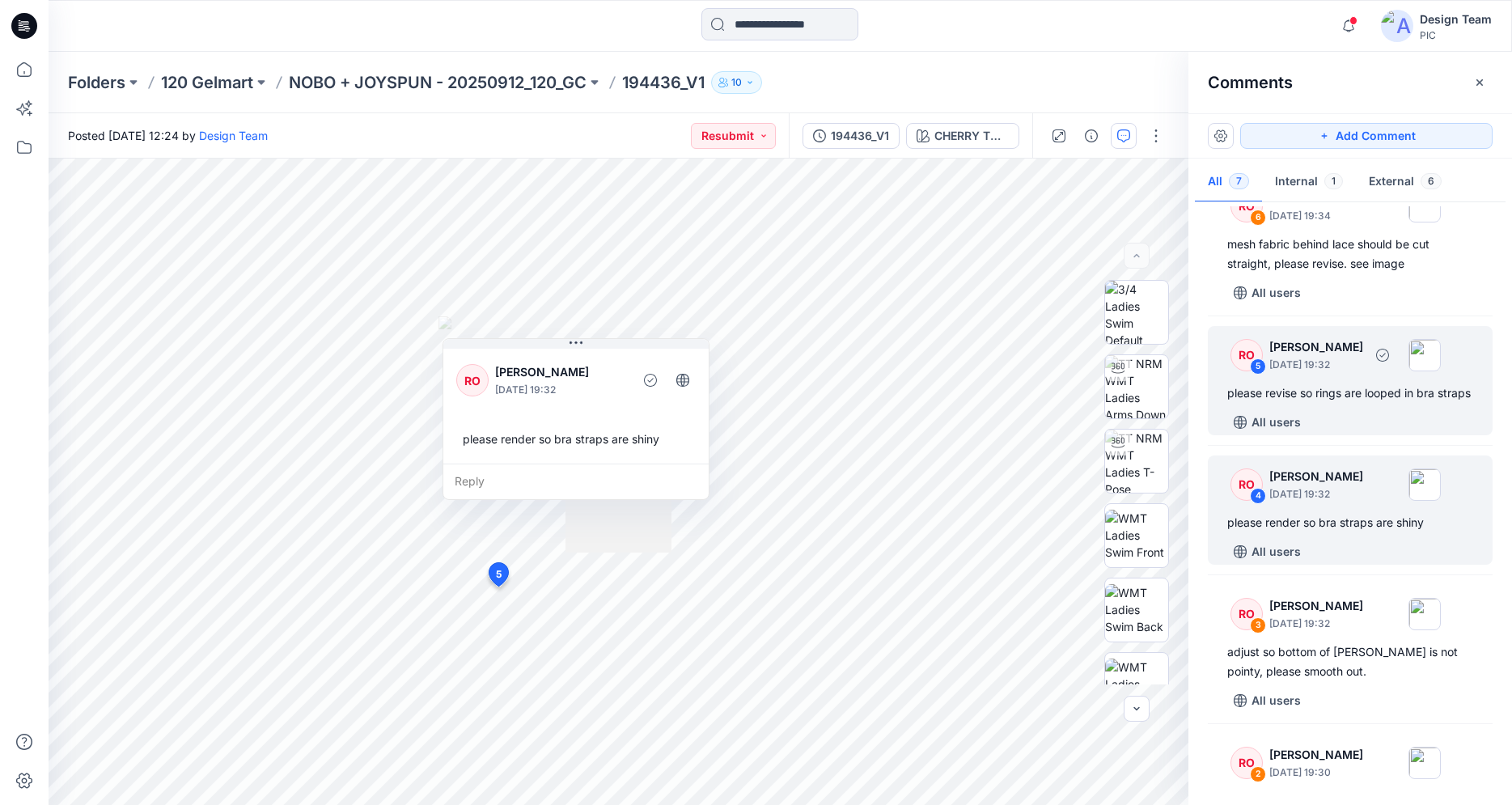
click at [1376, 402] on div "please revise so rings are looped in bra straps" at bounding box center [1349, 394] width 246 height 20
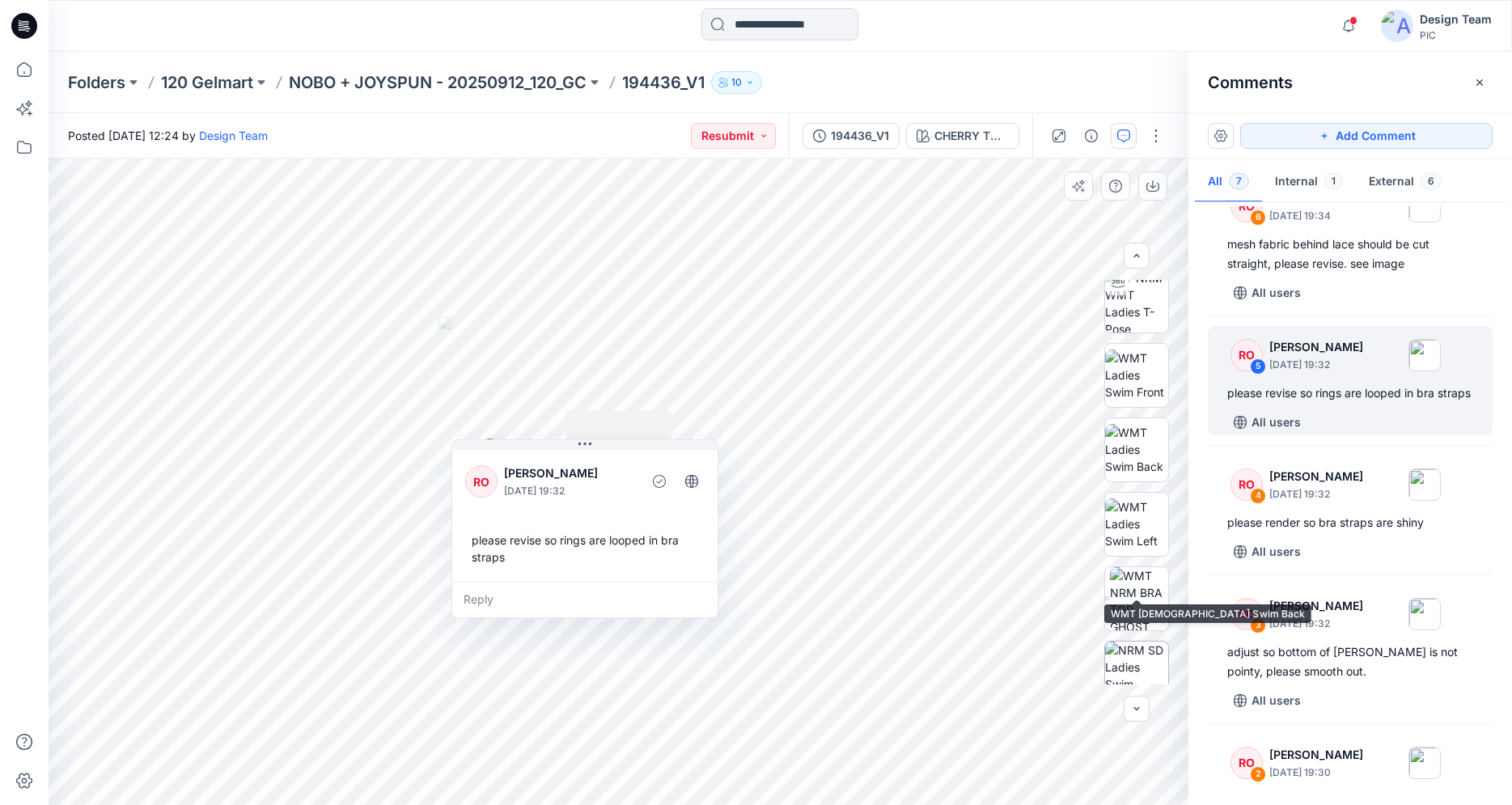
scroll to position [248, 0]
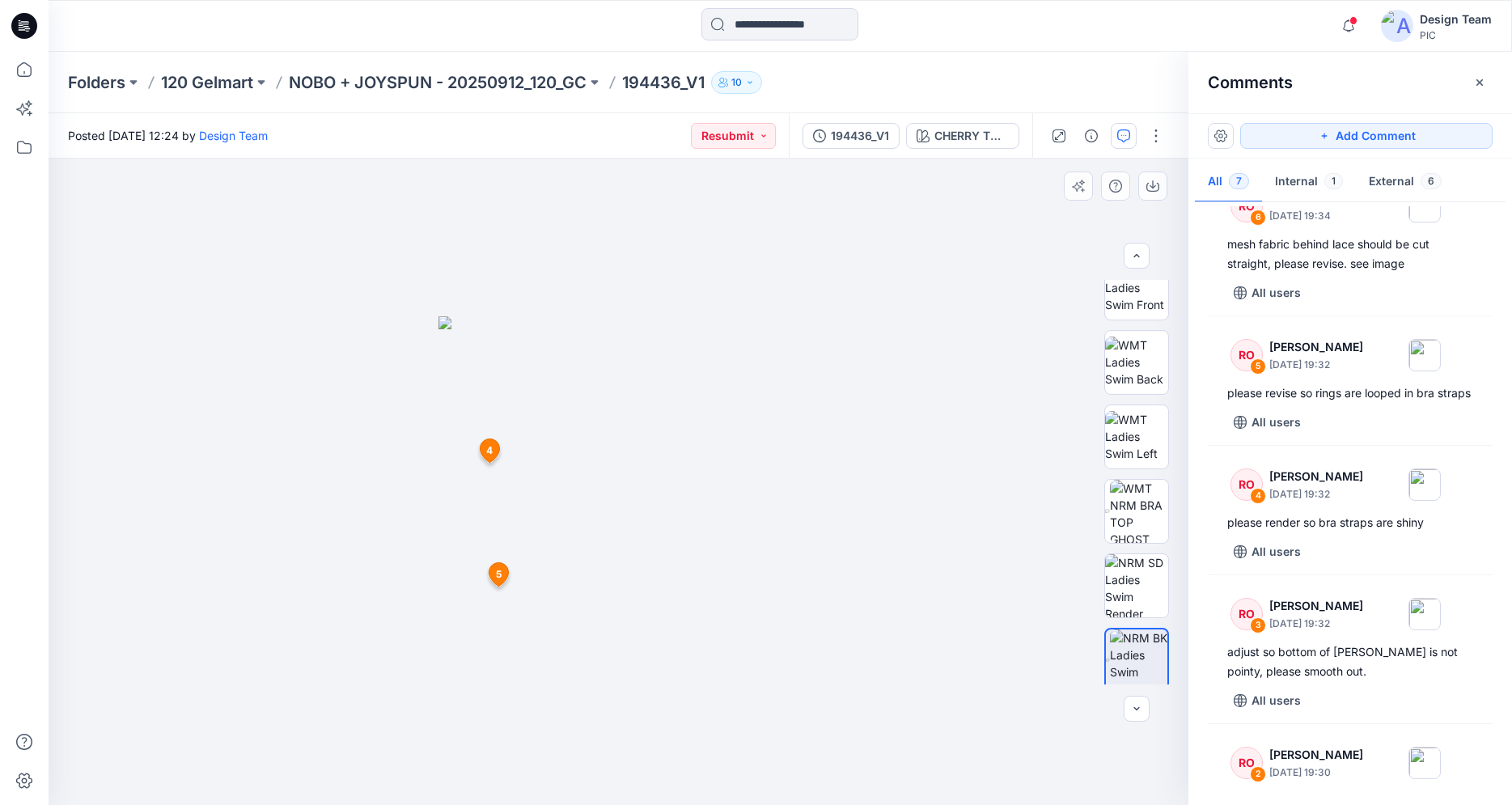
click at [754, 590] on img at bounding box center [618, 561] width 361 height 489
click at [1144, 366] on img at bounding box center [1136, 362] width 63 height 51
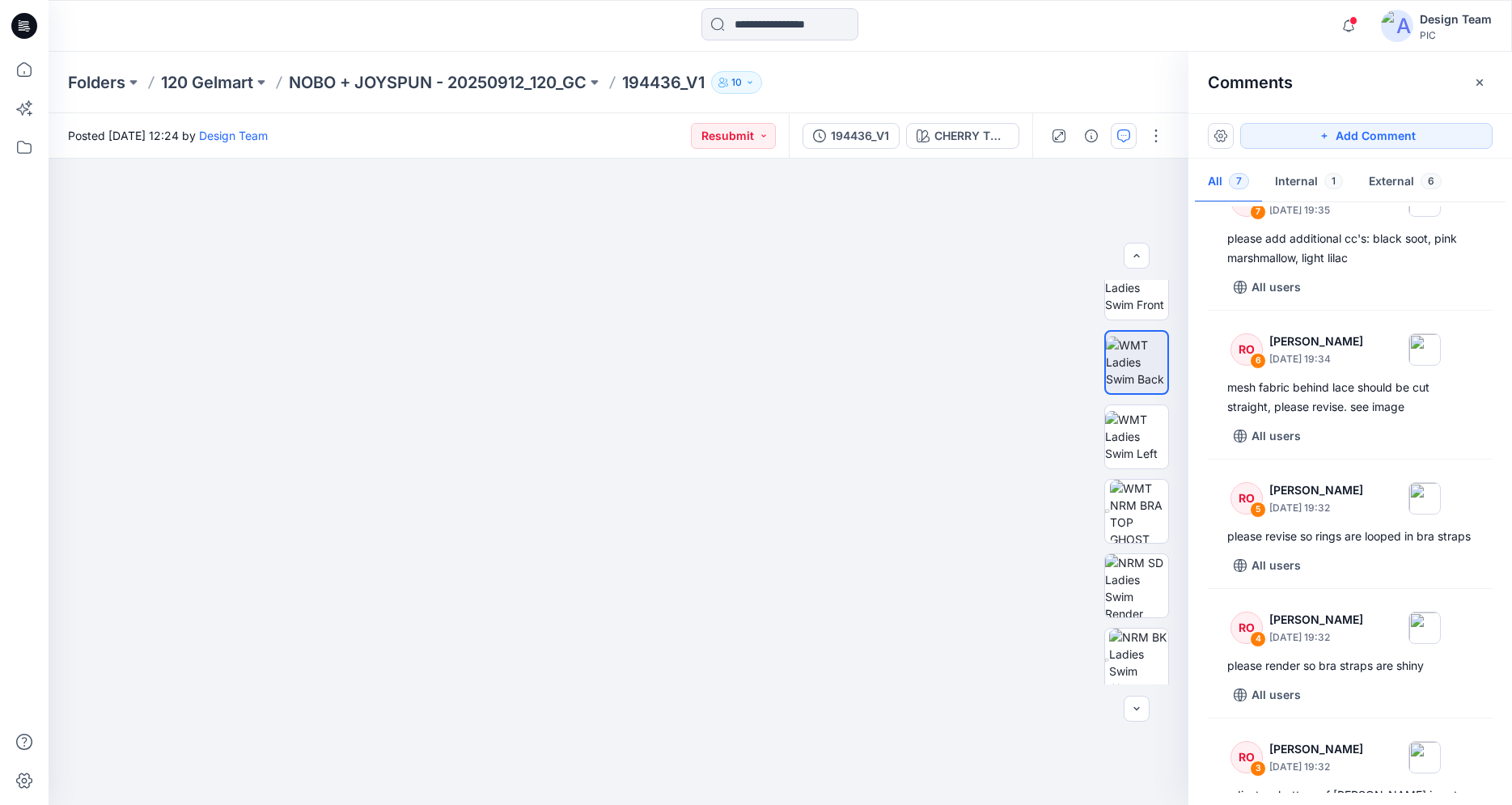
scroll to position [0, 0]
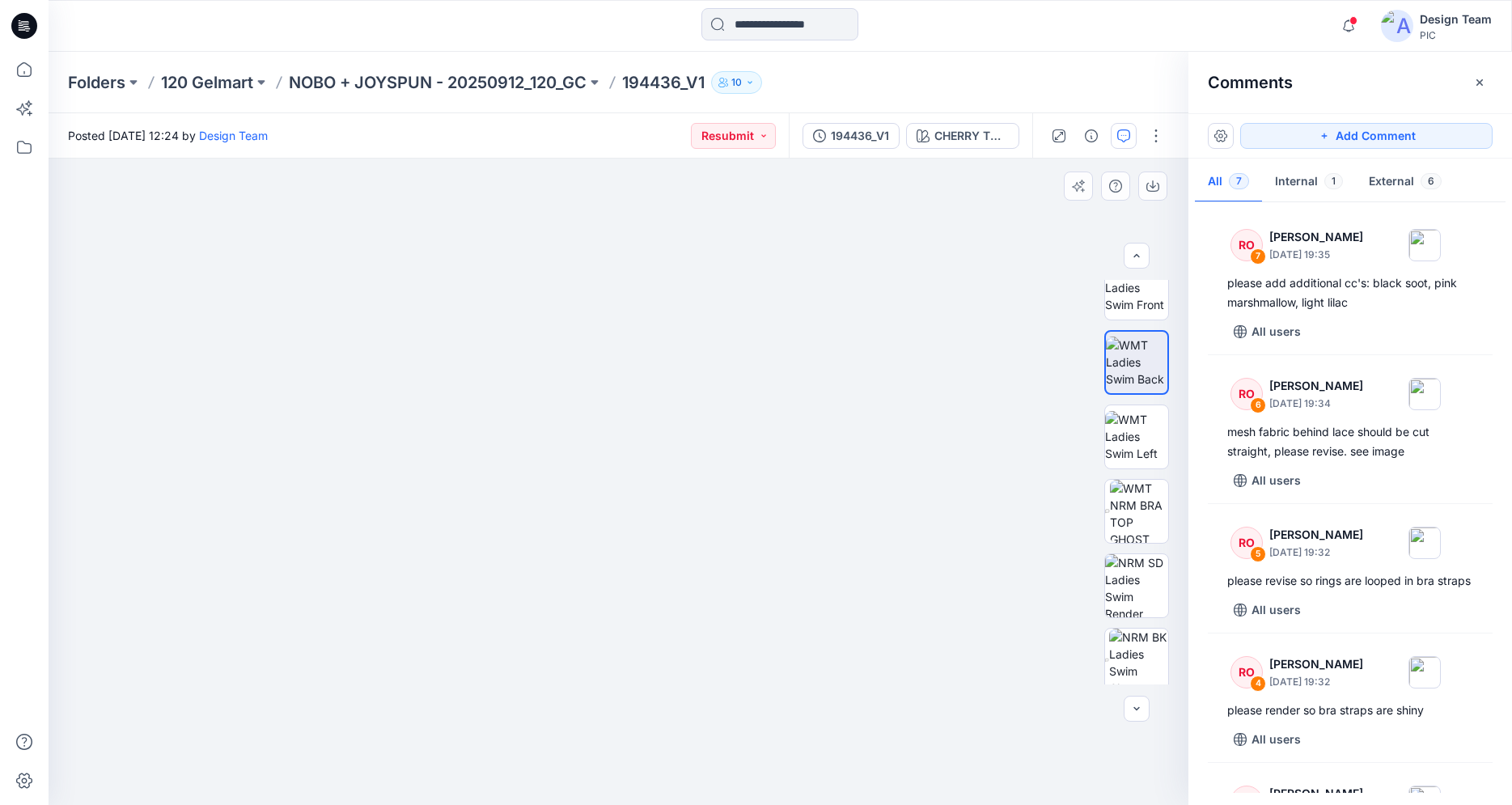
click at [720, 653] on img at bounding box center [618, 381] width 1051 height 849
click at [1143, 373] on img at bounding box center [1136, 362] width 61 height 51
click at [687, 670] on img at bounding box center [618, 463] width 721 height 684
click at [1126, 431] on img at bounding box center [1136, 437] width 63 height 51
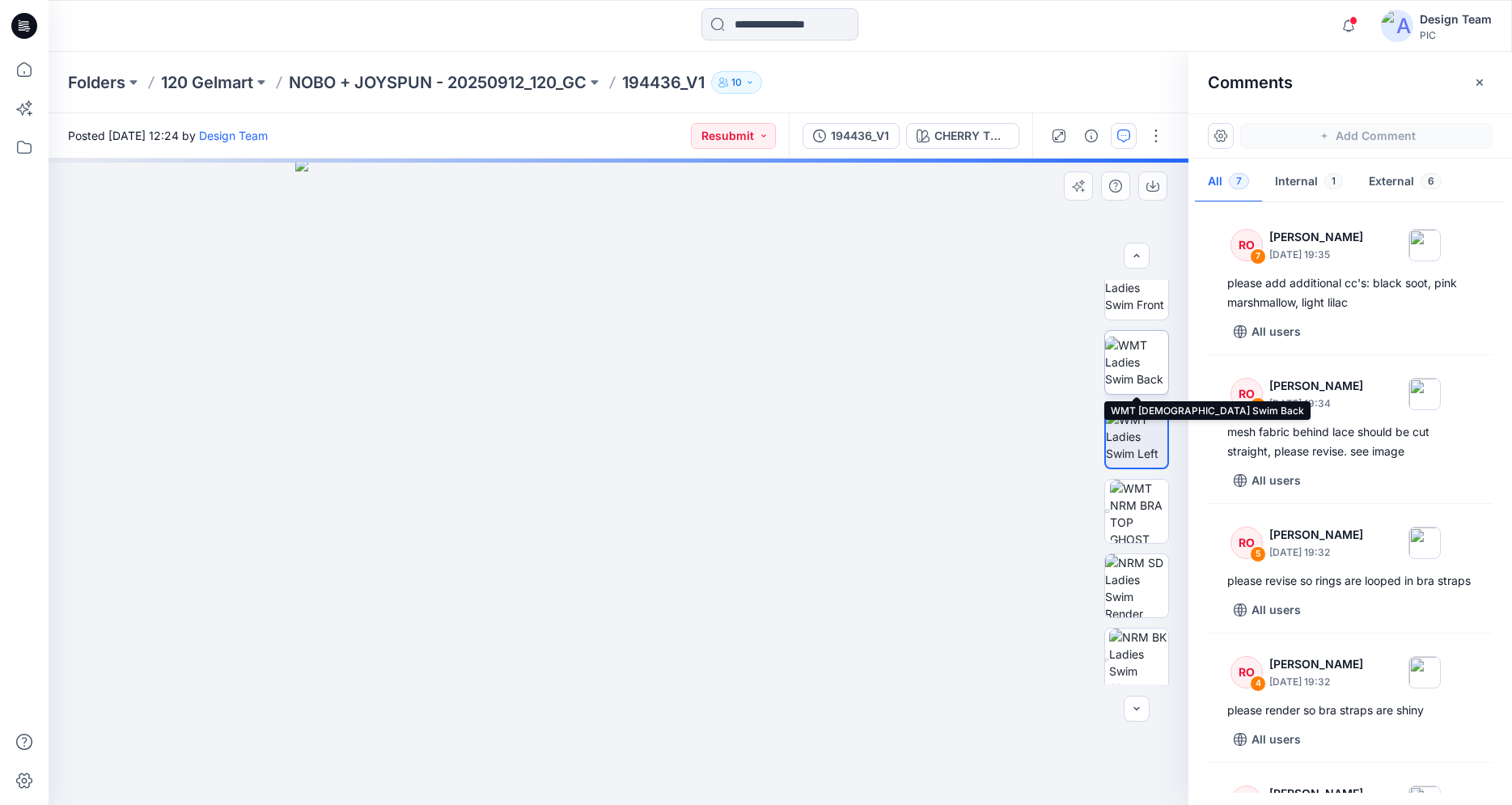
click at [1147, 358] on img at bounding box center [1136, 362] width 63 height 51
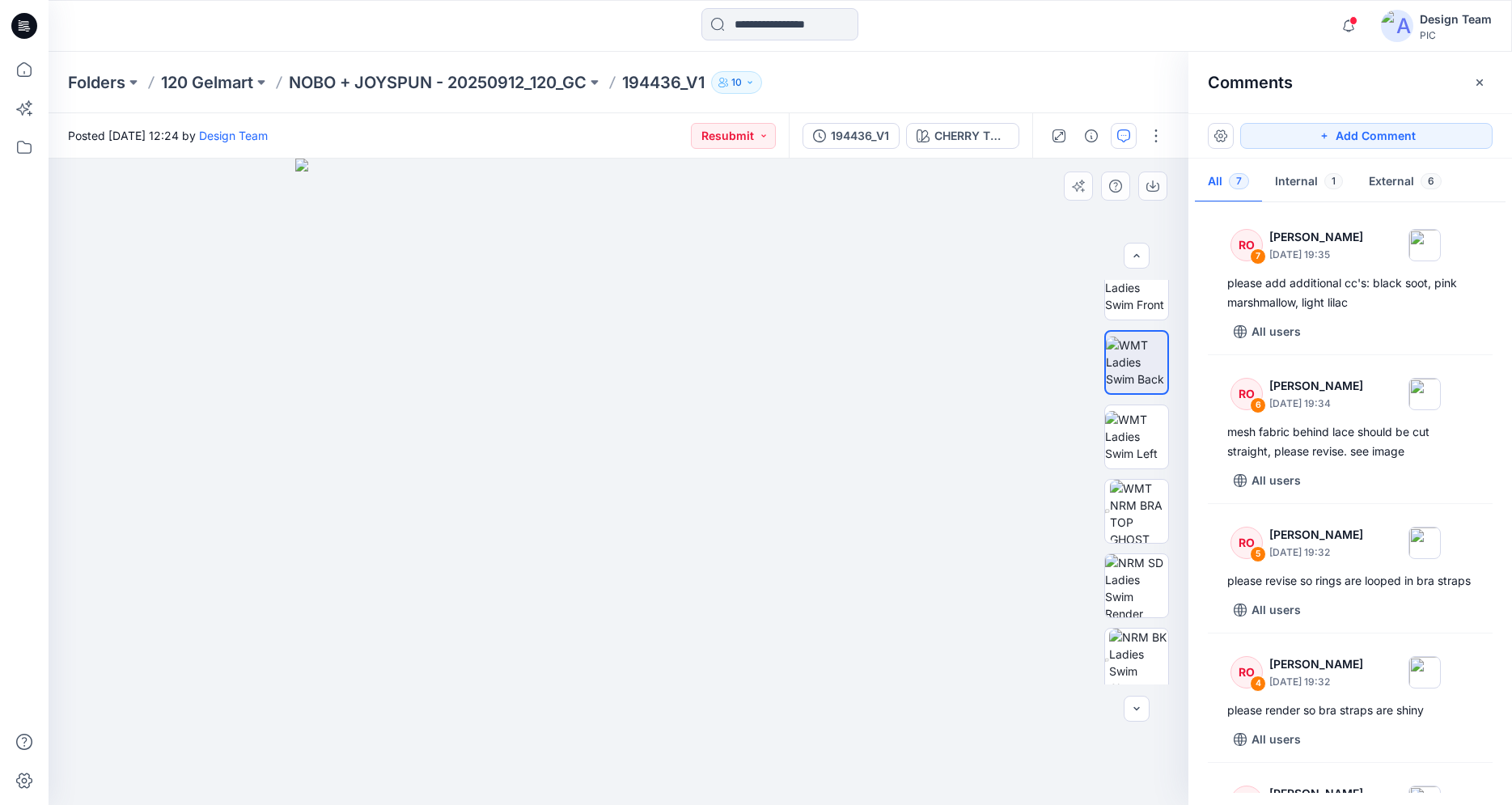
drag, startPoint x: 703, startPoint y: 612, endPoint x: 593, endPoint y: 609, distance: 110.0
drag, startPoint x: 626, startPoint y: 609, endPoint x: 924, endPoint y: 596, distance: 298.3
click at [494, 592] on img at bounding box center [617, 481] width 646 height 646
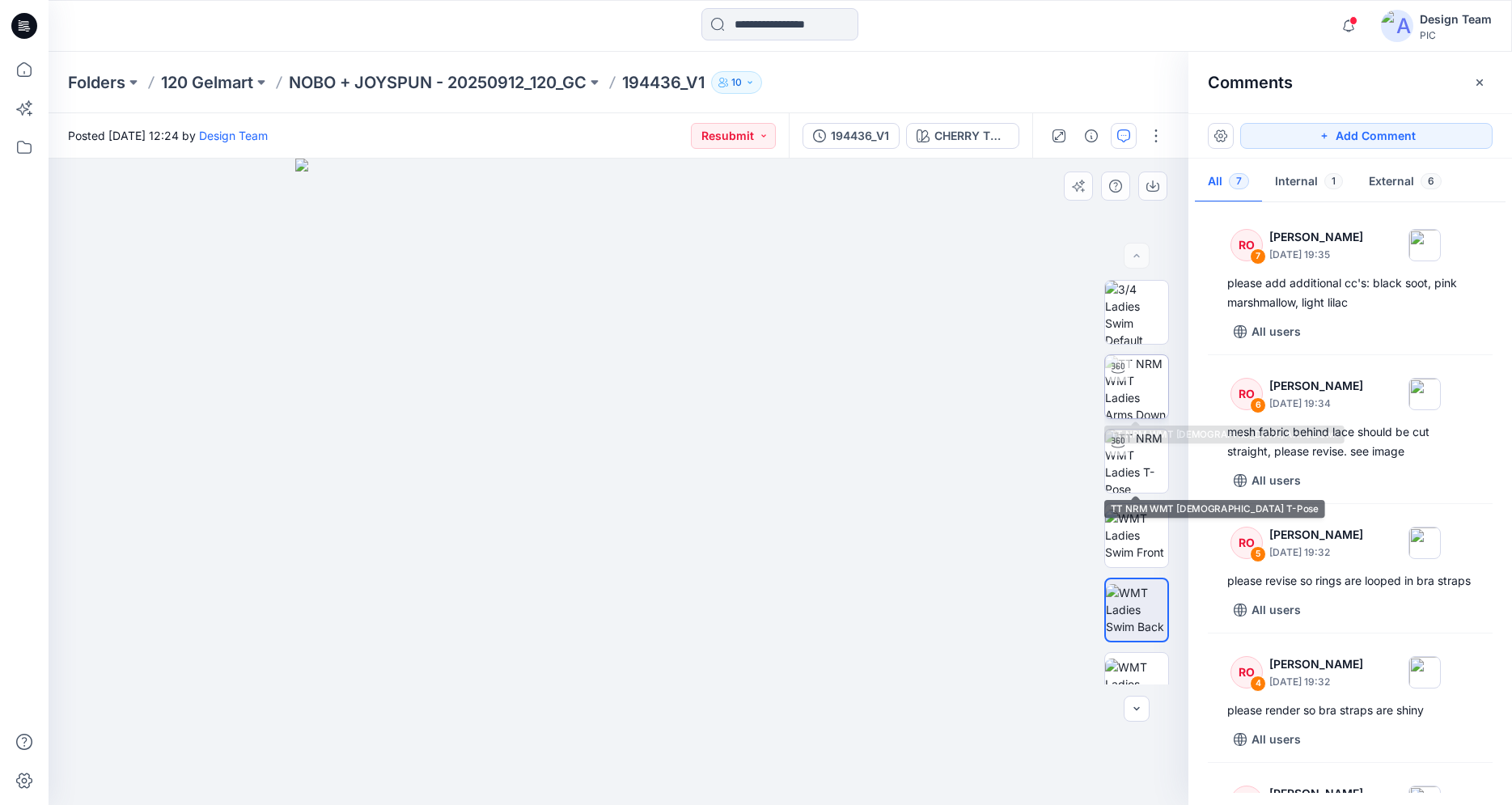
click at [1146, 370] on img at bounding box center [1136, 387] width 63 height 63
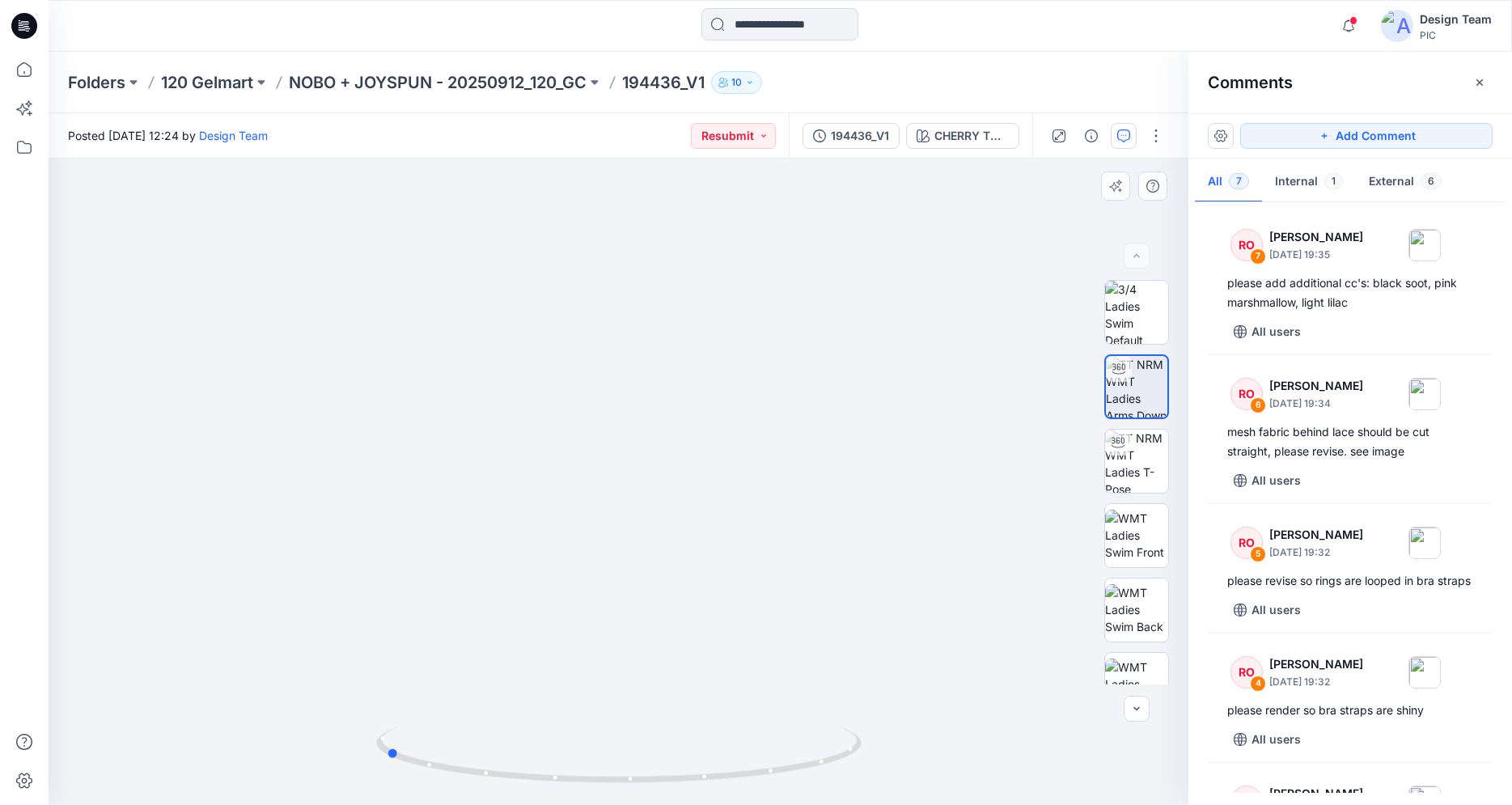
drag, startPoint x: 525, startPoint y: 781, endPoint x: 776, endPoint y: 796, distance: 251.4
click at [776, 796] on div at bounding box center [618, 765] width 485 height 81
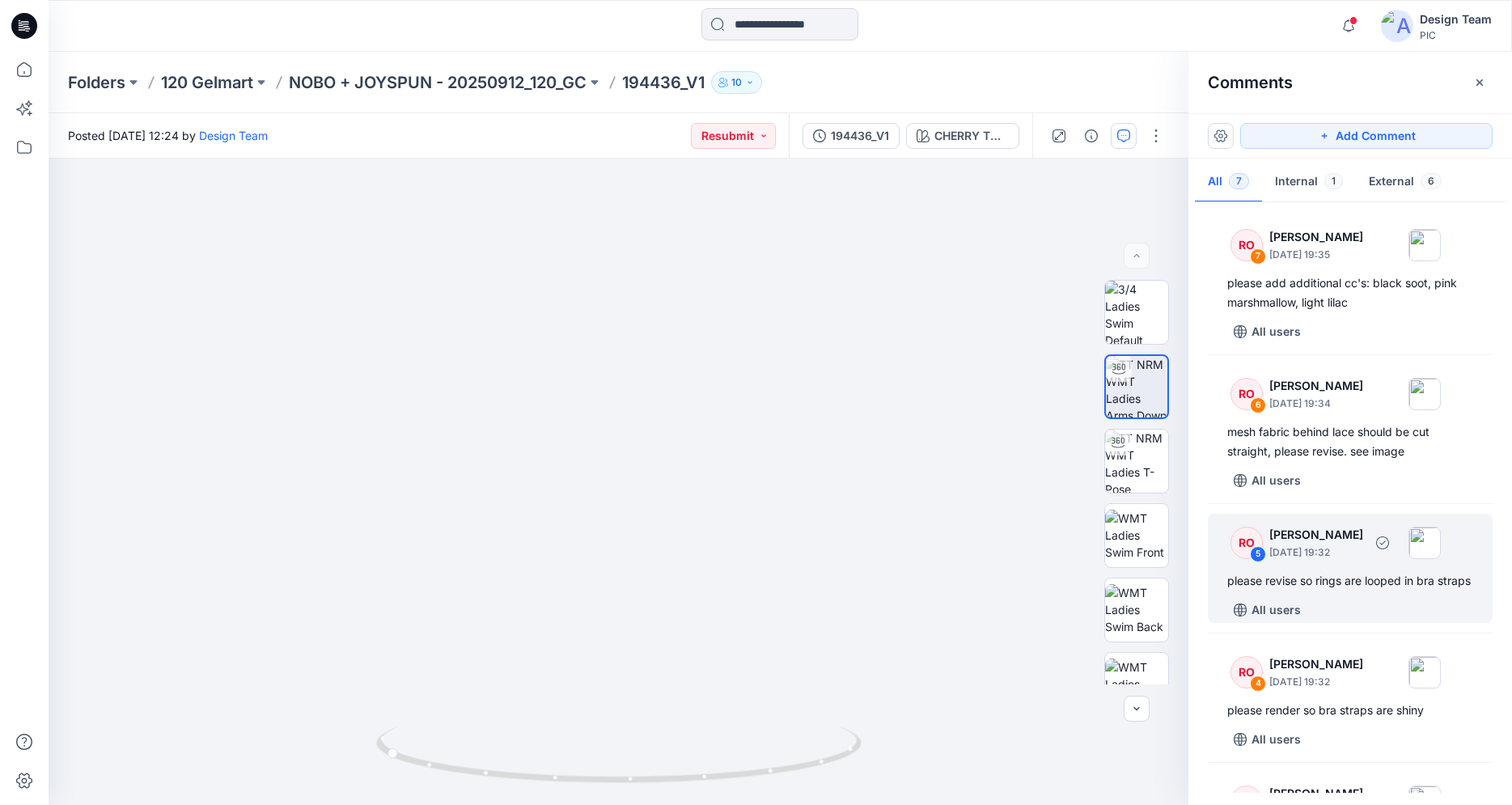
click at [1392, 588] on div "please revise so rings are looped in bra straps" at bounding box center [1349, 581] width 246 height 20
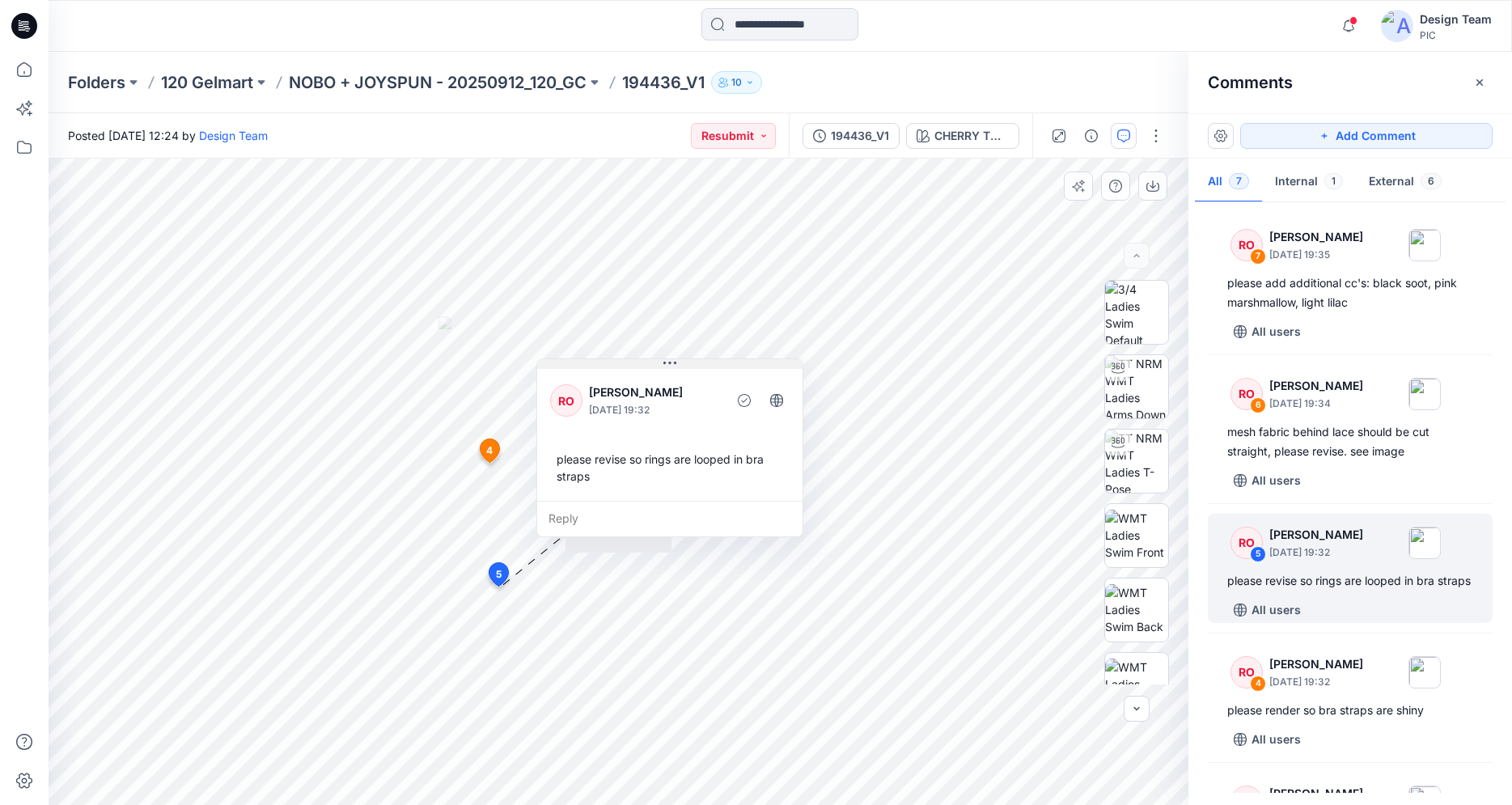
drag, startPoint x: 579, startPoint y: 446, endPoint x: 664, endPoint y: 365, distance: 117.4
click at [664, 365] on icon at bounding box center [669, 363] width 13 height 13
click at [33, 21] on icon at bounding box center [24, 26] width 26 height 26
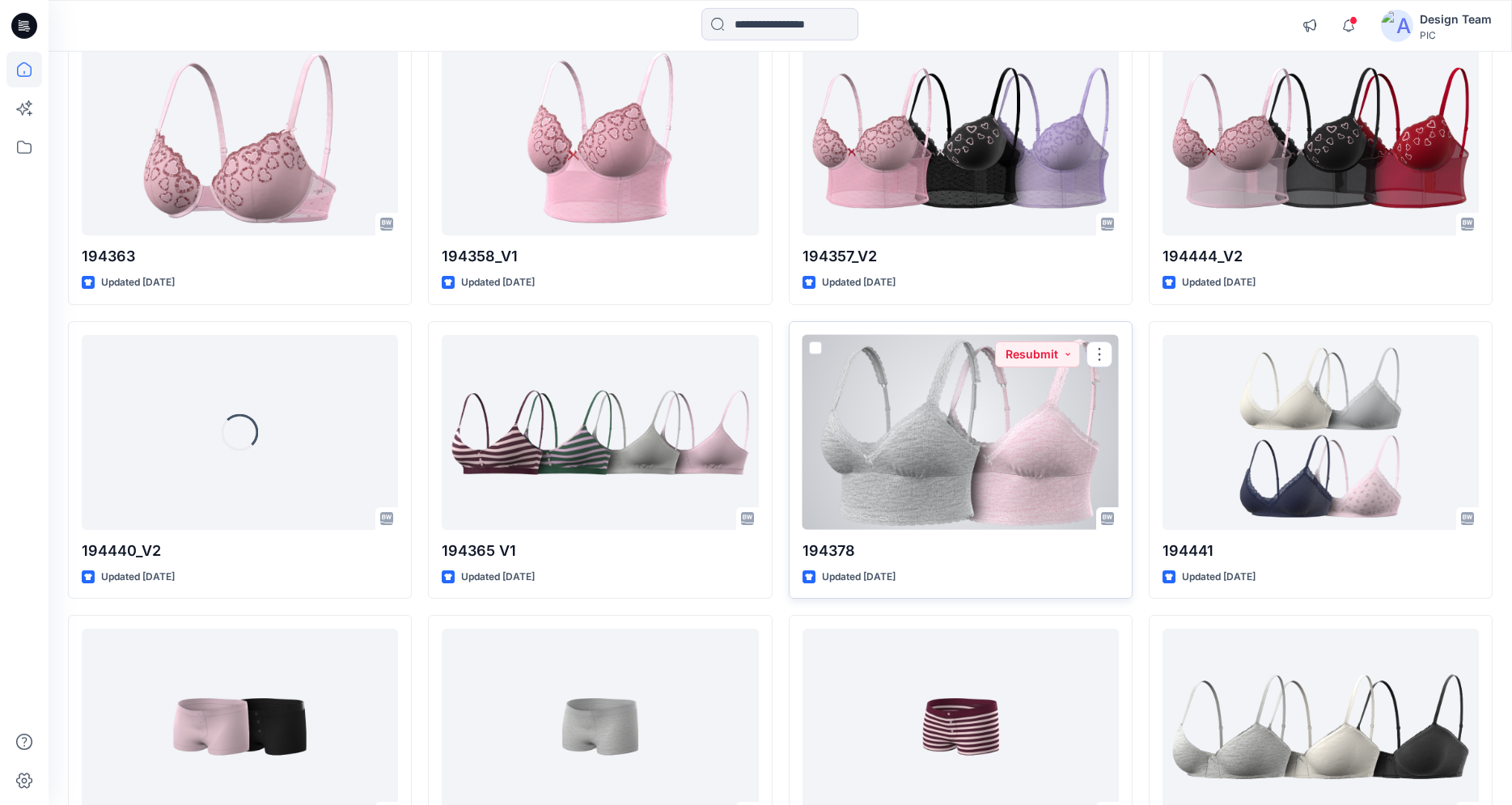
scroll to position [2618, 0]
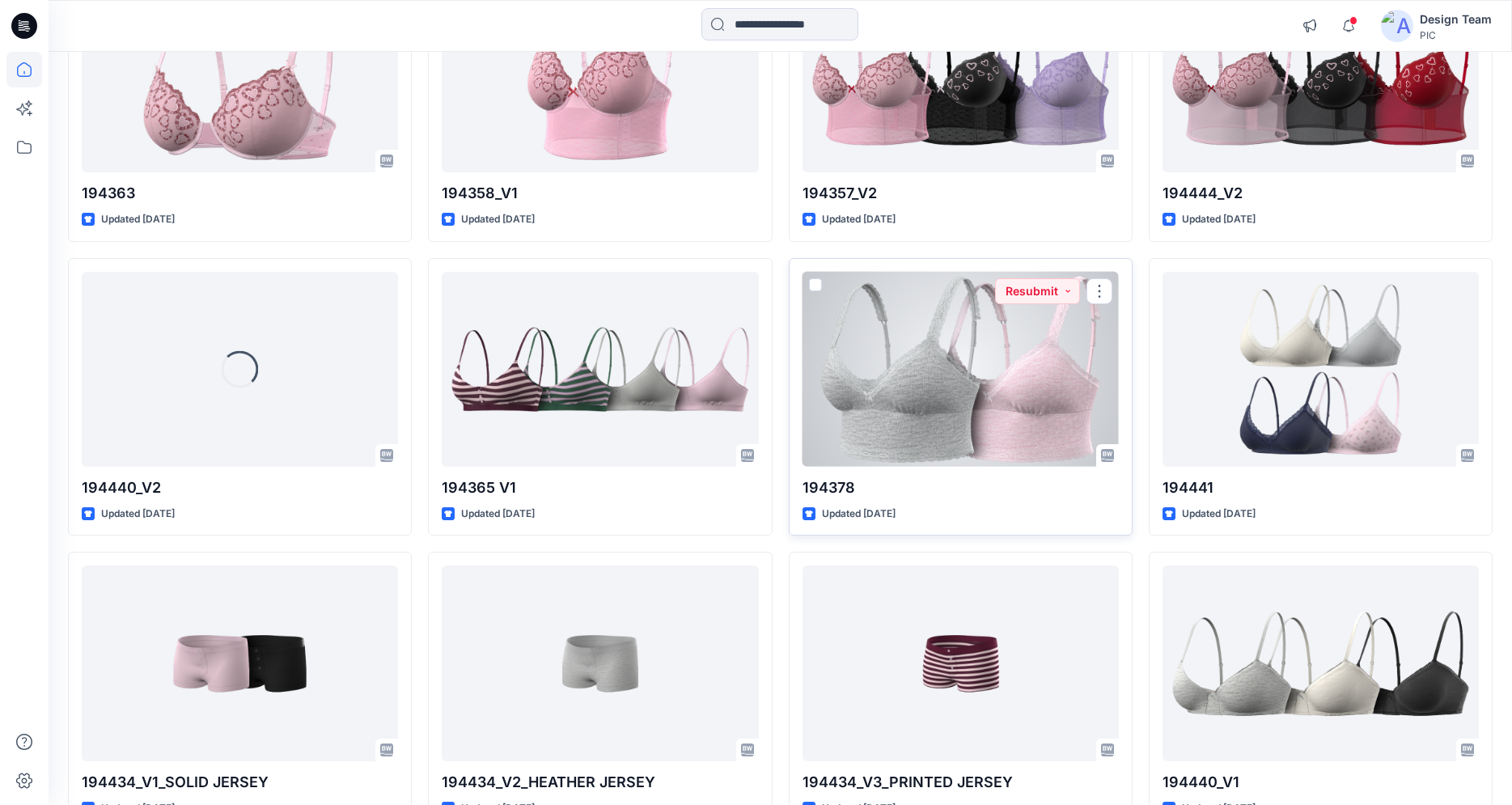
click at [900, 408] on div at bounding box center [960, 370] width 317 height 195
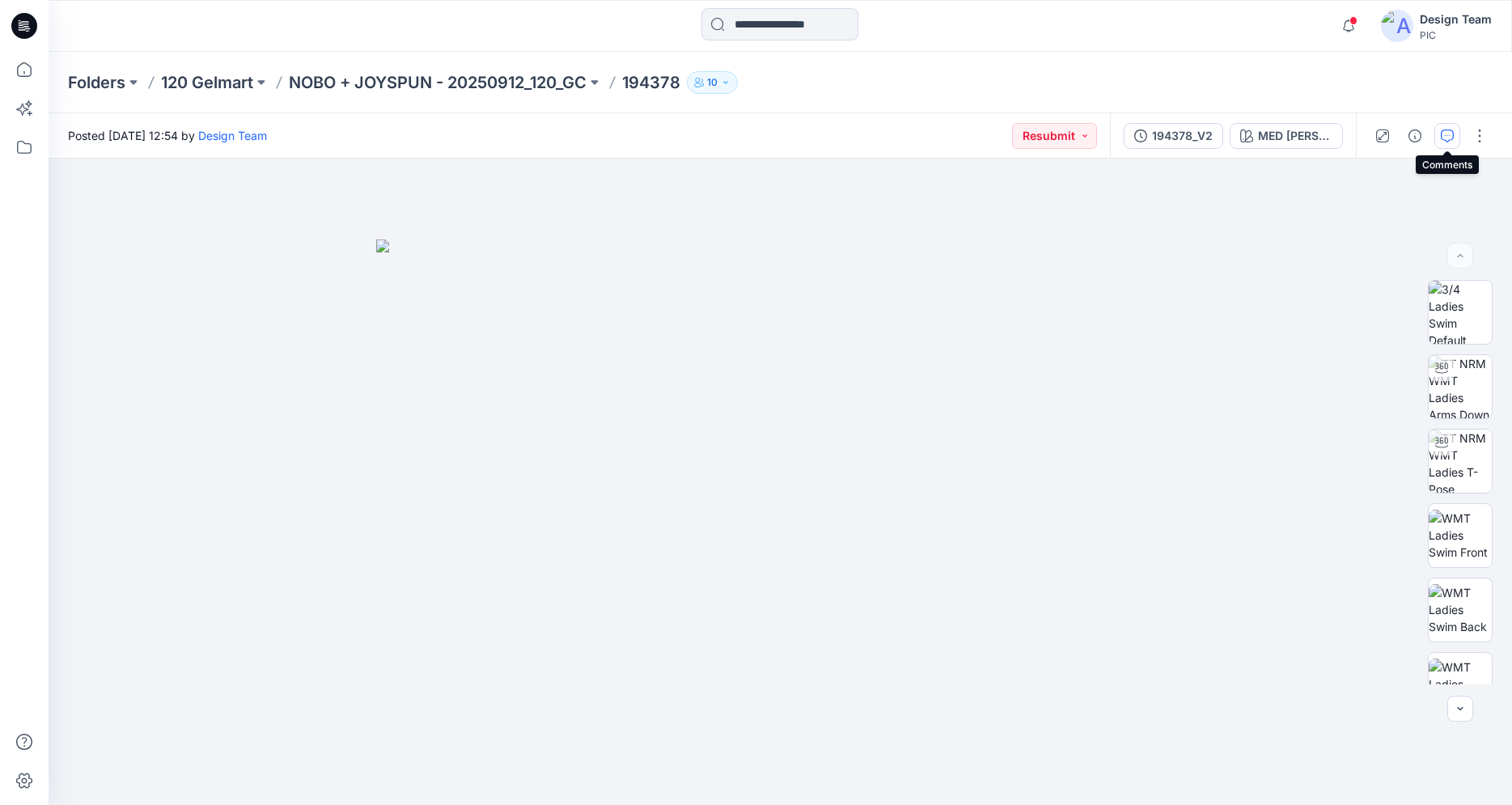
click at [1441, 132] on icon "button" at bounding box center [1446, 135] width 13 height 13
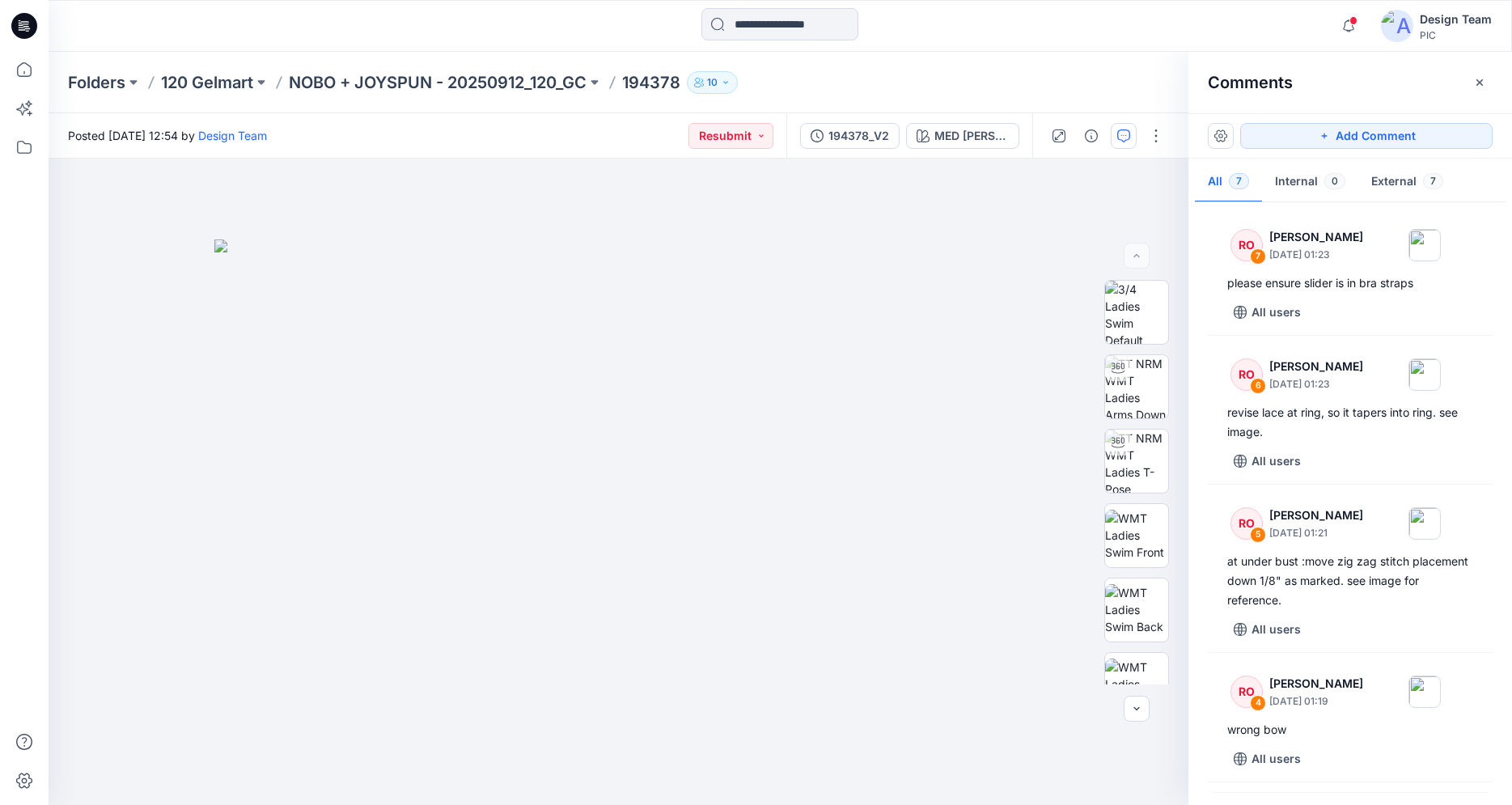
scroll to position [435, 0]
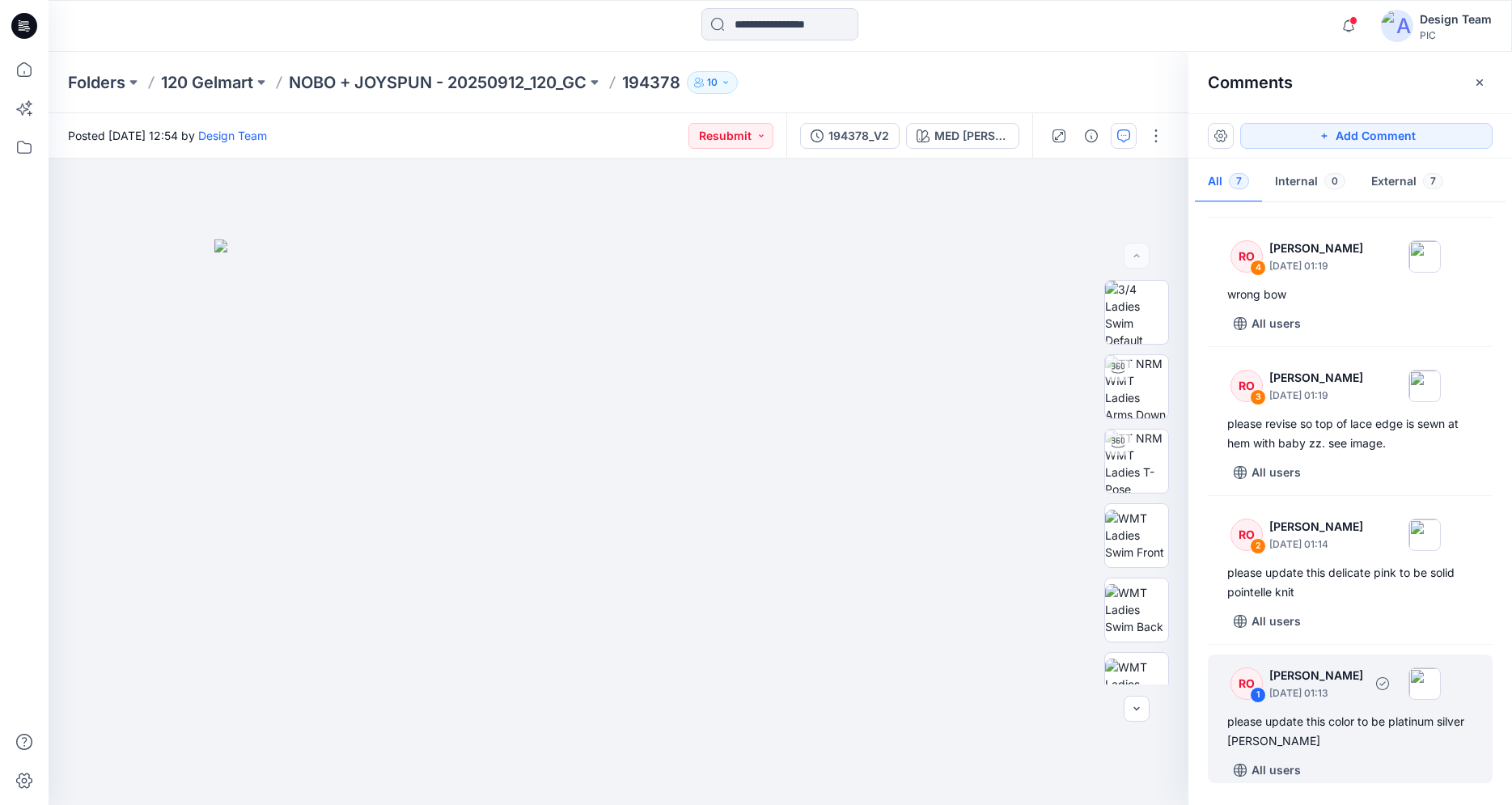
click at [1336, 723] on div "please update this color to be platinum silver [PERSON_NAME]" at bounding box center [1349, 731] width 246 height 38
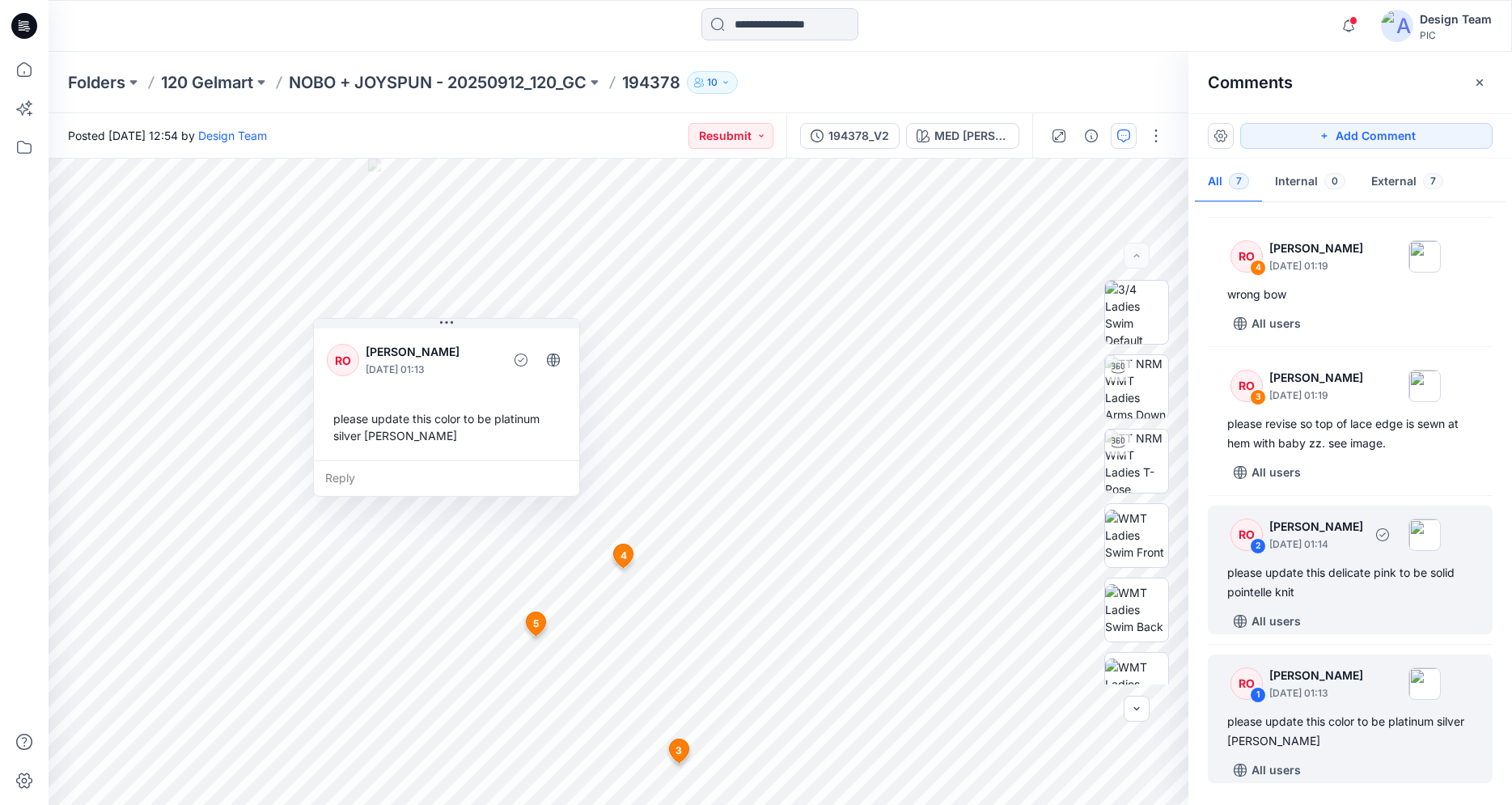
click at [1326, 586] on div "please update this delicate pink to be solid pointelle knit" at bounding box center [1349, 582] width 246 height 38
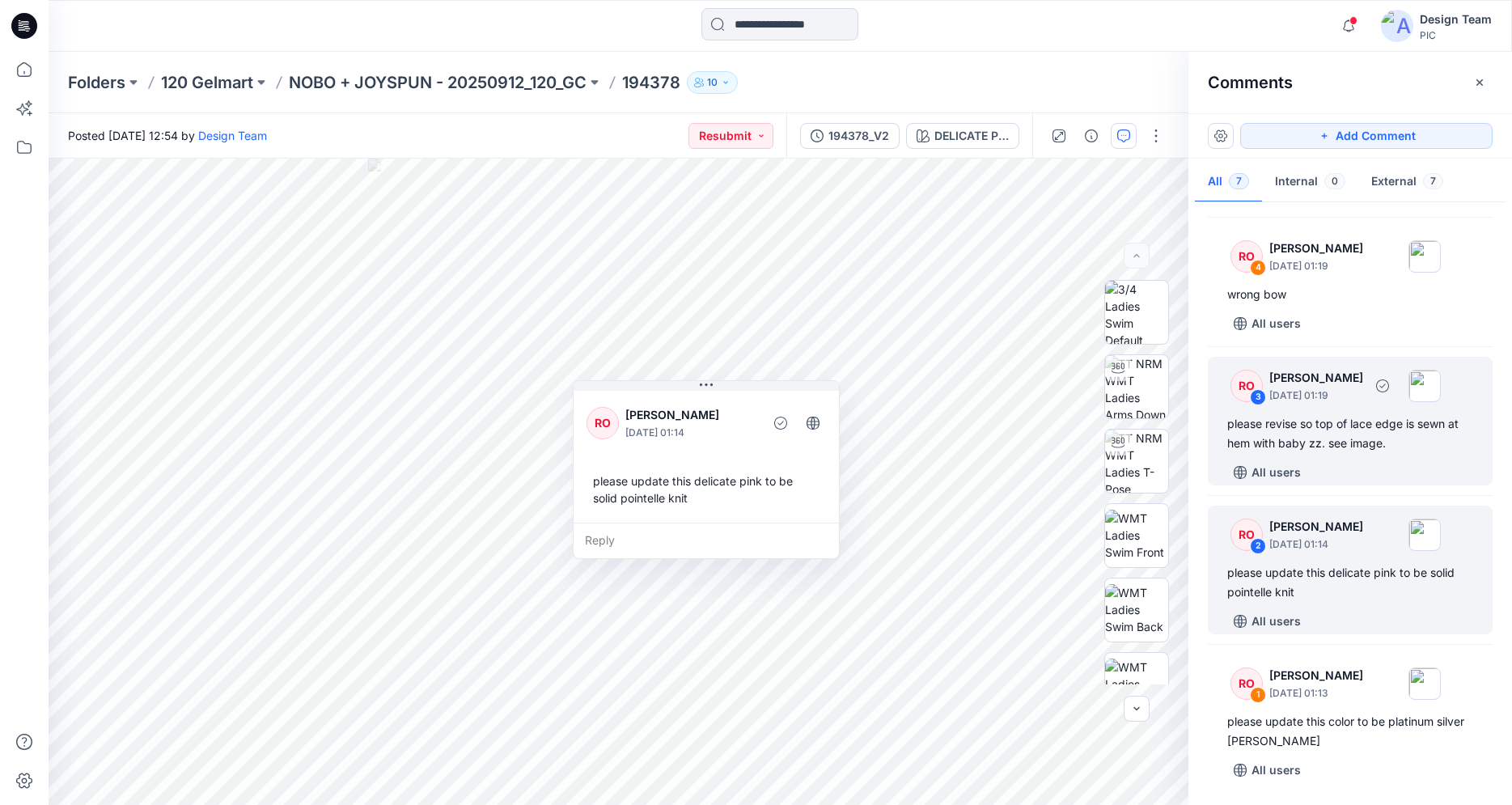
click at [1348, 445] on div "please revise so top of lace edge is sewn at hem with baby zz. see image." at bounding box center [1349, 433] width 246 height 38
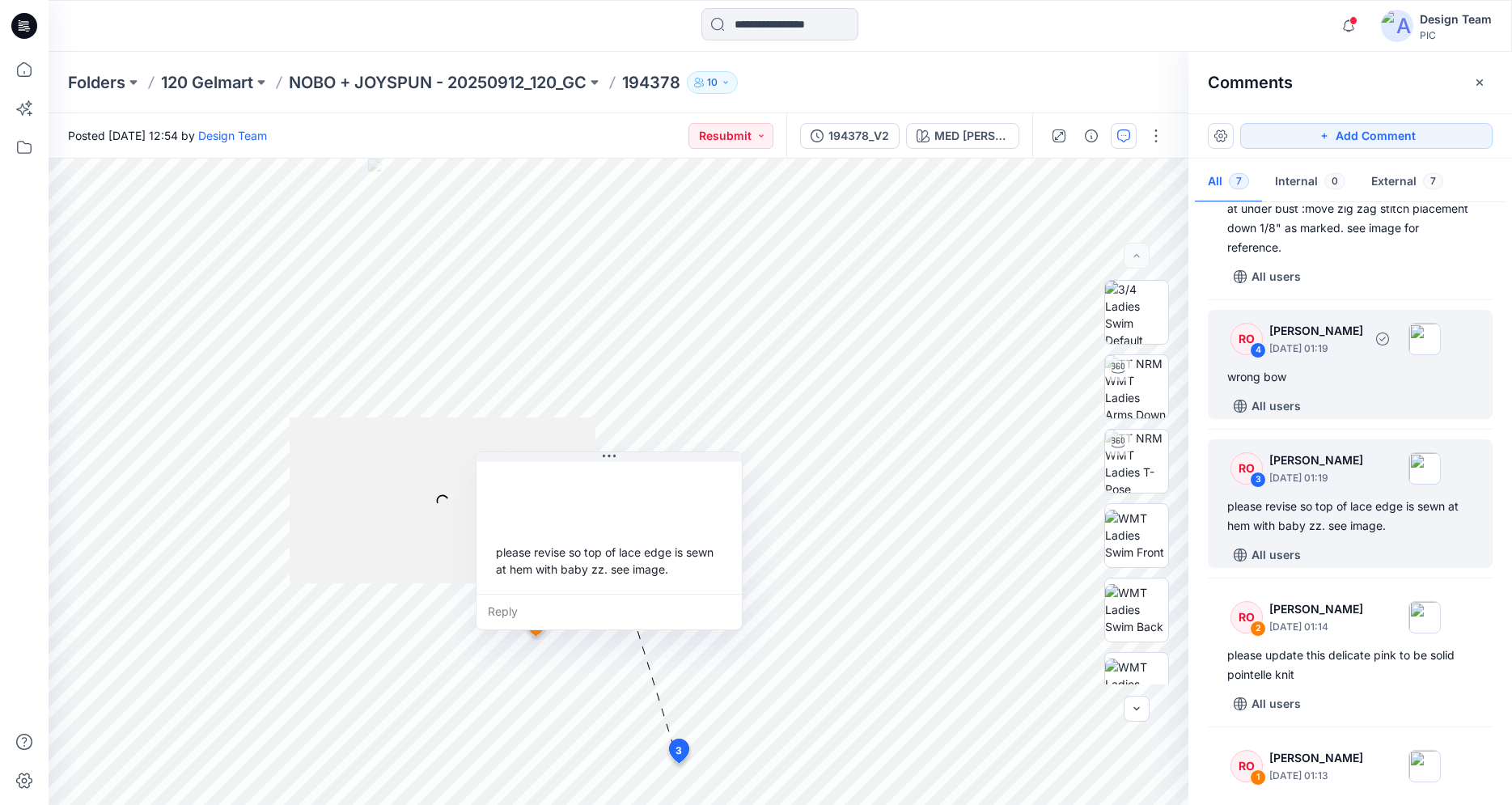
click at [1325, 399] on div "All users" at bounding box center [1359, 406] width 265 height 26
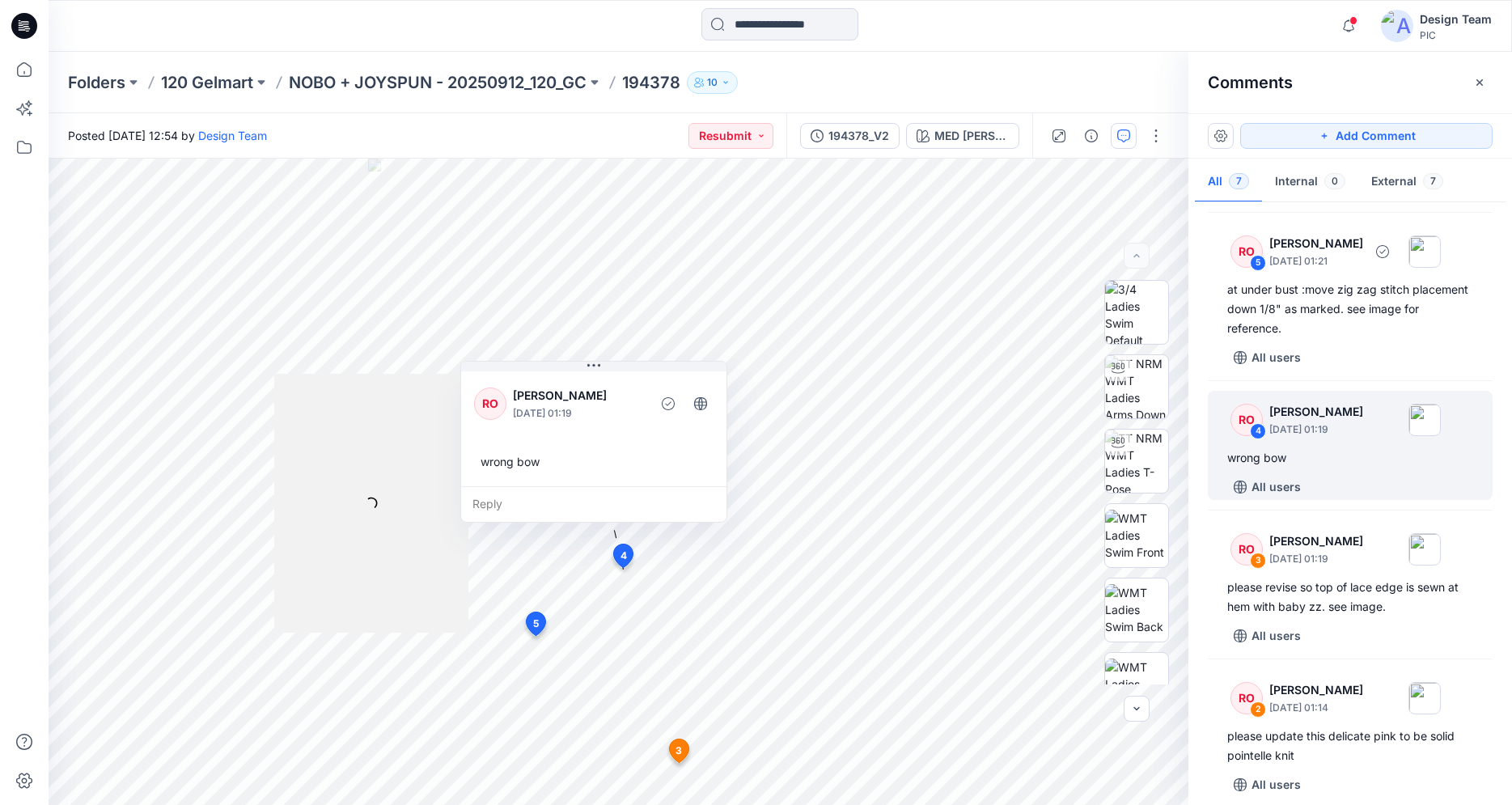
scroll to position [187, 0]
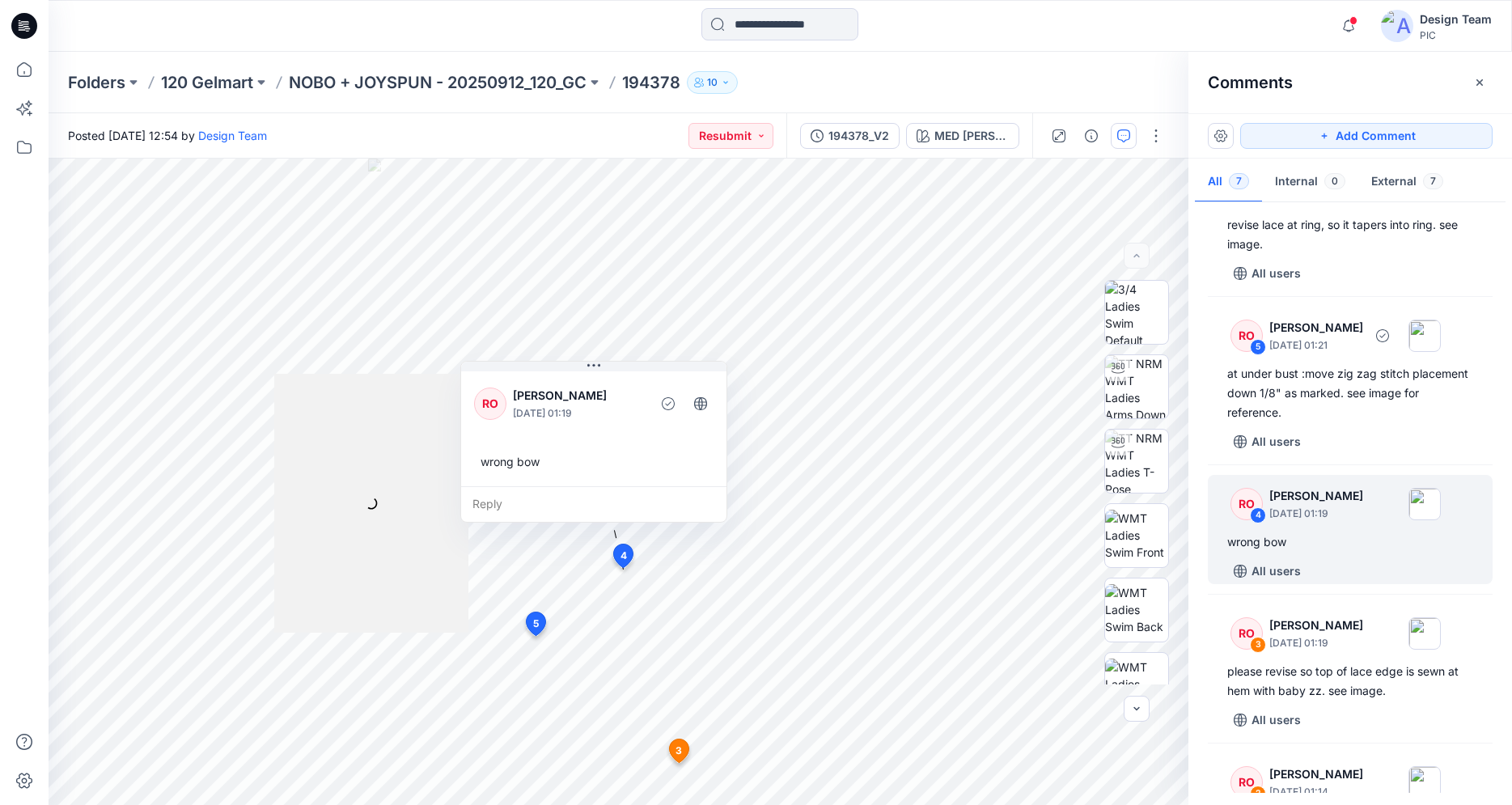
click at [1329, 398] on div "at under bust :move zig zag stitch placement down 1/8" as marked. see image for…" at bounding box center [1349, 393] width 246 height 58
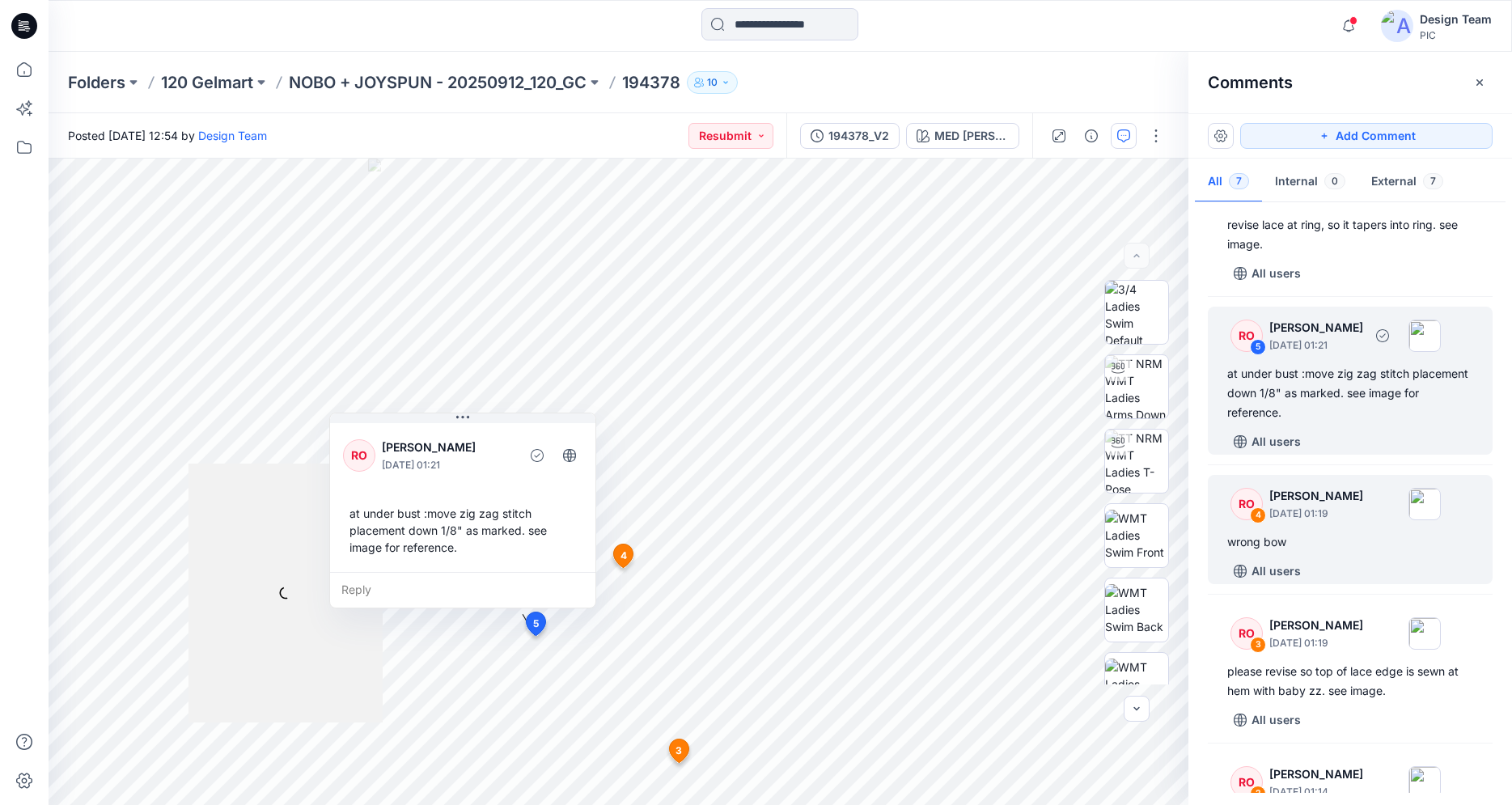
scroll to position [23, 0]
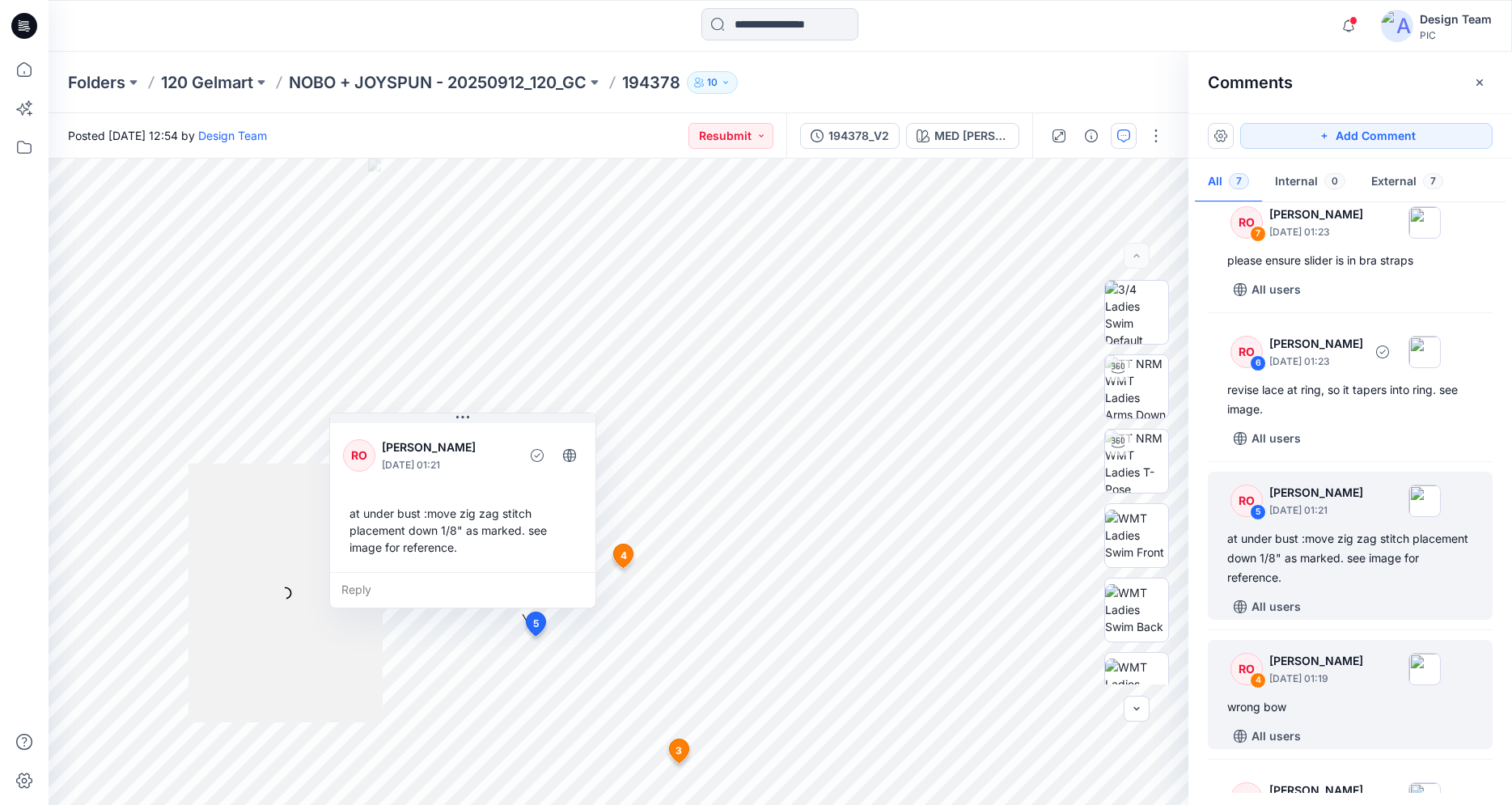
click at [1329, 398] on div "revise lace at ring, so it tapers into ring. see image." at bounding box center [1349, 399] width 246 height 38
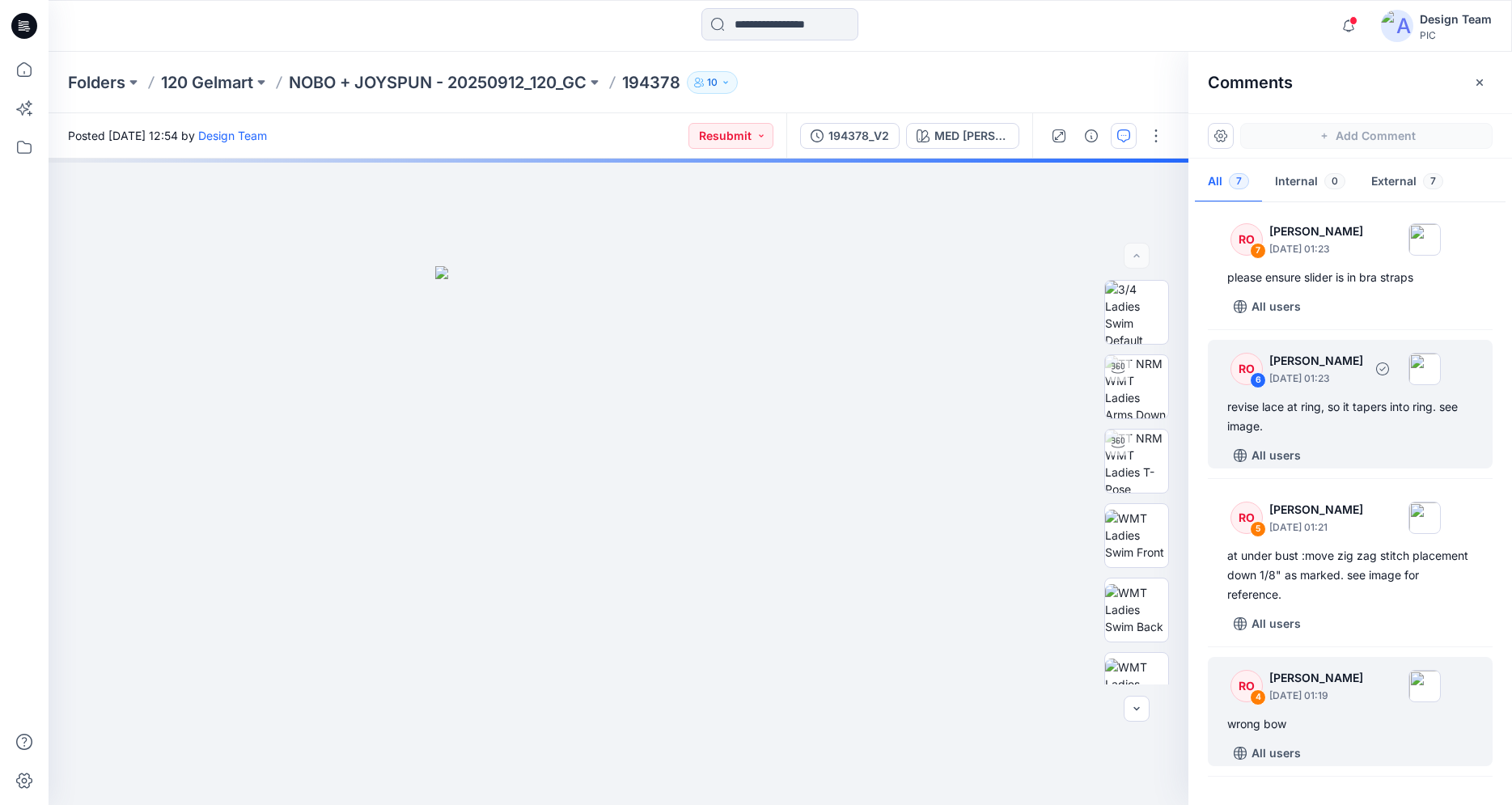
scroll to position [0, 0]
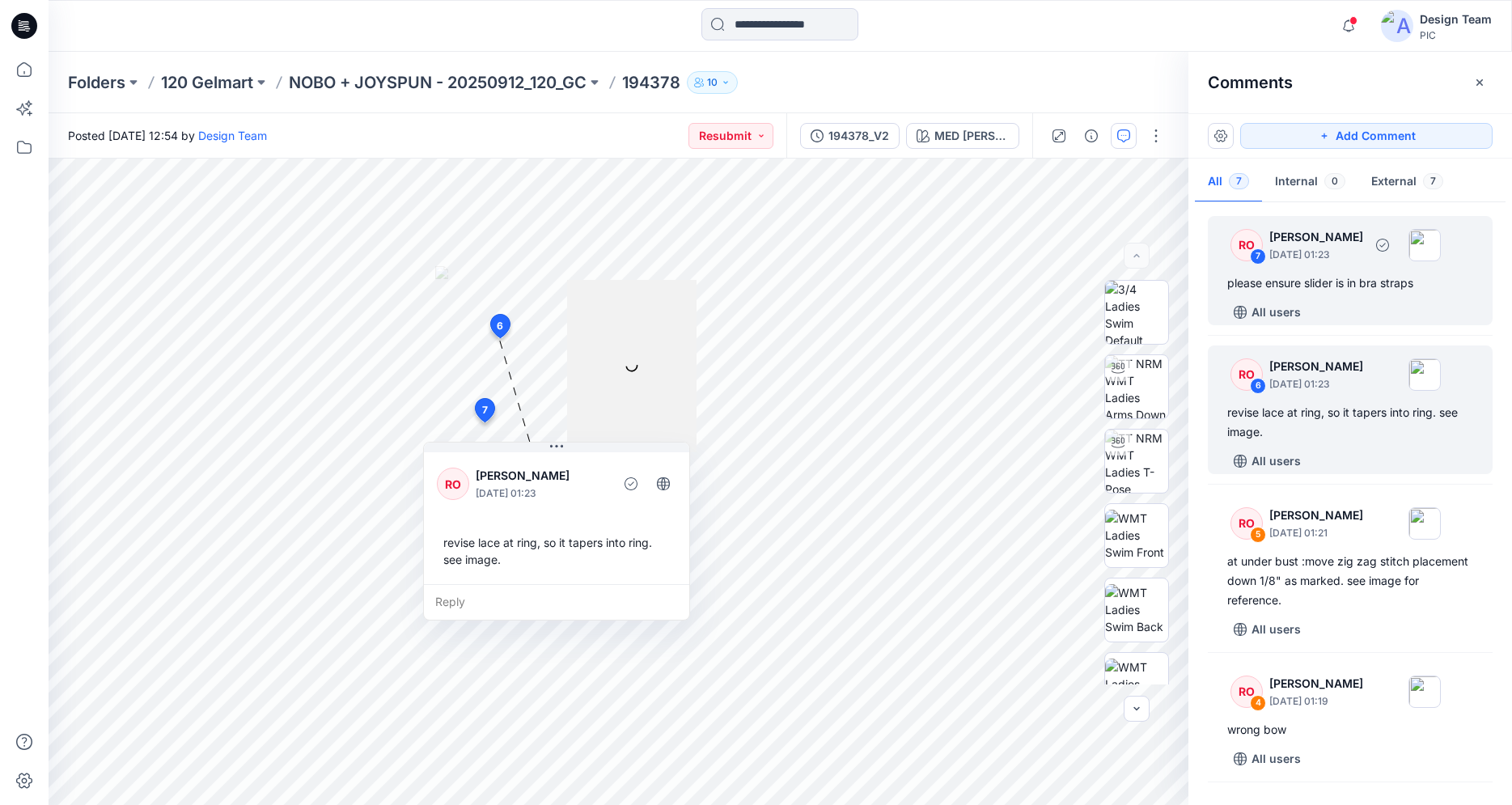
click at [1332, 308] on div "All users" at bounding box center [1359, 312] width 265 height 26
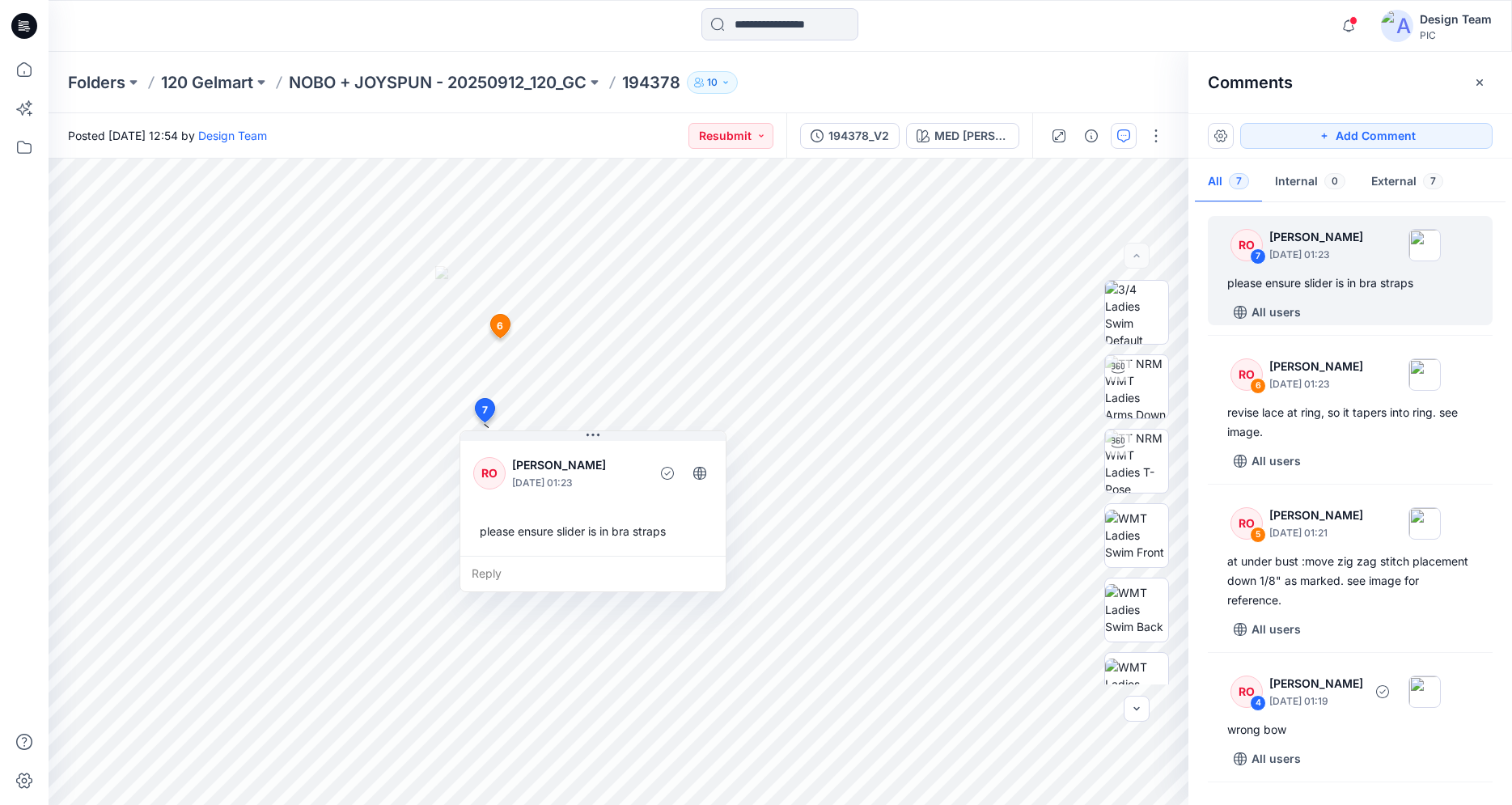
scroll to position [412, 0]
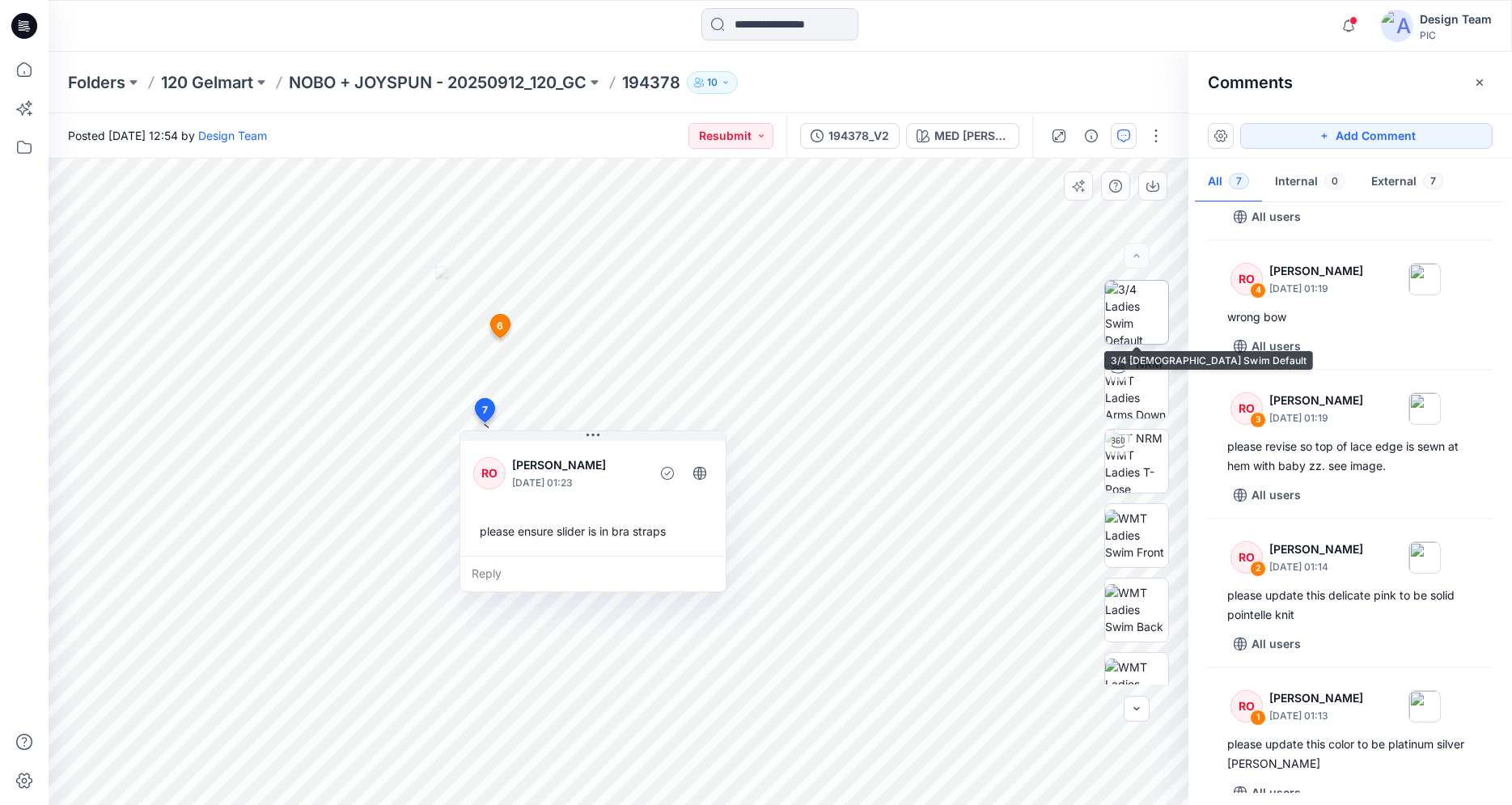
click at [1130, 317] on img at bounding box center [1136, 313] width 63 height 63
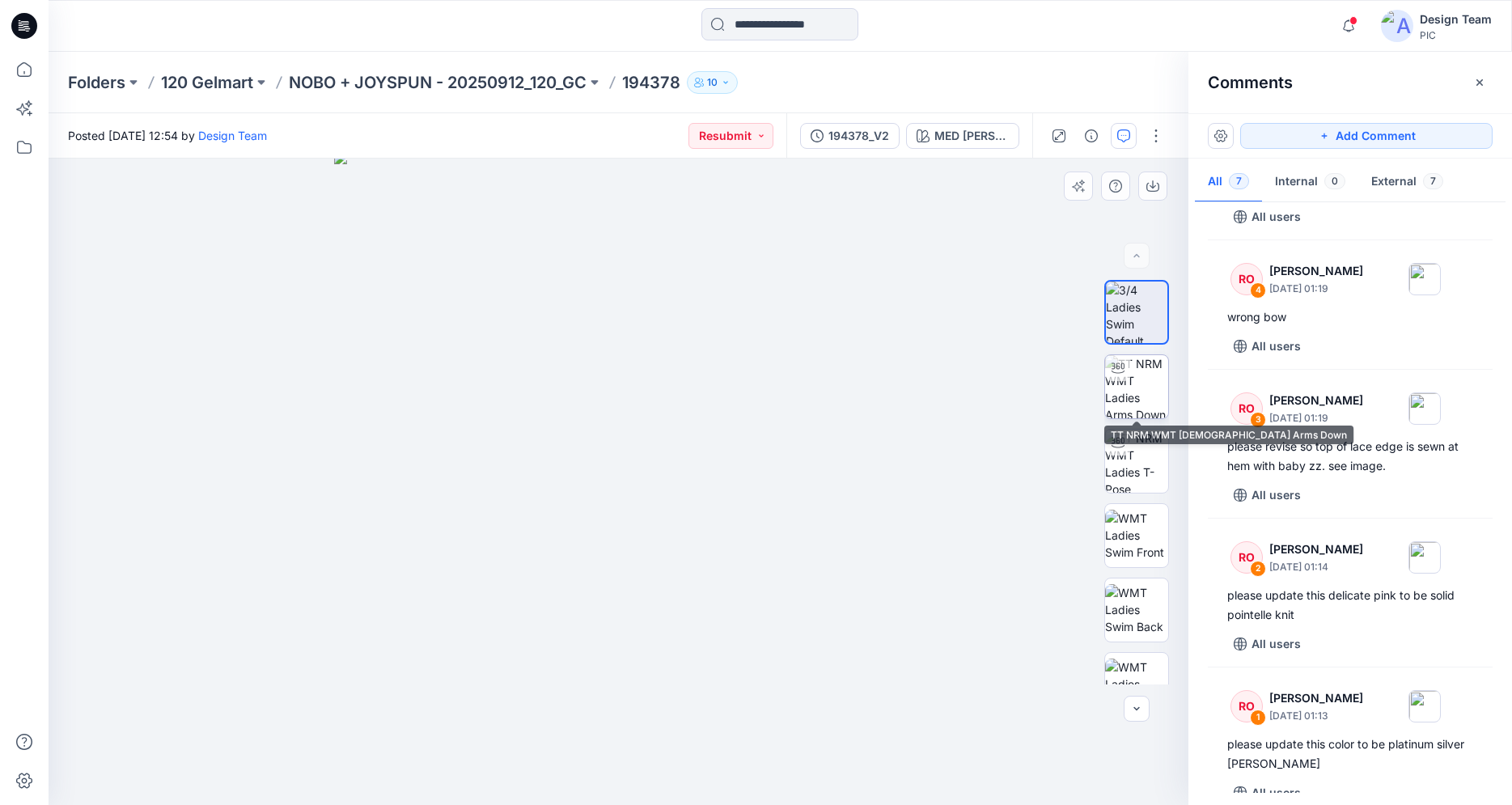
click at [1137, 398] on img at bounding box center [1136, 387] width 63 height 63
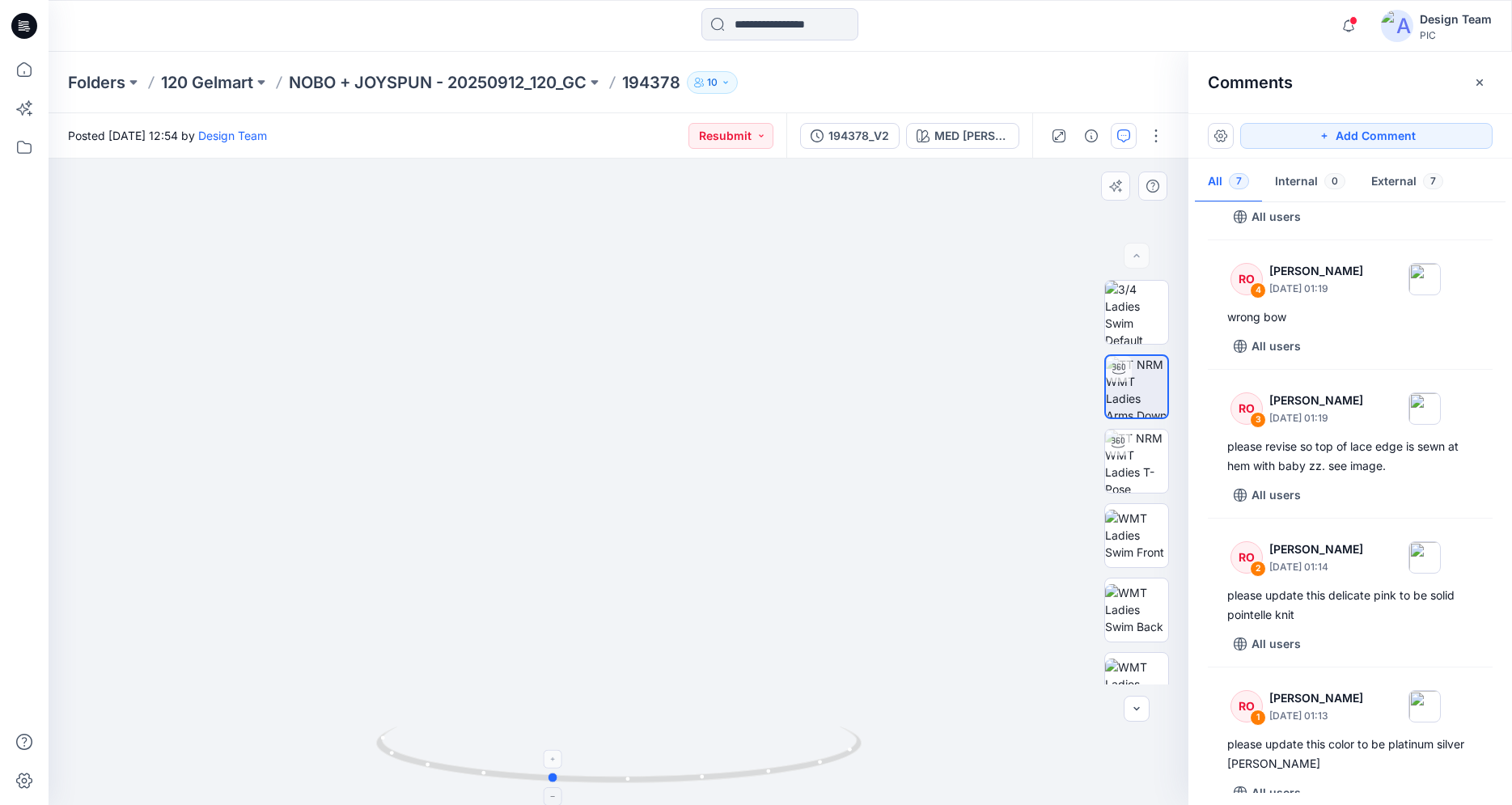
drag, startPoint x: 784, startPoint y: 770, endPoint x: 725, endPoint y: 767, distance: 59.1
click at [717, 784] on icon at bounding box center [620, 757] width 489 height 61
drag, startPoint x: 653, startPoint y: 781, endPoint x: 831, endPoint y: 768, distance: 178.5
click at [831, 768] on icon at bounding box center [620, 757] width 489 height 61
click at [616, 781] on icon at bounding box center [620, 757] width 489 height 61
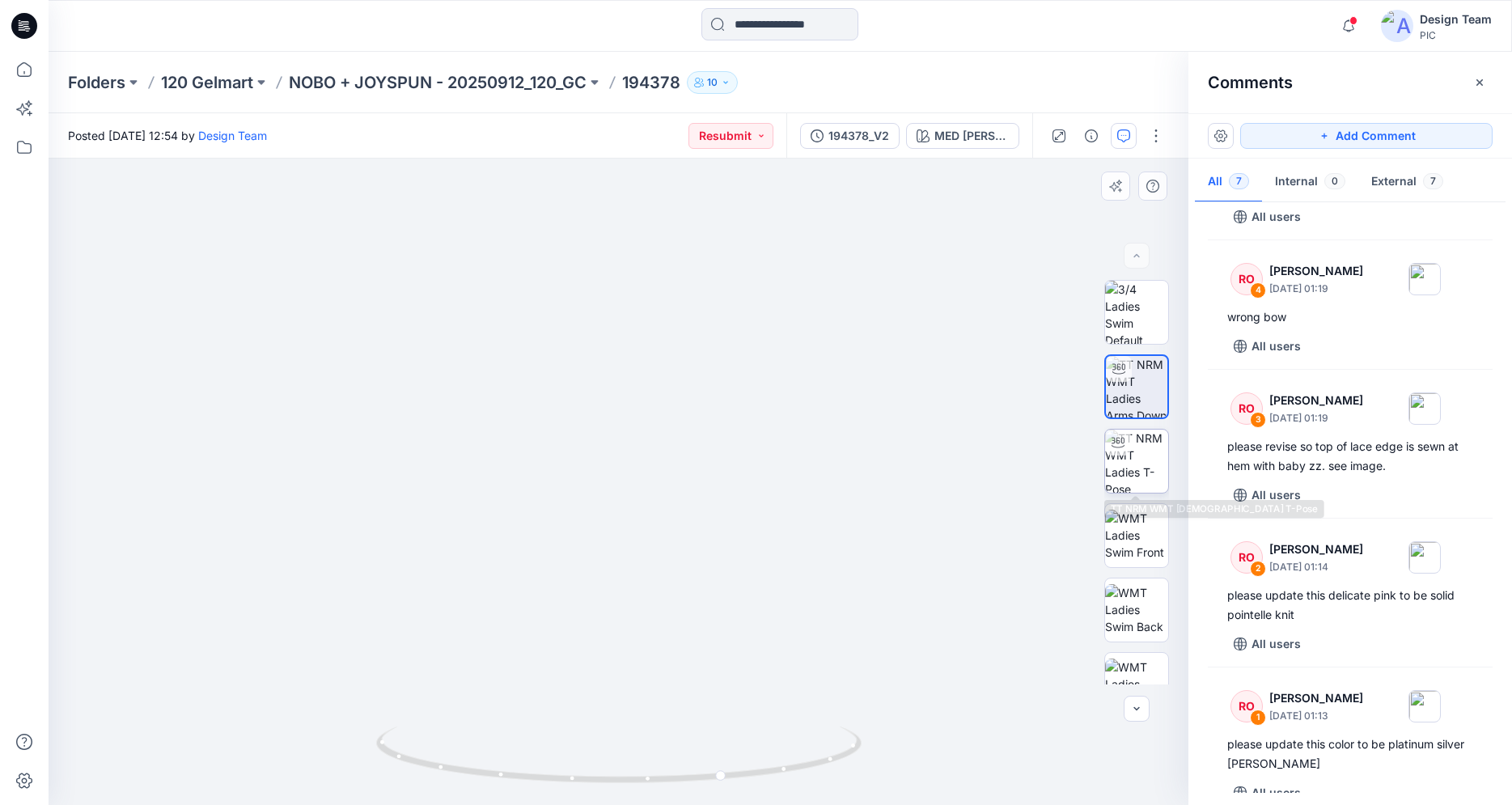
click at [1149, 470] on img at bounding box center [1136, 461] width 63 height 63
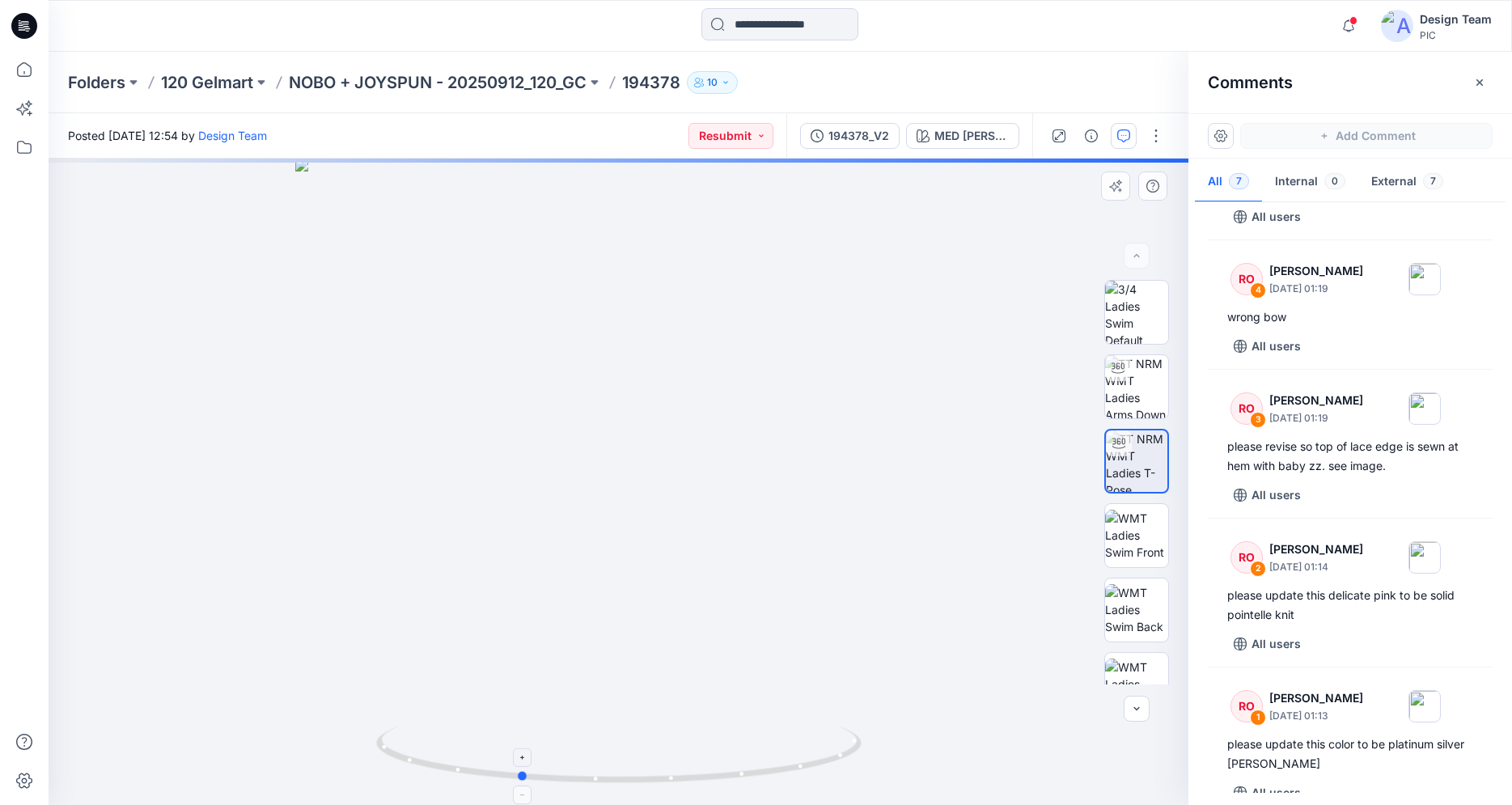
drag, startPoint x: 763, startPoint y: 775, endPoint x: 667, endPoint y: 756, distance: 97.9
click at [667, 756] on icon at bounding box center [620, 757] width 489 height 61
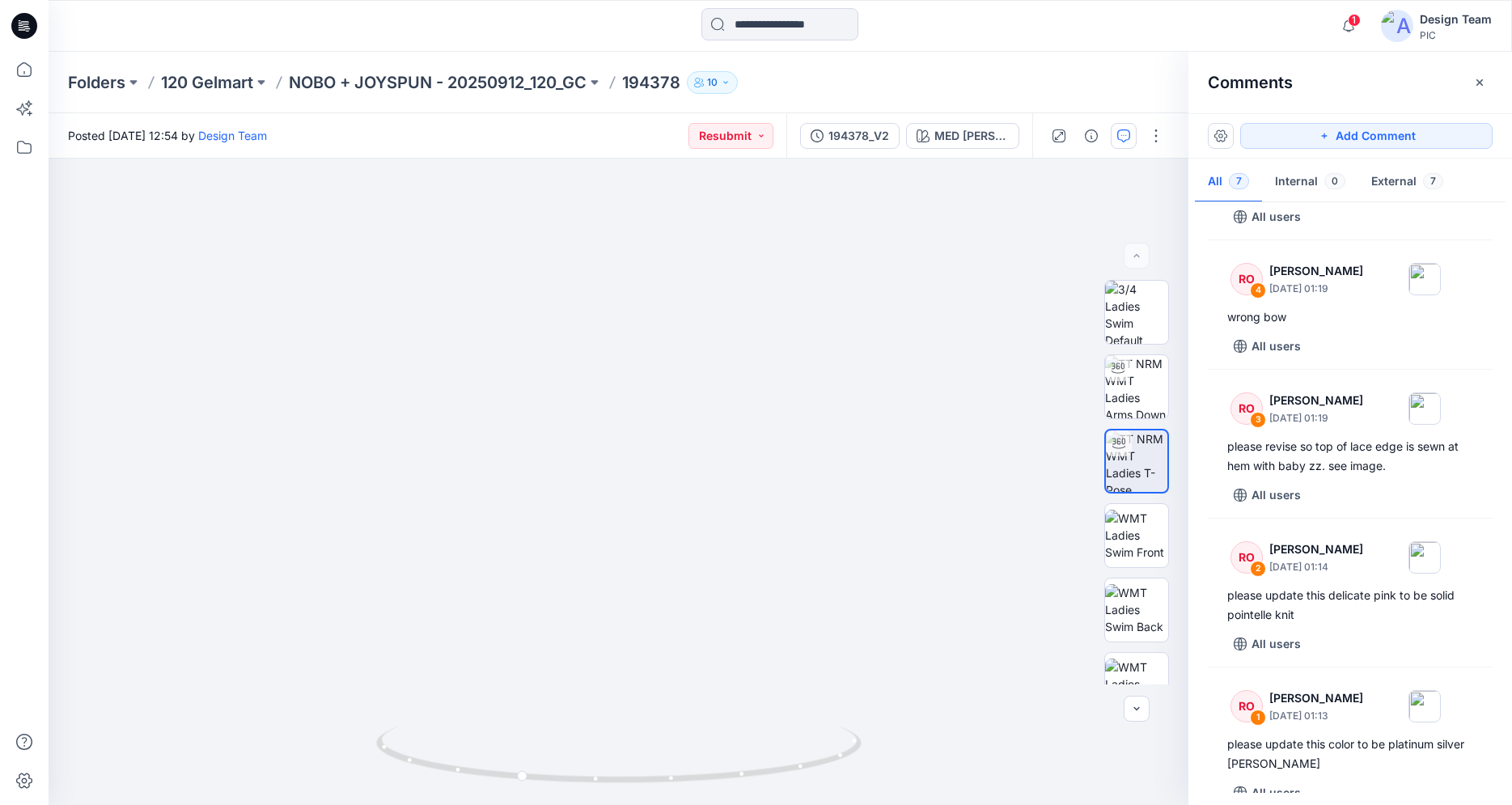
click at [32, 28] on icon at bounding box center [24, 26] width 26 height 26
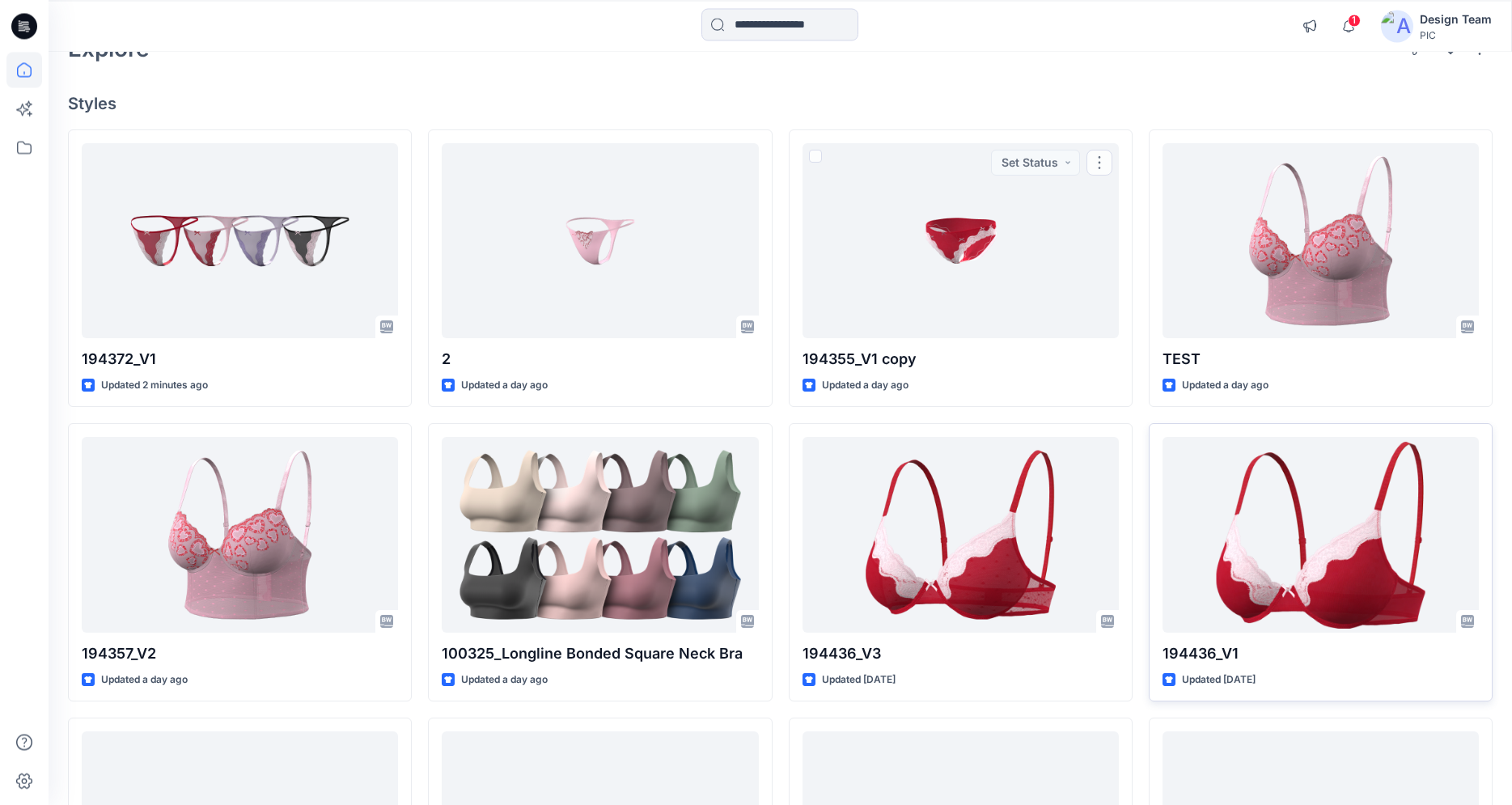
scroll to position [194, 0]
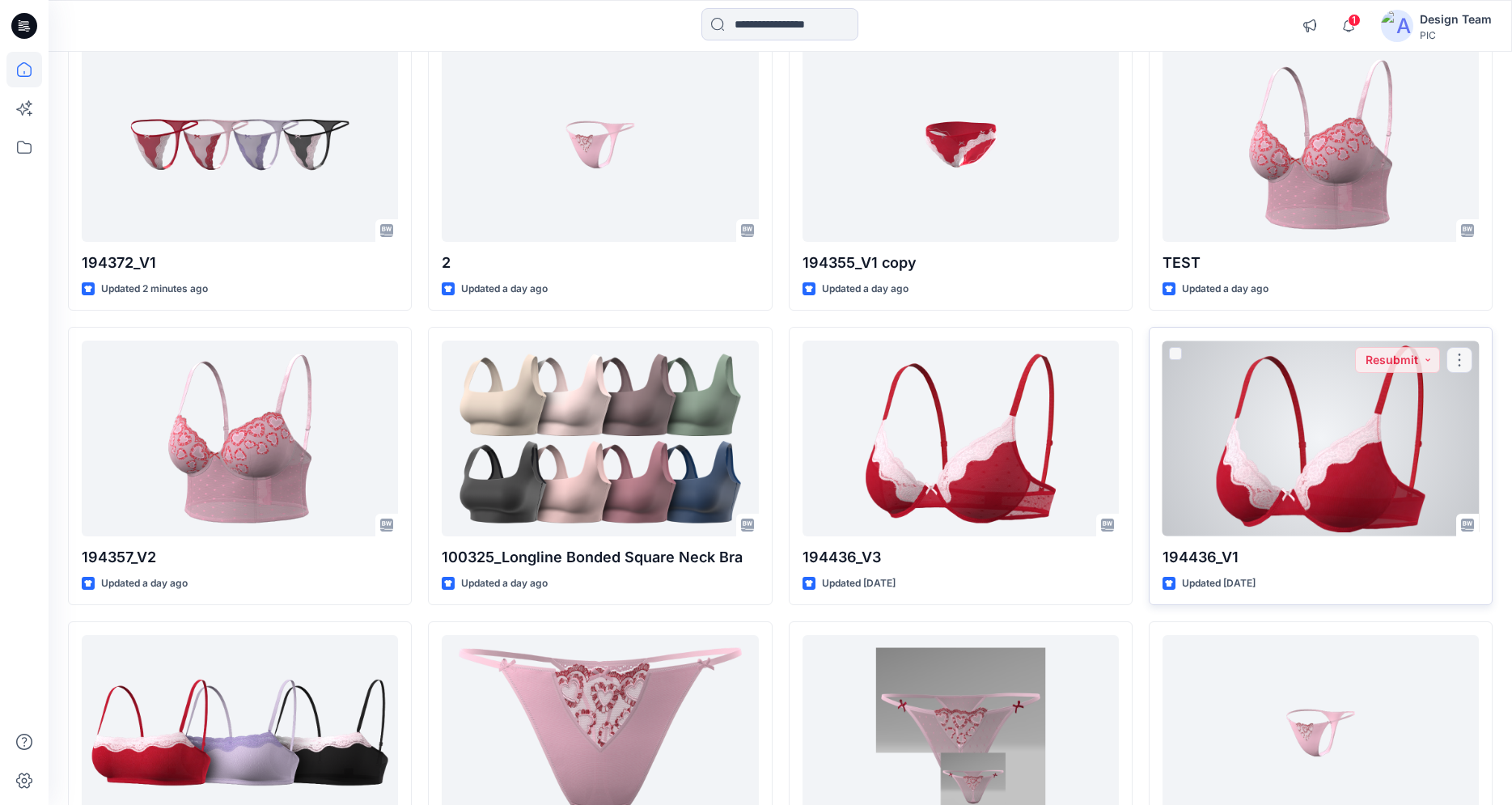
click at [1291, 432] on div at bounding box center [1320, 438] width 317 height 195
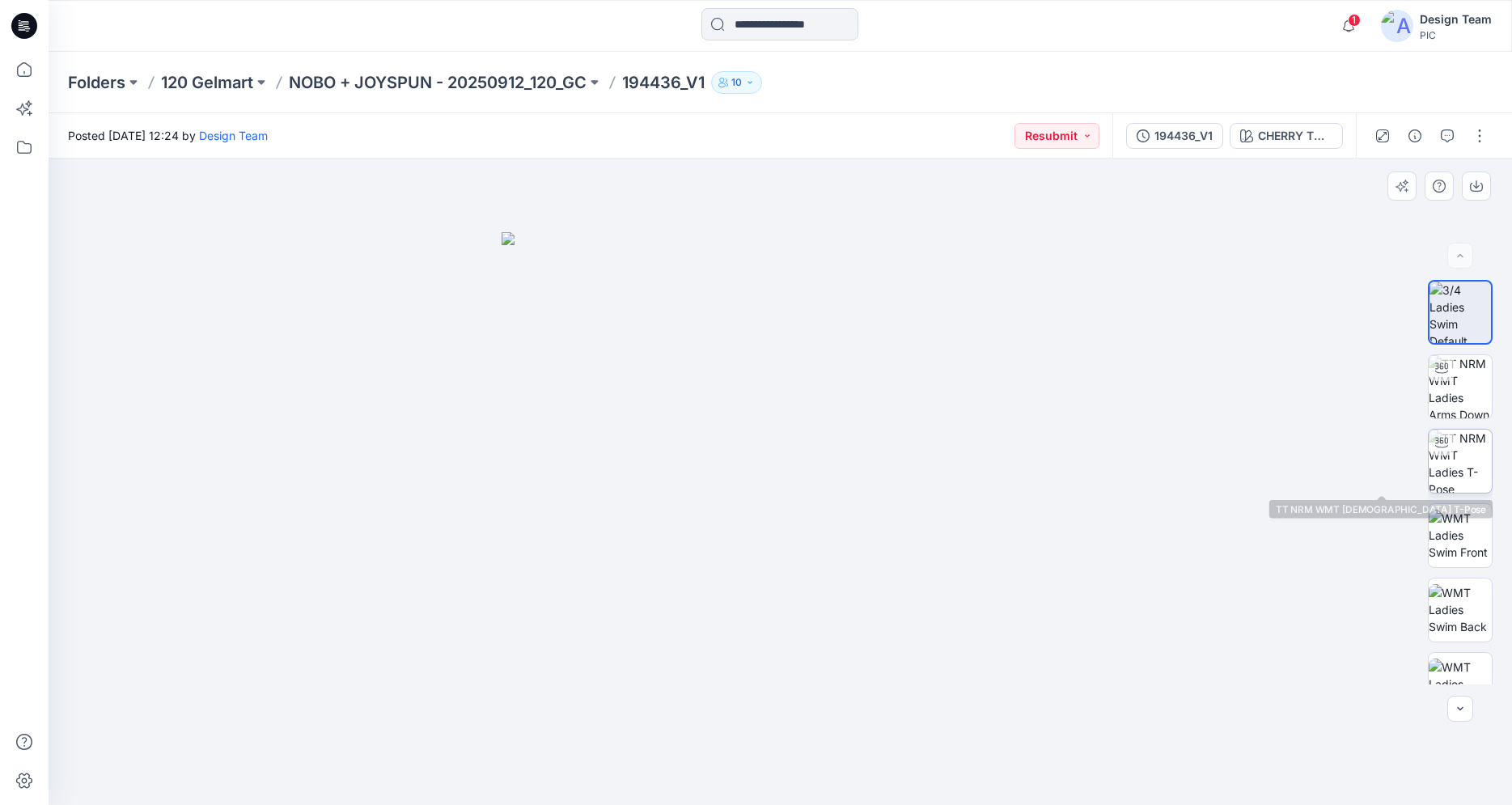
click at [1456, 473] on img at bounding box center [1460, 461] width 63 height 63
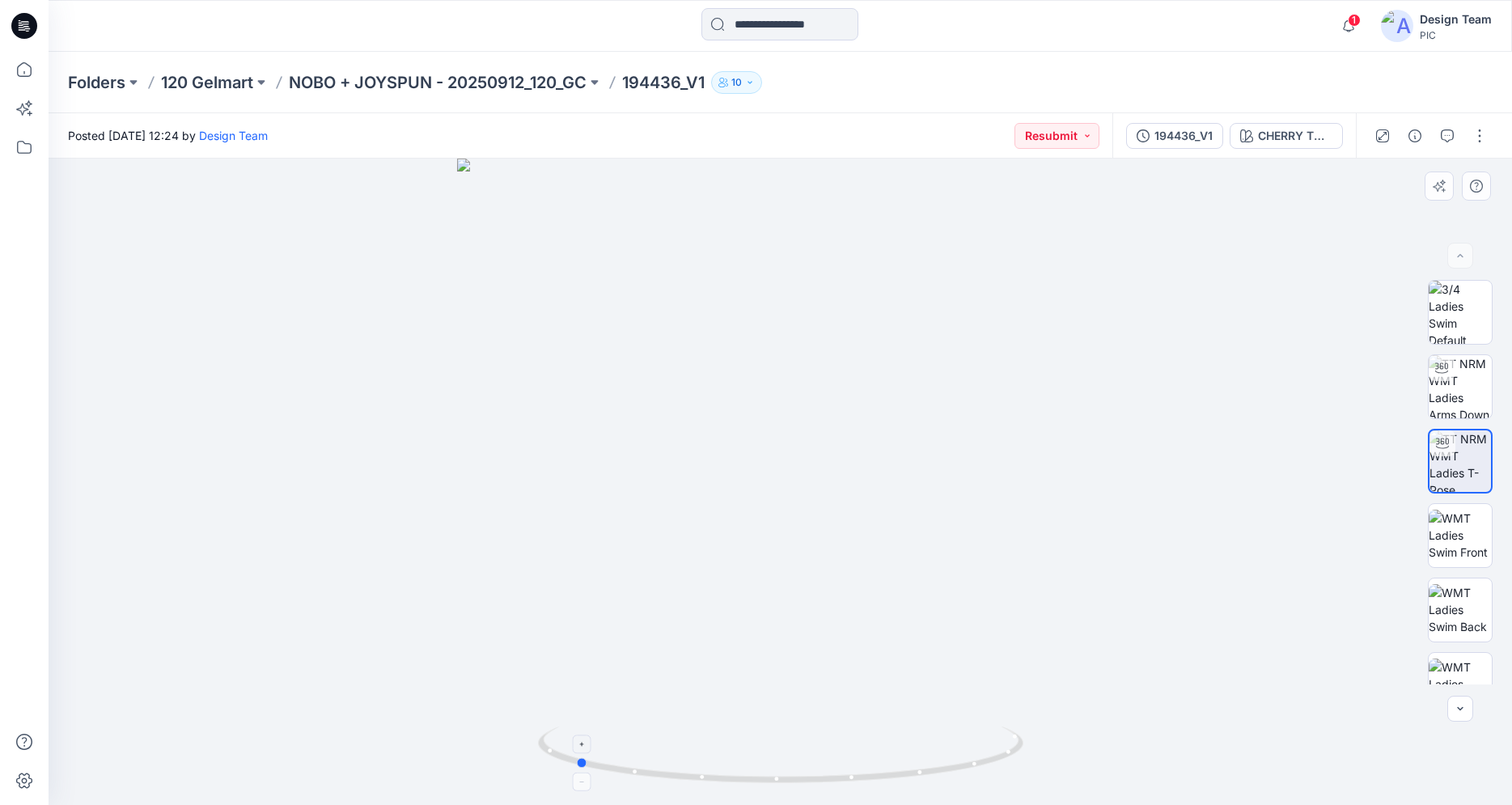
drag, startPoint x: 888, startPoint y: 782, endPoint x: 683, endPoint y: 761, distance: 206.1
click at [683, 761] on icon at bounding box center [782, 757] width 489 height 61
